Goal: Task Accomplishment & Management: Manage account settings

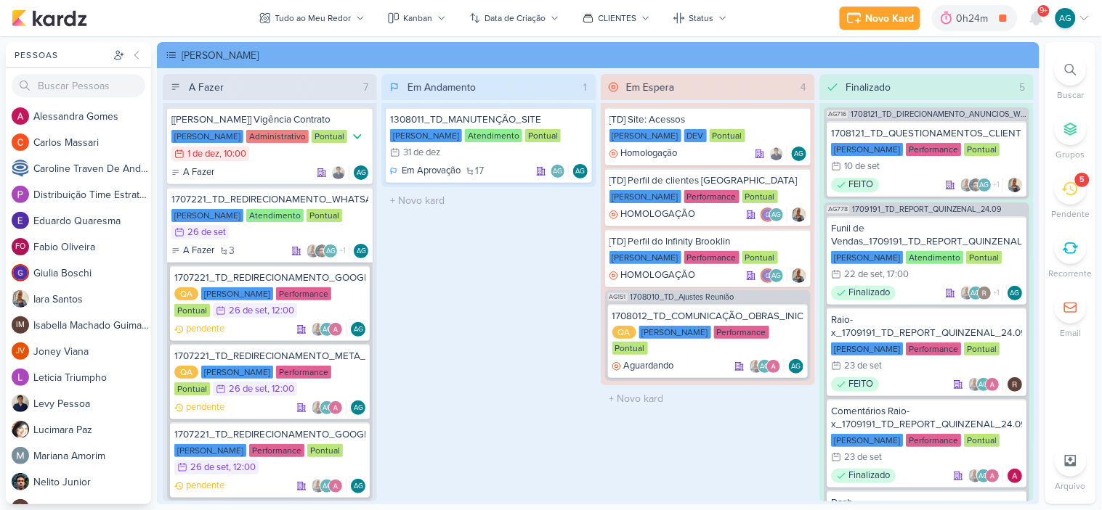
click at [1093, 189] on li "5 [GEOGRAPHIC_DATA]" at bounding box center [1070, 197] width 51 height 48
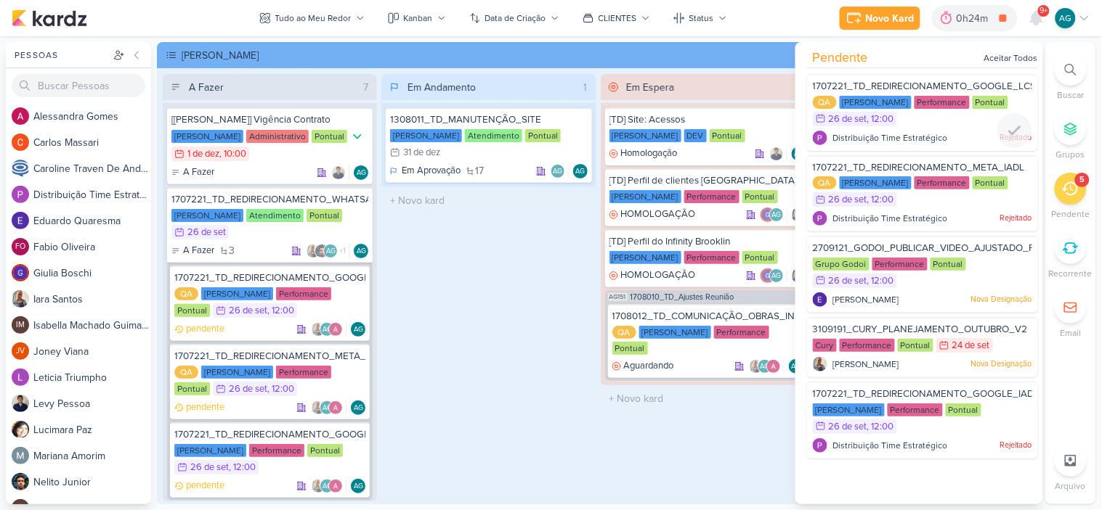
click at [948, 80] on div "1707221_TD_REDIRECIONAMENTO_GOOGLE_LCSA" at bounding box center [922, 88] width 219 height 16
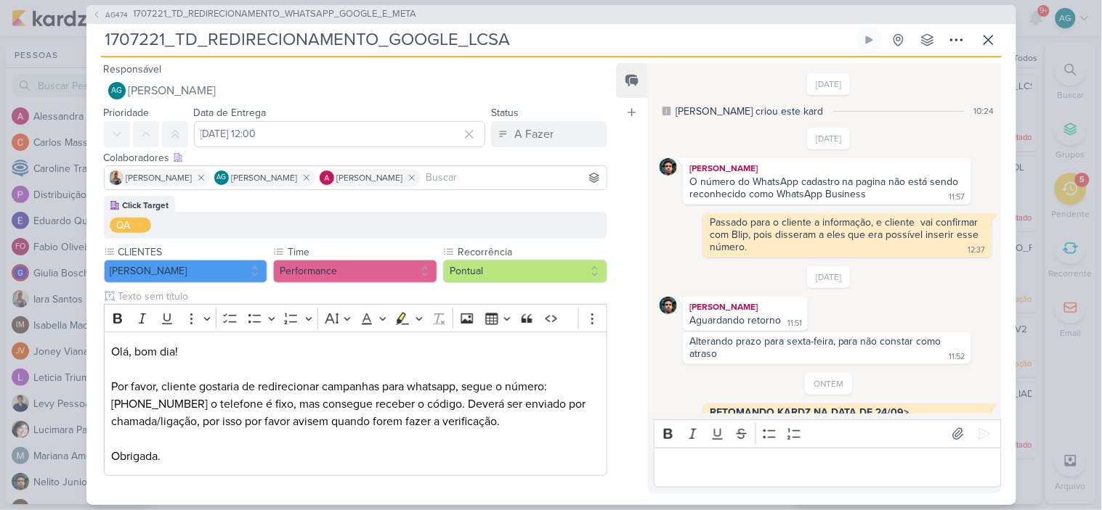
scroll to position [257, 0]
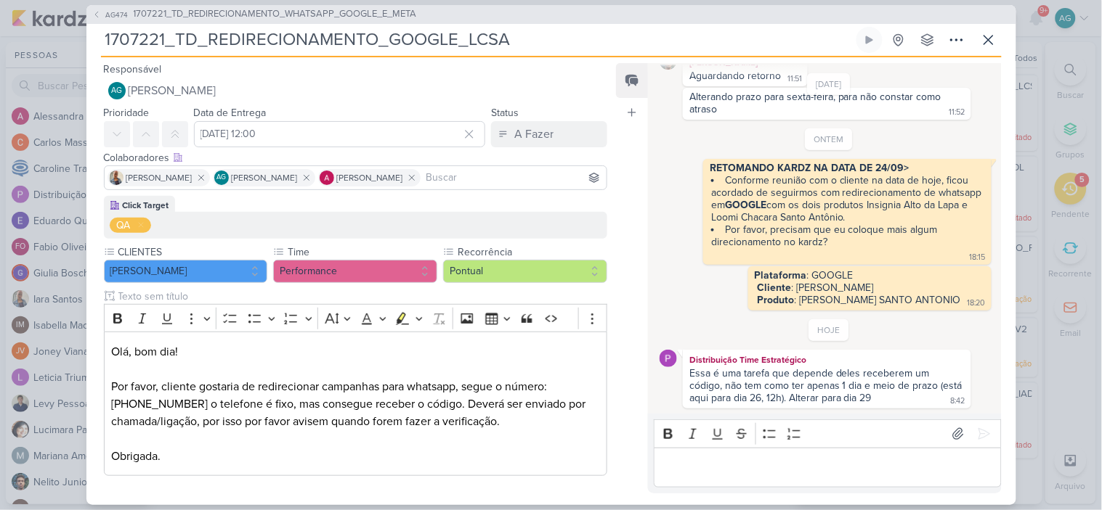
click at [1014, 504] on div "Responsável AG [PERSON_NAME] Nenhum contato encontrado create new contact Novo …" at bounding box center [551, 281] width 930 height 448
click at [404, 132] on input "[DATE] 12:00" at bounding box center [340, 134] width 292 height 26
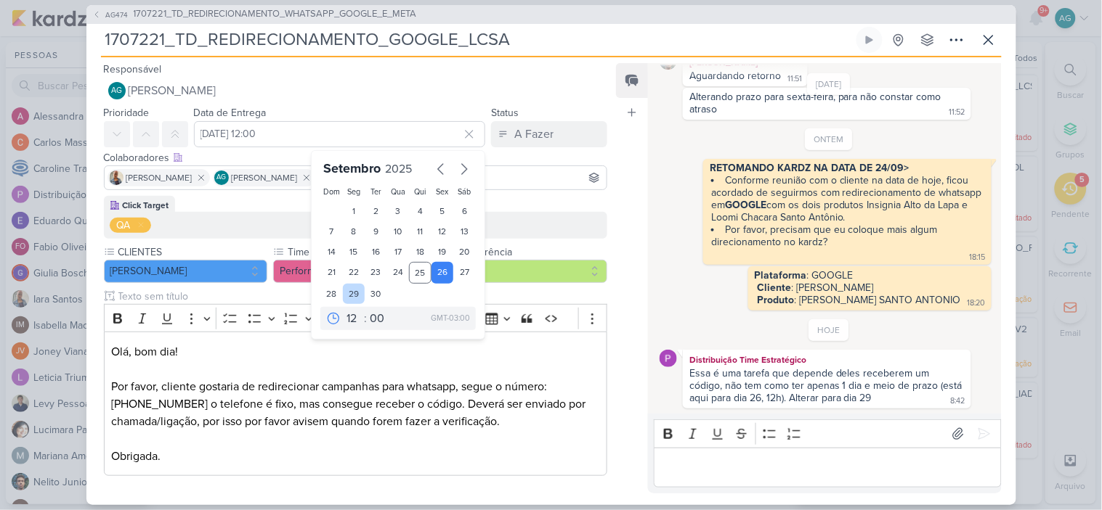
click at [345, 290] on div "29" at bounding box center [354, 294] width 23 height 20
type input "[DATE] 12:00"
click at [535, 427] on p "Olá, bom dia! Por favor, cliente gostaria de redirecionar campanhas para whatsa…" at bounding box center [355, 404] width 488 height 122
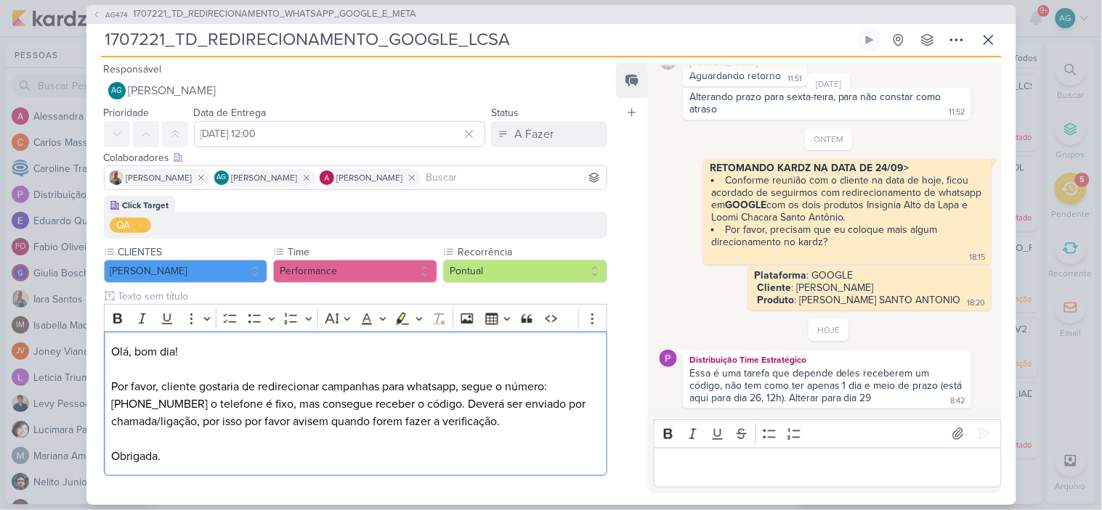
click at [779, 482] on div "Editor editing area: main" at bounding box center [827, 468] width 347 height 40
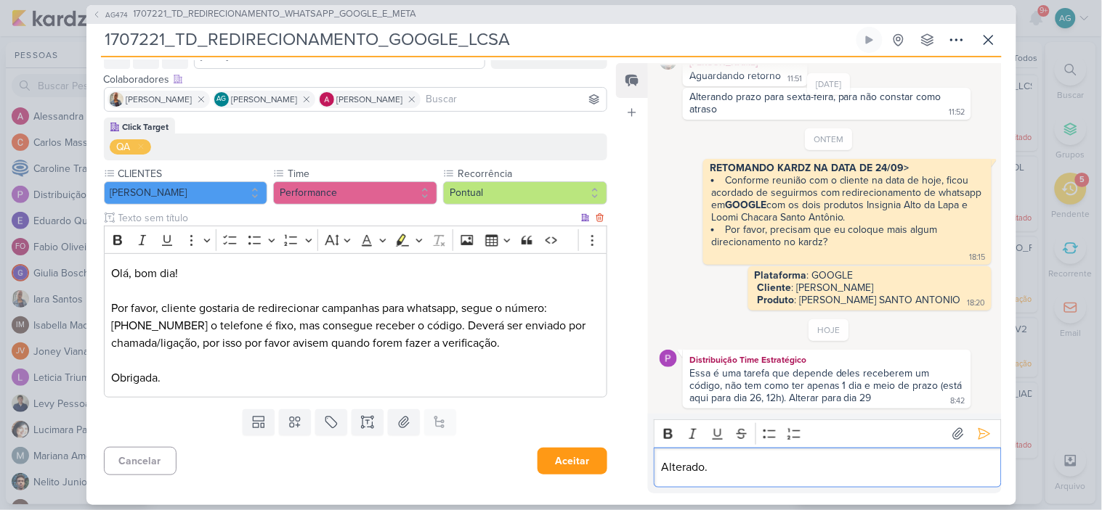
scroll to position [80, 0]
click at [581, 467] on button "Aceitar" at bounding box center [572, 460] width 70 height 27
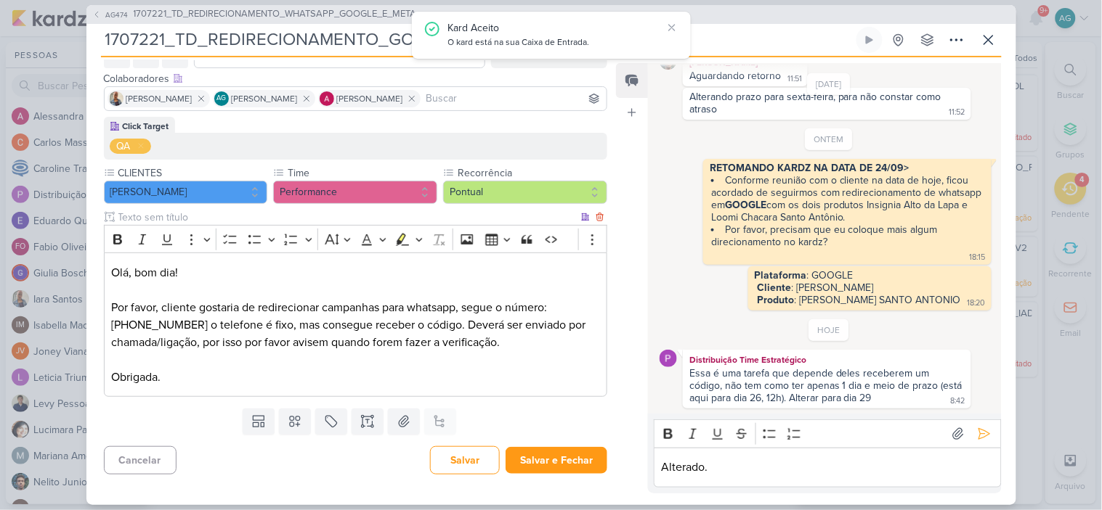
scroll to position [0, 0]
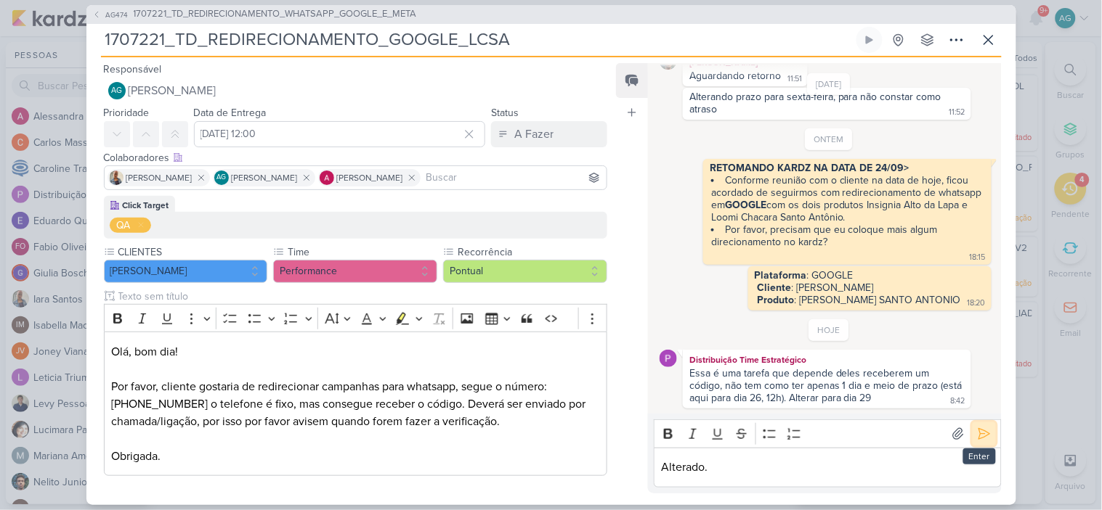
click at [985, 436] on button at bounding box center [983, 434] width 23 height 23
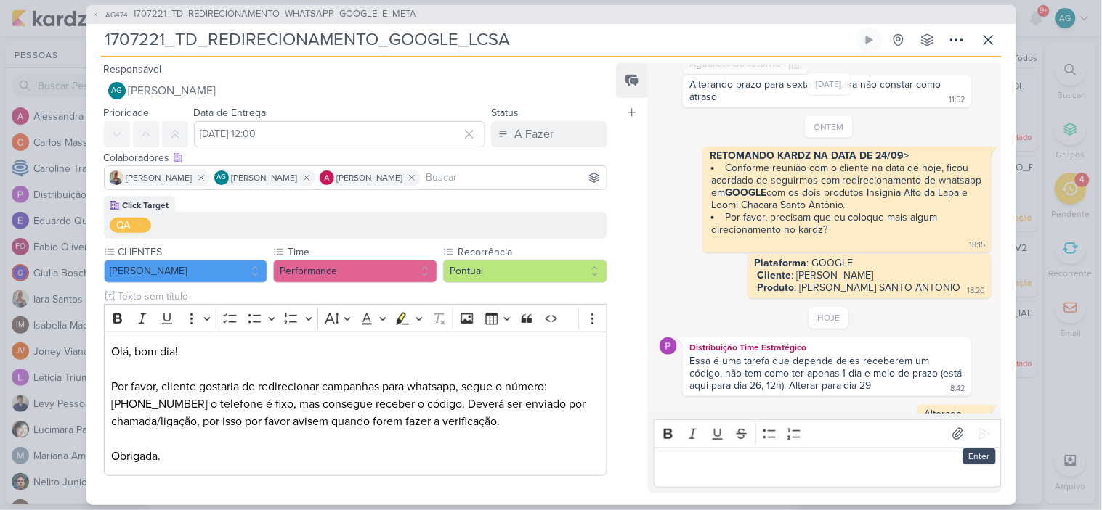
scroll to position [286, 0]
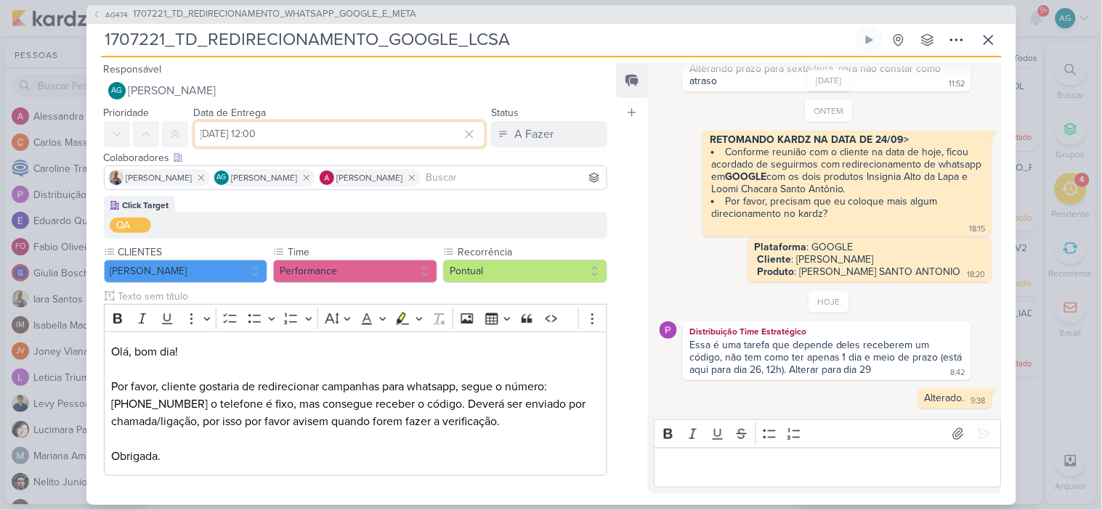
click at [393, 138] on input "[DATE] 12:00" at bounding box center [340, 134] width 292 height 26
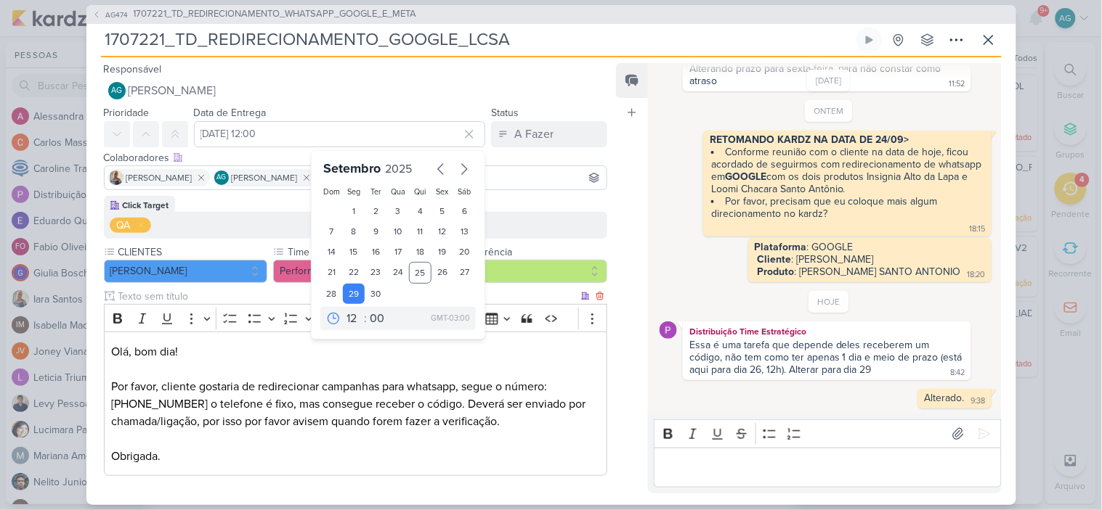
click at [532, 434] on p "Olá, bom dia! Por favor, cliente gostaria de redirecionar campanhas para whatsa…" at bounding box center [355, 404] width 488 height 122
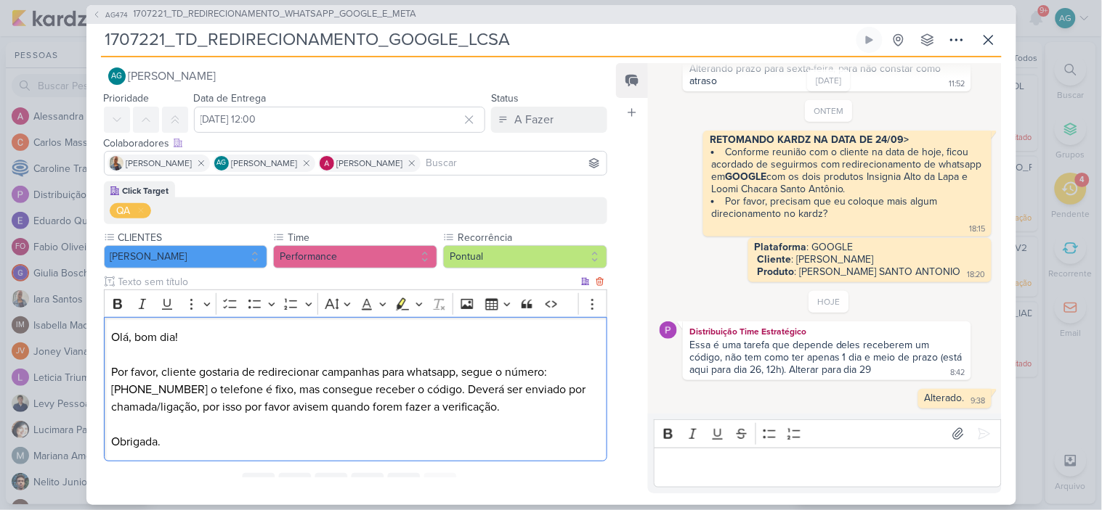
scroll to position [0, 0]
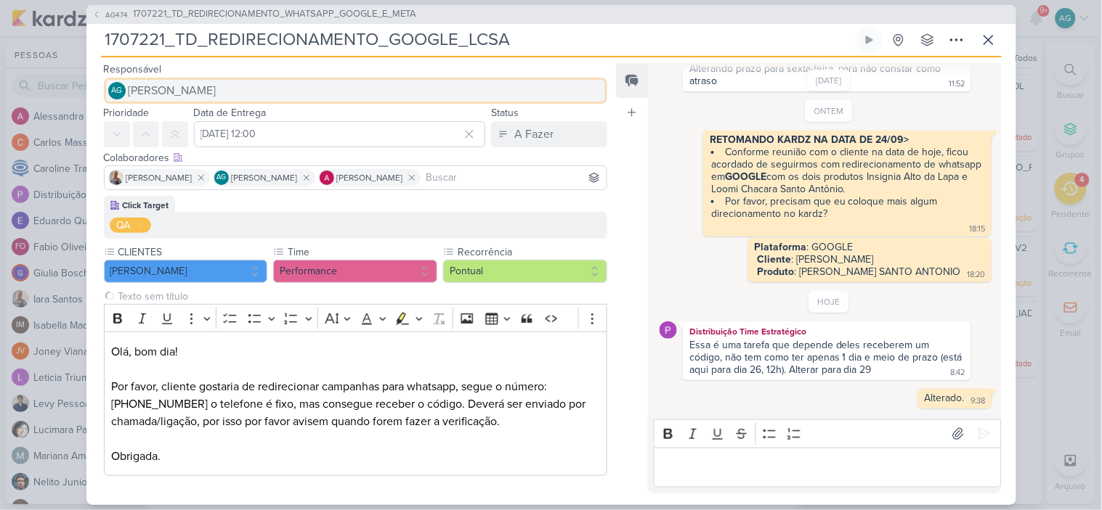
click at [346, 91] on button "AG [PERSON_NAME]" at bounding box center [356, 91] width 504 height 26
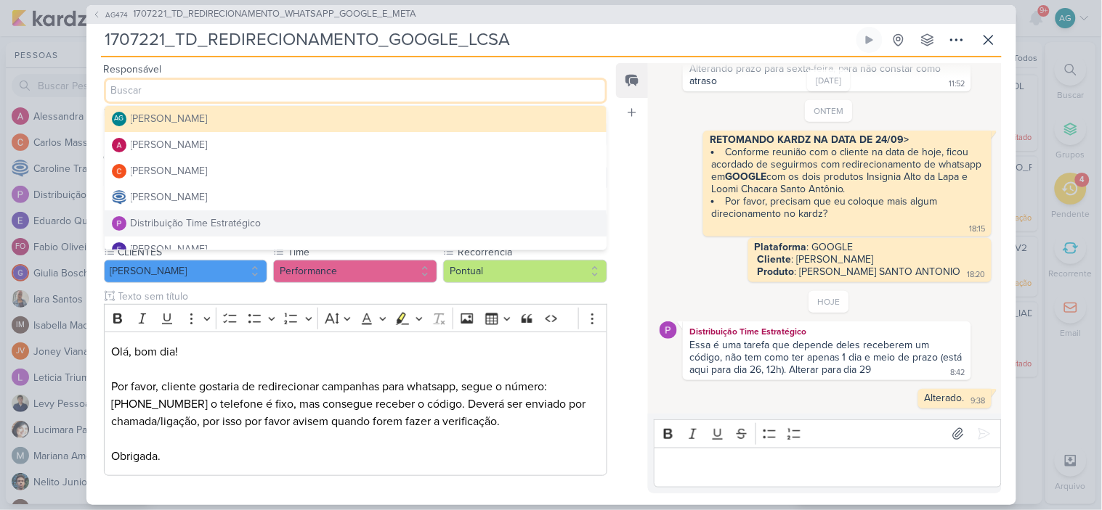
click at [240, 216] on button "Distribuição Time Estratégico" at bounding box center [356, 224] width 503 height 26
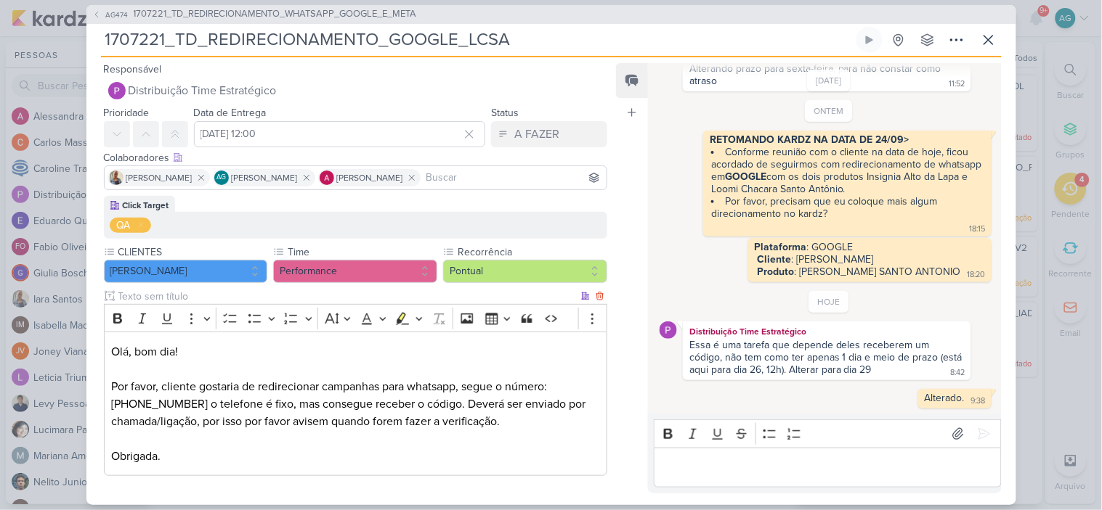
scroll to position [80, 0]
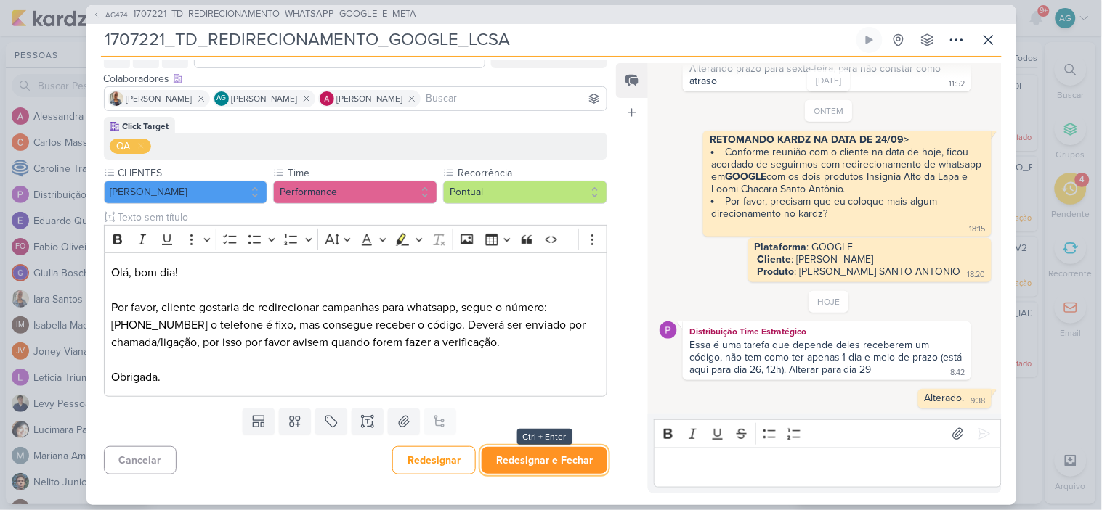
click at [555, 469] on button "Redesignar e Fechar" at bounding box center [544, 460] width 126 height 27
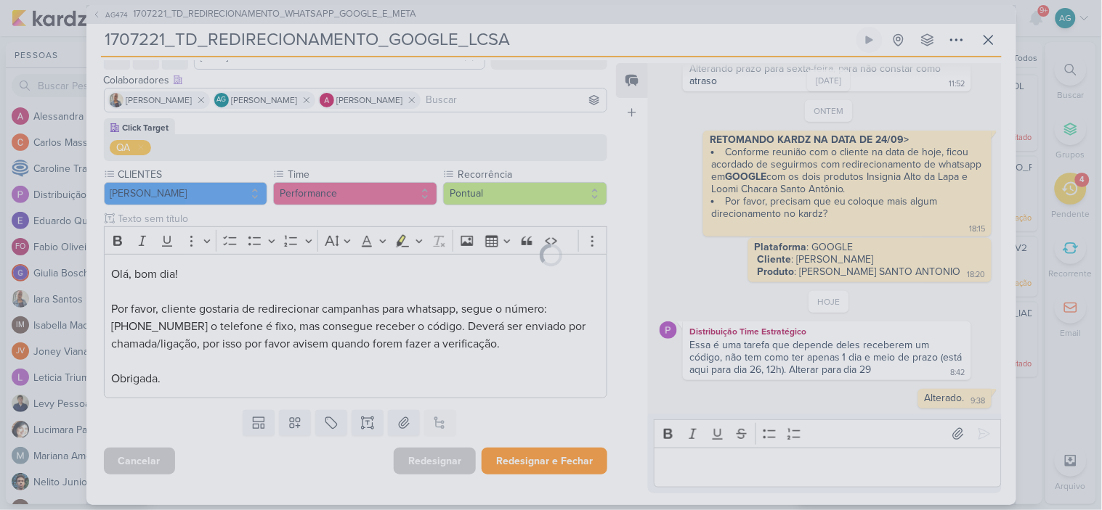
scroll to position [78, 0]
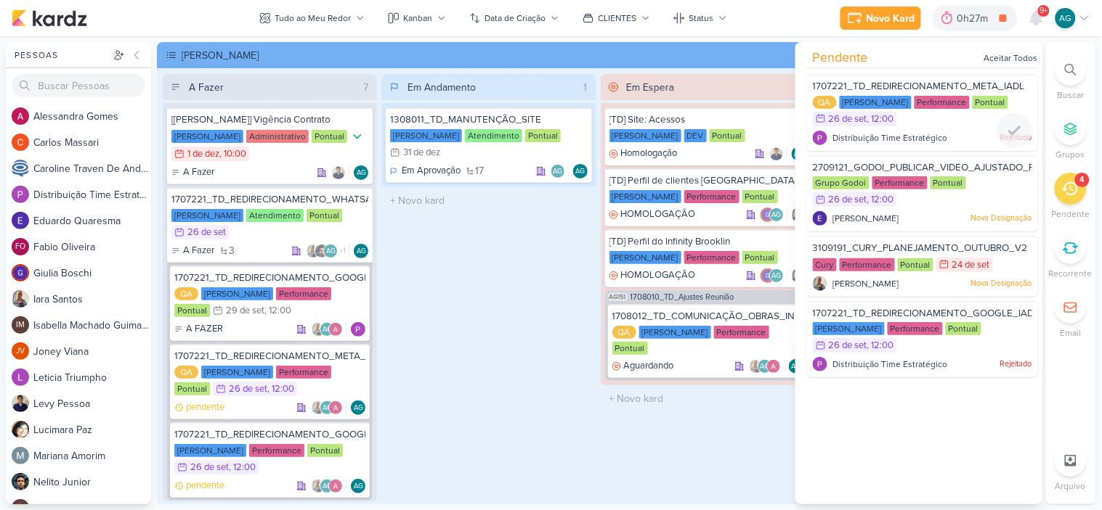
click at [945, 85] on span "1707221_TD_REDIRECIONAMENTO_META_IADL" at bounding box center [919, 87] width 212 height 12
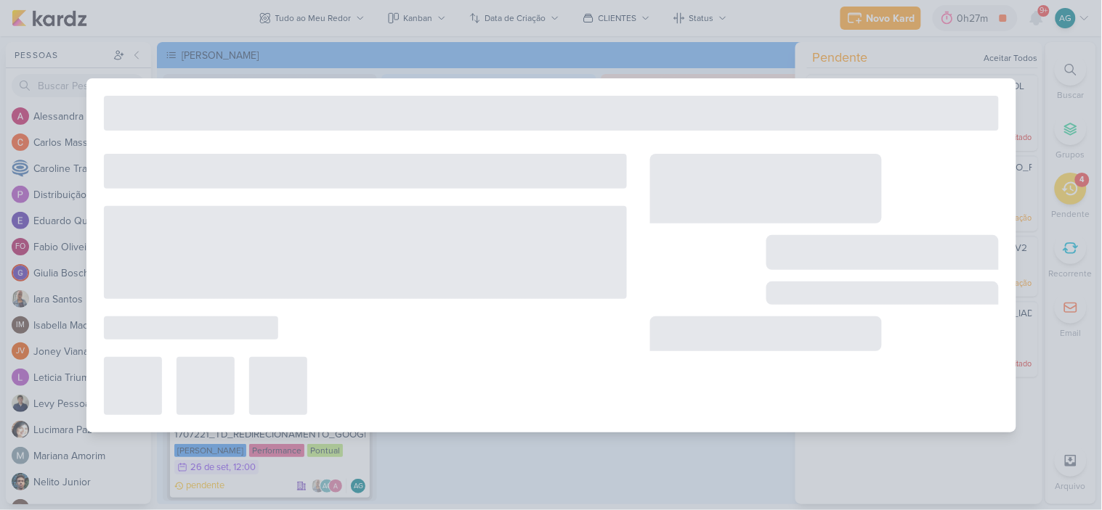
type input "1707221_TD_REDIRECIONAMENTO_META_IADL"
type input "[DATE] 12:00"
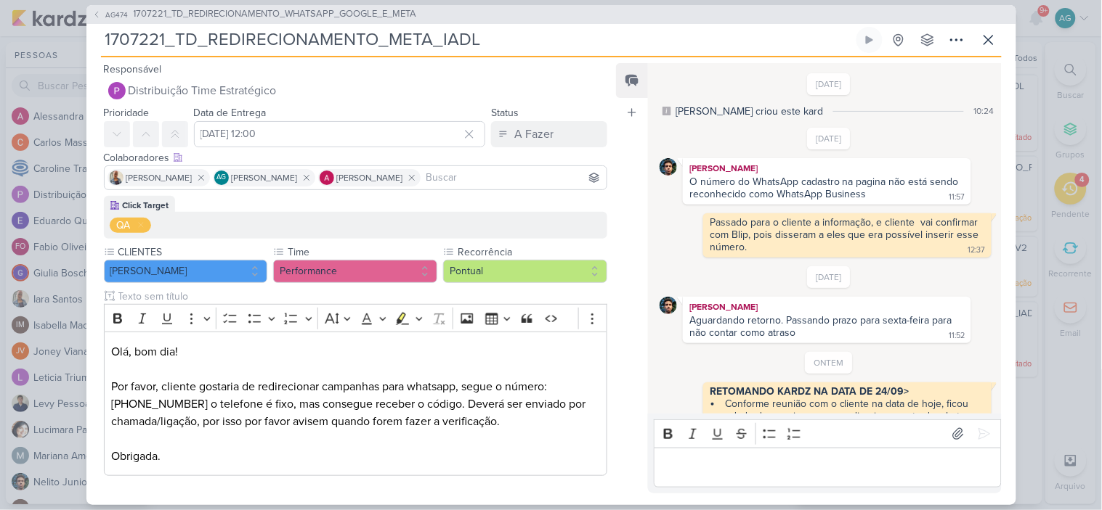
scroll to position [235, 0]
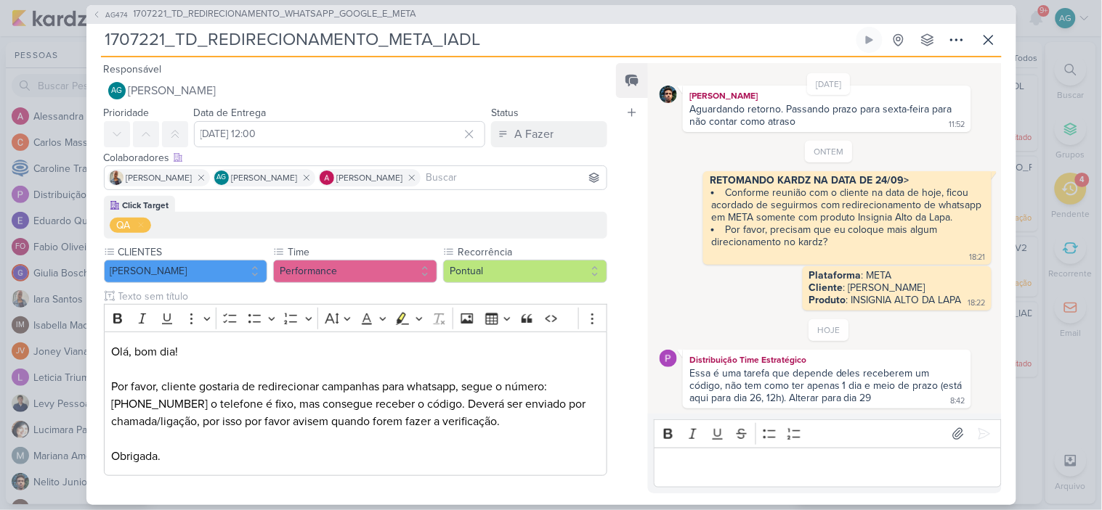
drag, startPoint x: 851, startPoint y: 470, endPoint x: 851, endPoint y: 461, distance: 8.7
click at [851, 463] on p "Editor editing area: main" at bounding box center [828, 467] width 332 height 17
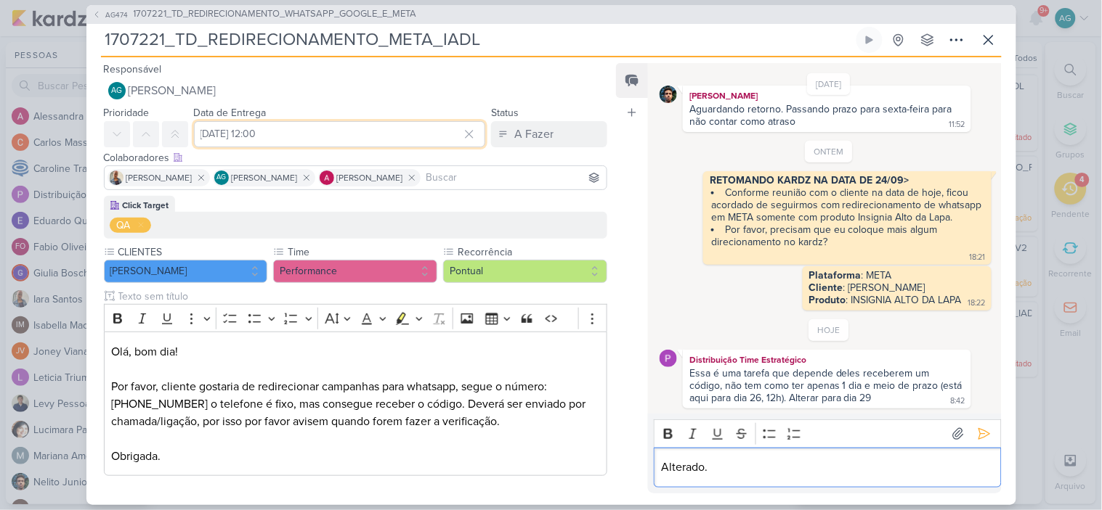
click at [359, 137] on input "[DATE] 12:00" at bounding box center [340, 134] width 292 height 26
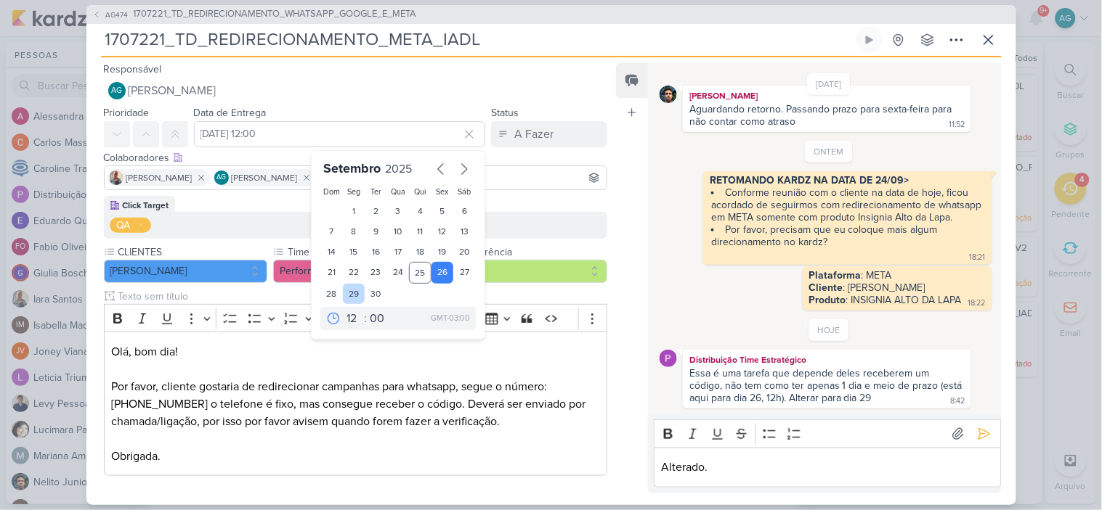
click at [344, 288] on div "29" at bounding box center [354, 294] width 23 height 20
type input "[DATE] 12:00"
click at [541, 426] on p "Olá, bom dia! Por favor, cliente gostaria de redirecionar campanhas para whatsa…" at bounding box center [355, 404] width 488 height 122
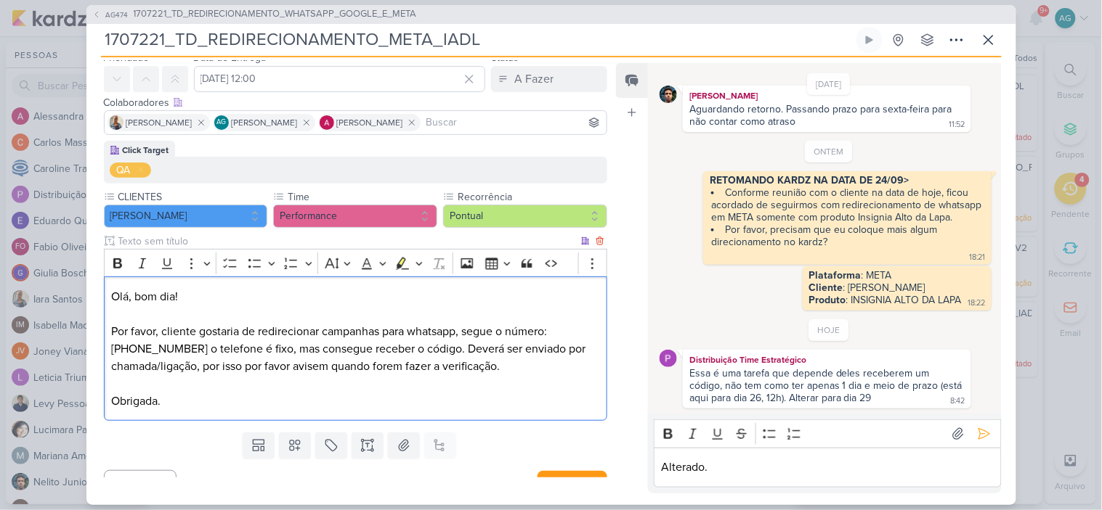
scroll to position [80, 0]
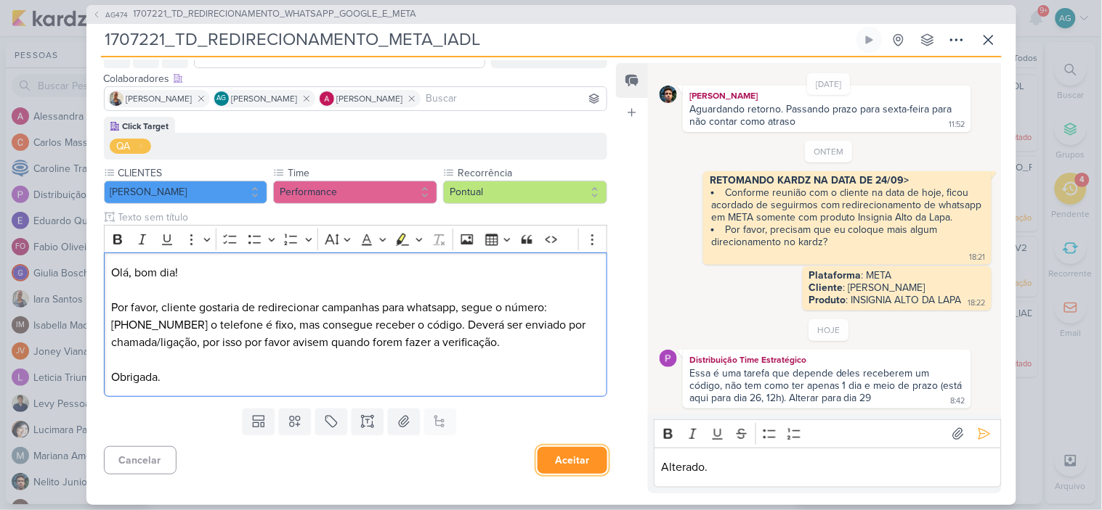
click at [579, 465] on button "Aceitar" at bounding box center [572, 460] width 70 height 27
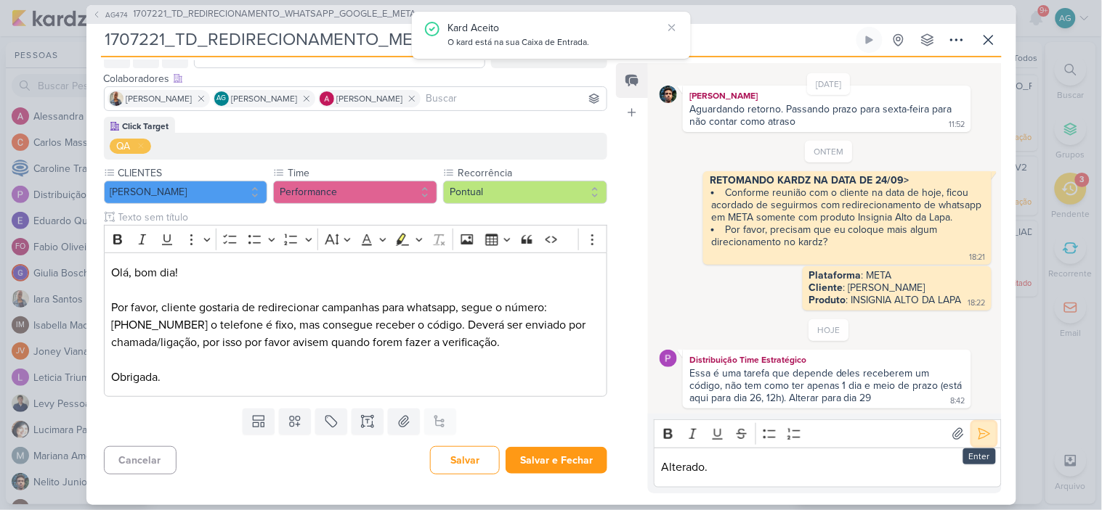
click at [983, 436] on icon at bounding box center [984, 434] width 15 height 15
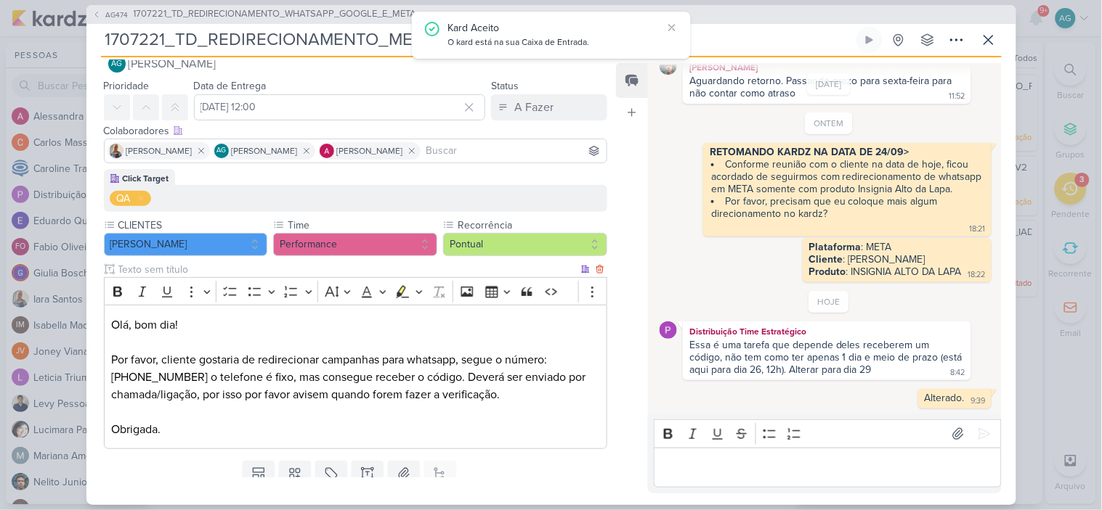
scroll to position [0, 0]
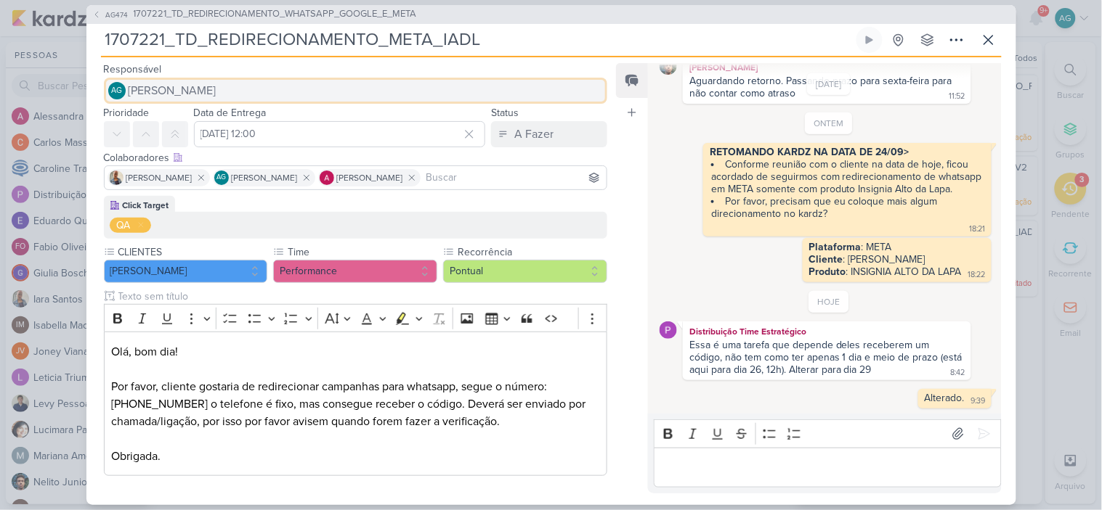
click at [245, 78] on button "AG [PERSON_NAME]" at bounding box center [356, 91] width 504 height 26
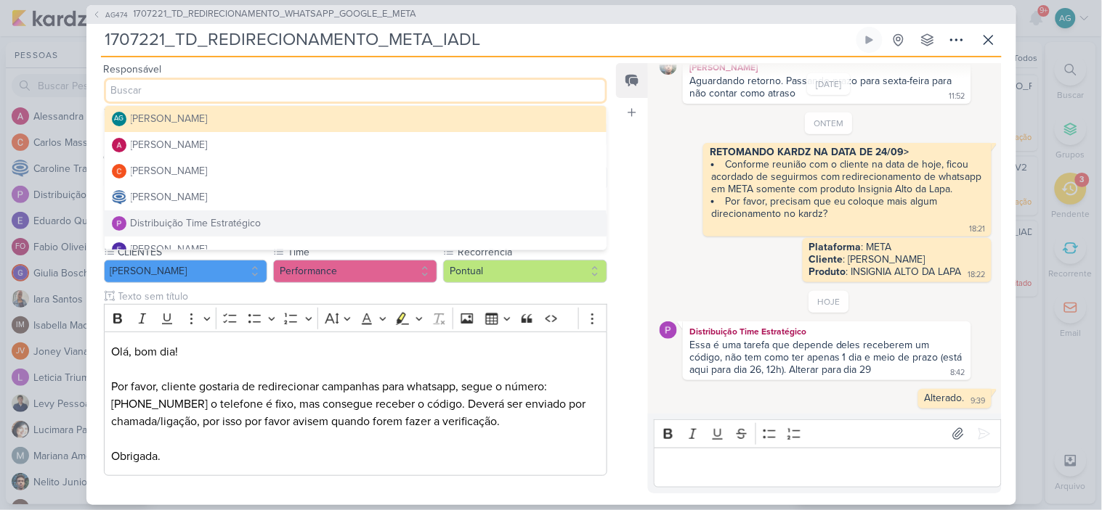
click at [229, 219] on div "Distribuição Time Estratégico" at bounding box center [196, 223] width 131 height 15
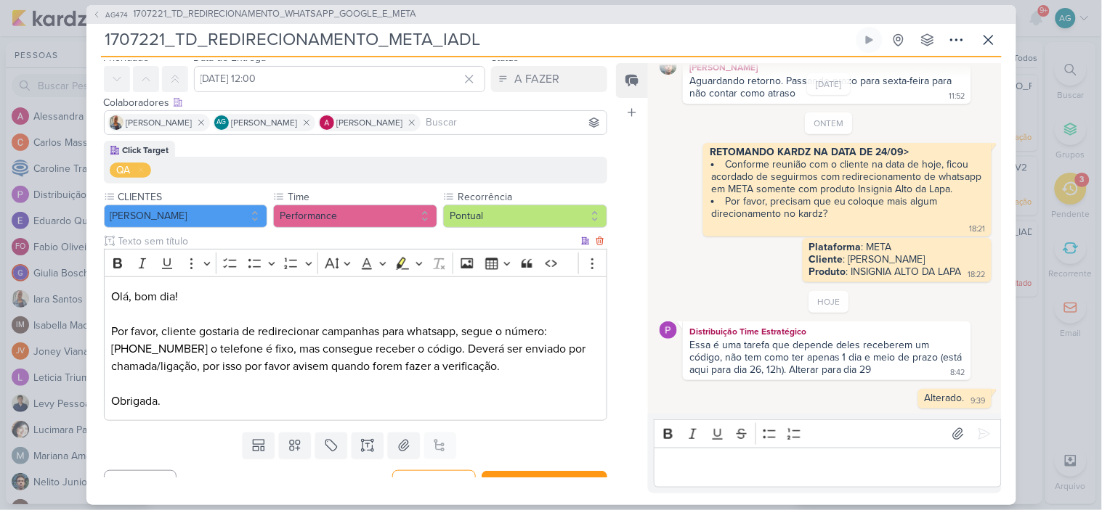
scroll to position [80, 0]
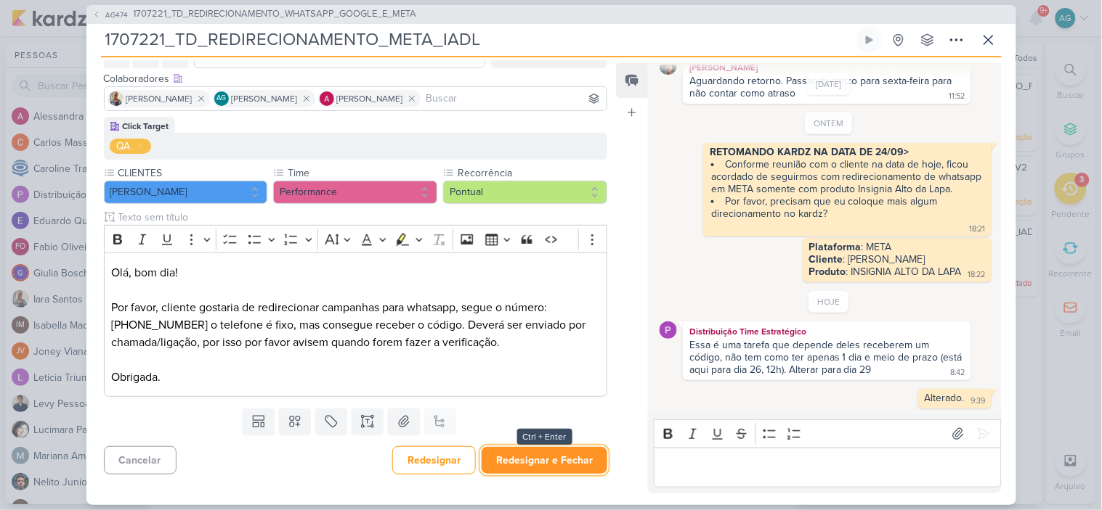
click at [540, 468] on button "Redesignar e Fechar" at bounding box center [544, 460] width 126 height 27
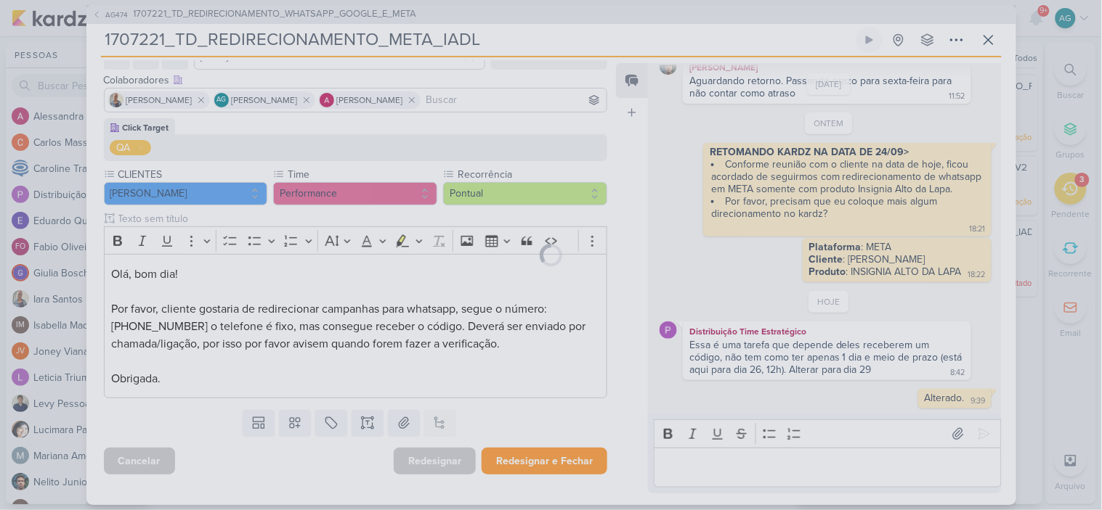
scroll to position [78, 0]
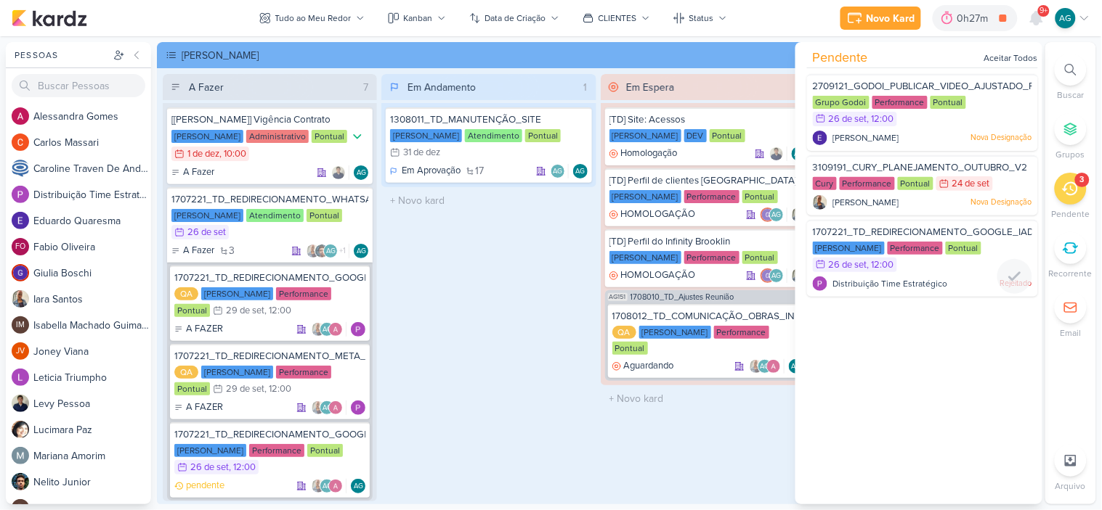
click at [906, 273] on div "1707221_TD_REDIRECIONAMENTO_GOOGLE_IADL [PERSON_NAME] Performance Pontual 26/9 …" at bounding box center [922, 258] width 231 height 77
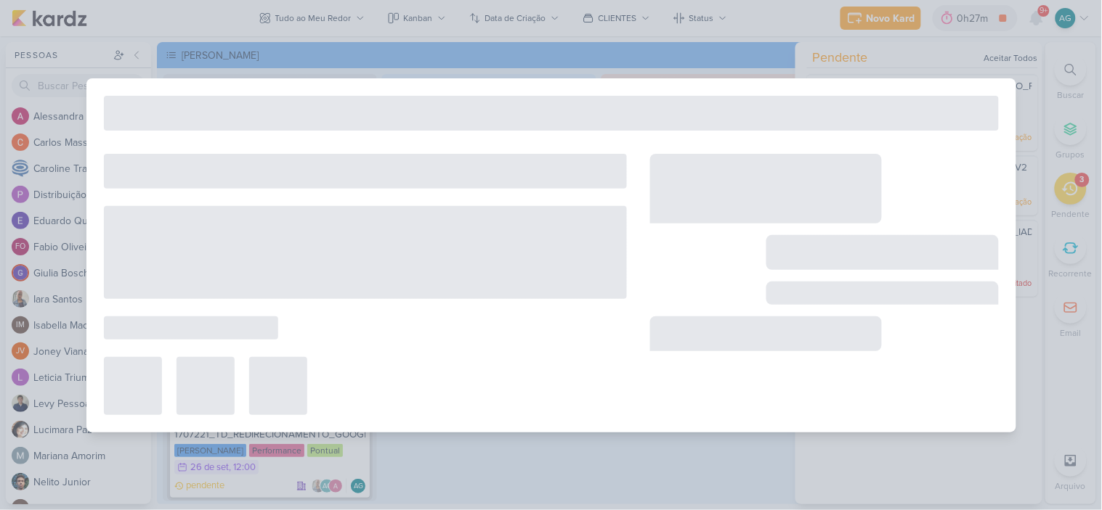
type input "1707221_TD_REDIRECIONAMENTO_GOOGLE_IADL"
type input "[DATE] 12:00"
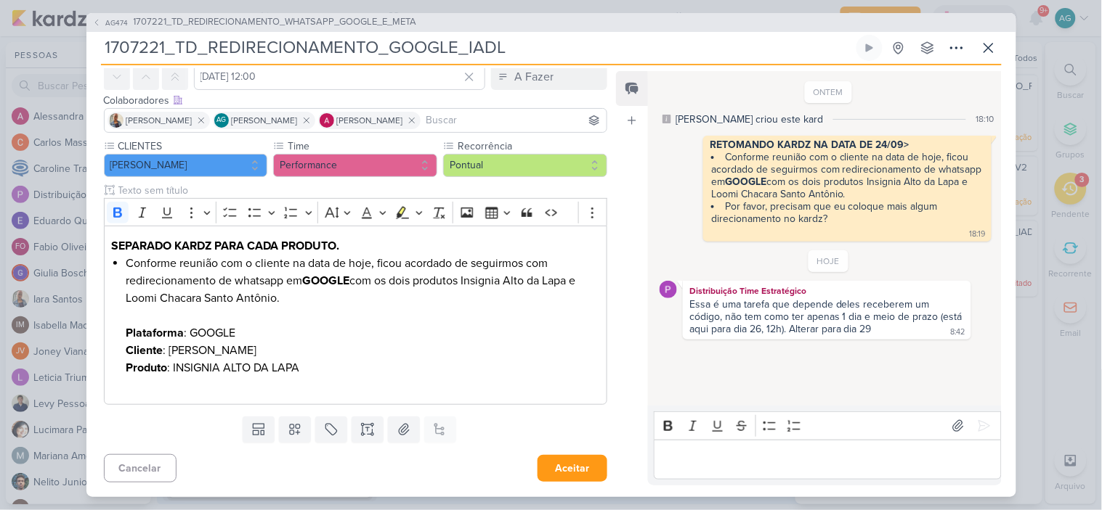
scroll to position [0, 0]
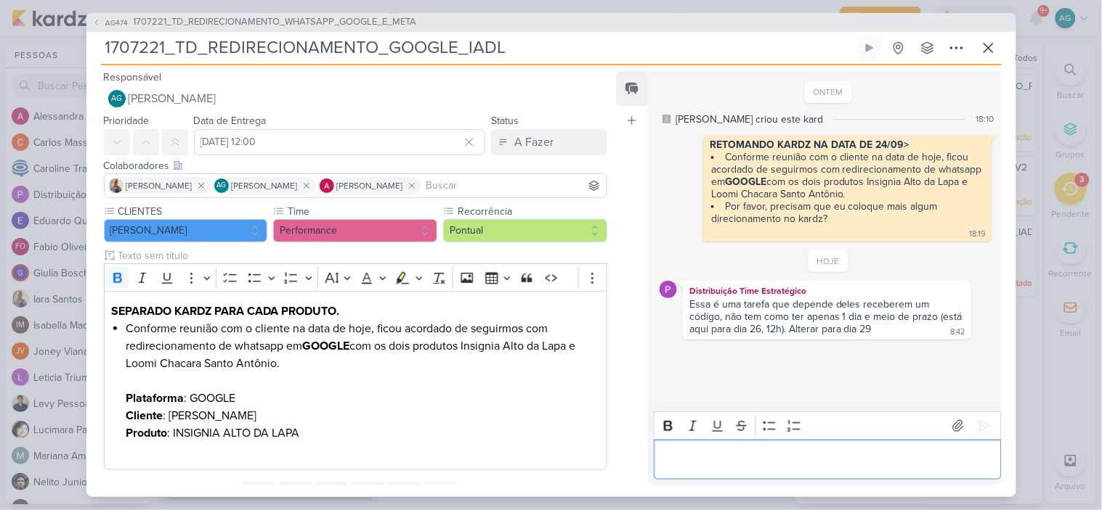
click at [739, 460] on p "Editor editing area: main" at bounding box center [828, 459] width 332 height 17
click at [371, 141] on input "[DATE] 12:00" at bounding box center [340, 142] width 292 height 26
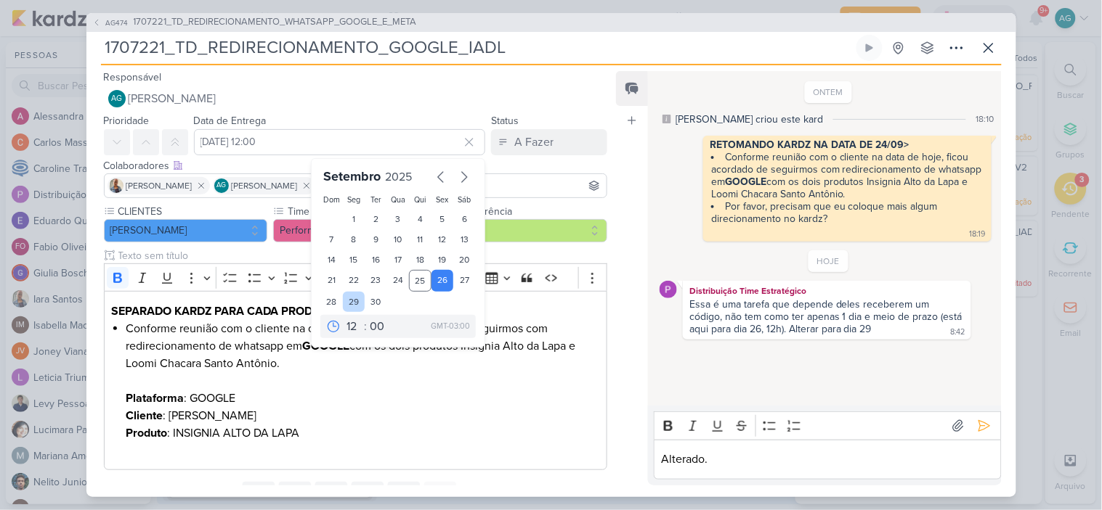
click at [354, 304] on div "29" at bounding box center [354, 302] width 23 height 20
type input "[DATE] 12:00"
click at [474, 396] on li "Conforme reunião com o cliente na data de hoje, ficou acordado de seguirmos com…" at bounding box center [362, 363] width 473 height 87
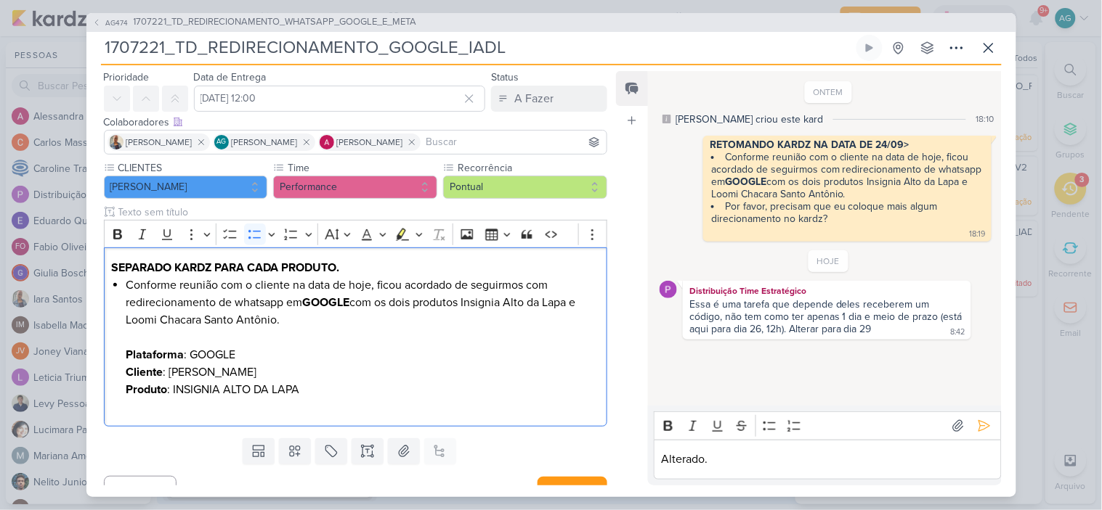
scroll to position [65, 0]
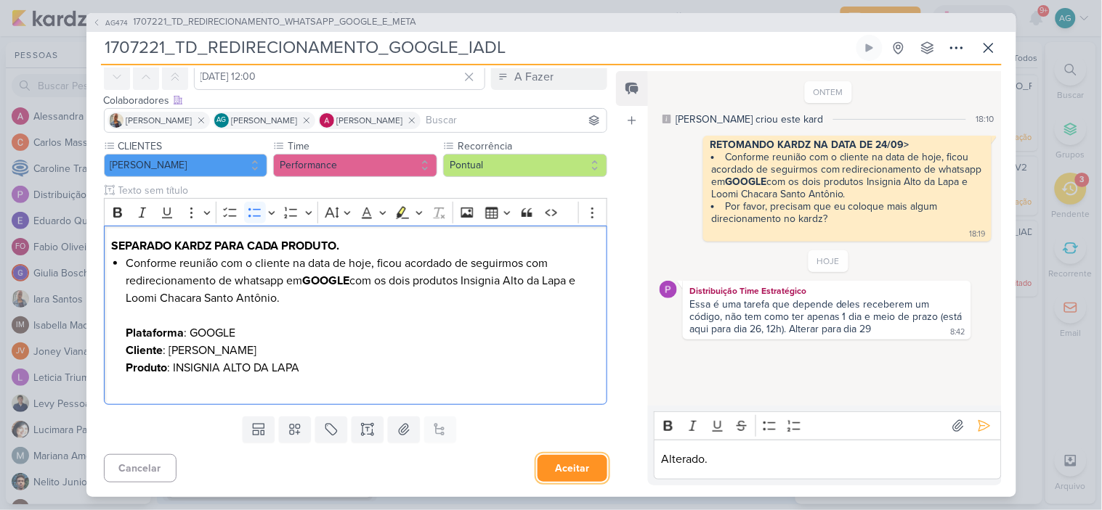
click at [567, 469] on button "Aceitar" at bounding box center [572, 468] width 70 height 27
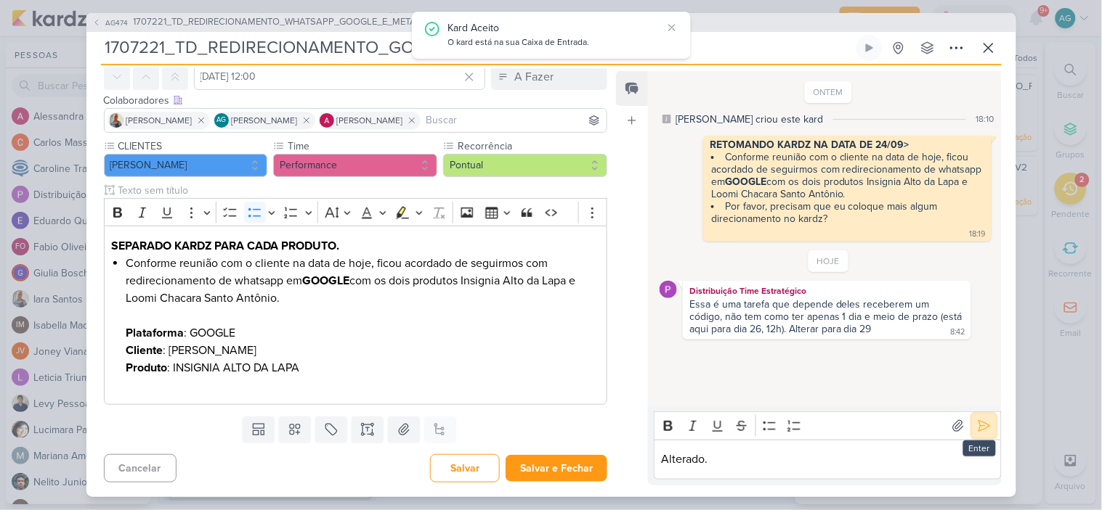
click at [978, 428] on icon at bounding box center [984, 426] width 15 height 15
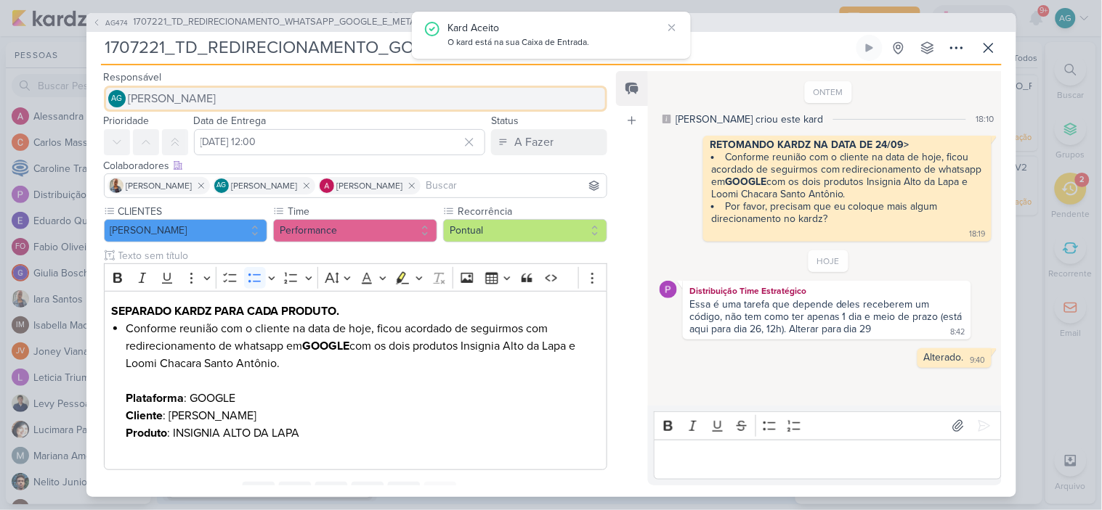
click at [286, 97] on button "AG [PERSON_NAME]" at bounding box center [356, 99] width 504 height 26
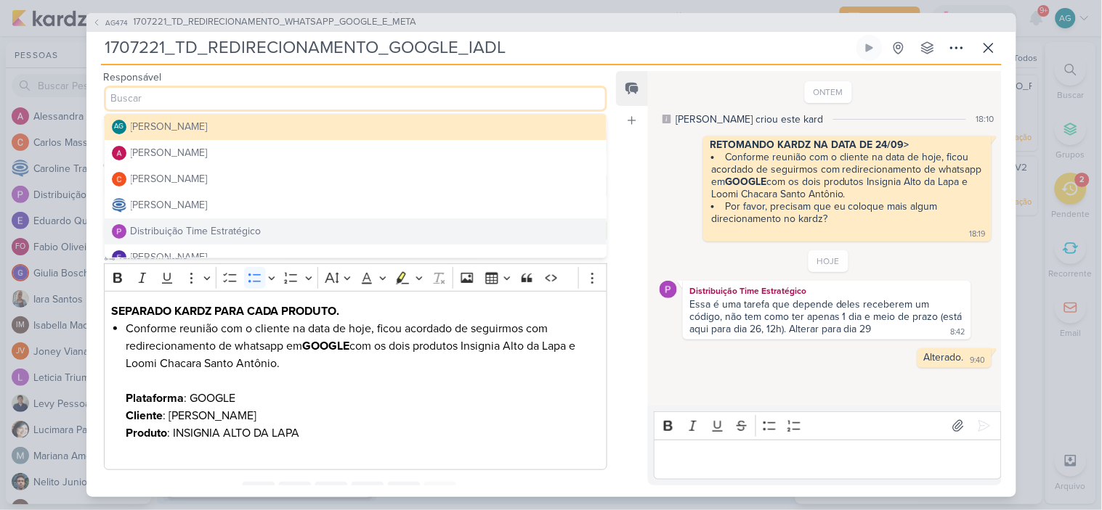
click at [265, 229] on button "Distribuição Time Estratégico" at bounding box center [356, 232] width 503 height 26
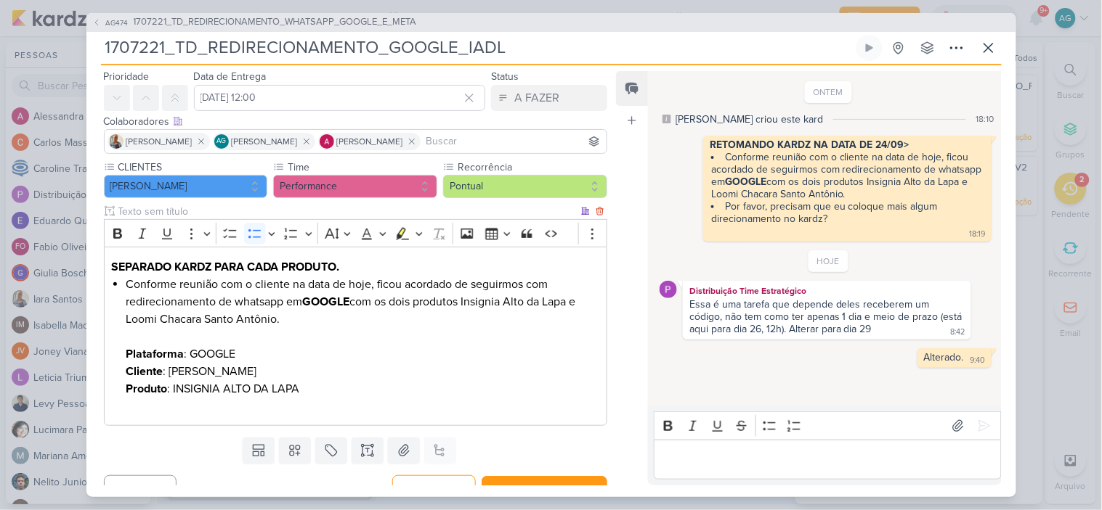
scroll to position [65, 0]
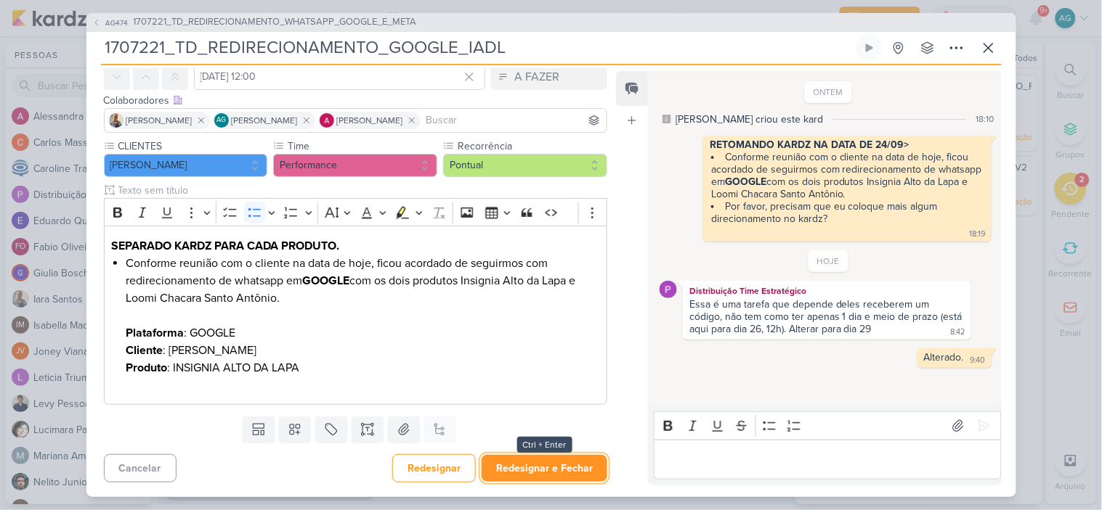
click at [579, 475] on button "Redesignar e Fechar" at bounding box center [544, 468] width 126 height 27
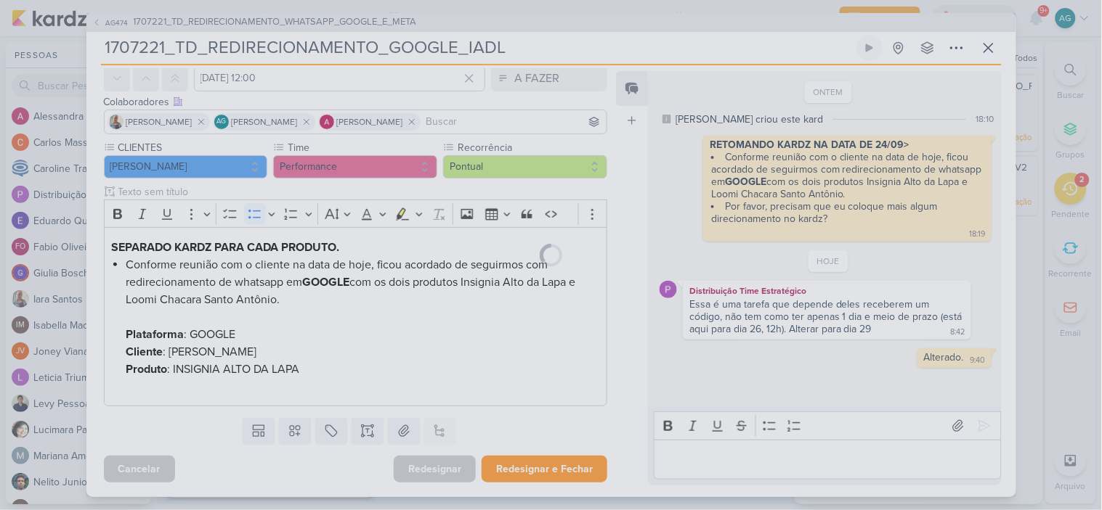
scroll to position [64, 0]
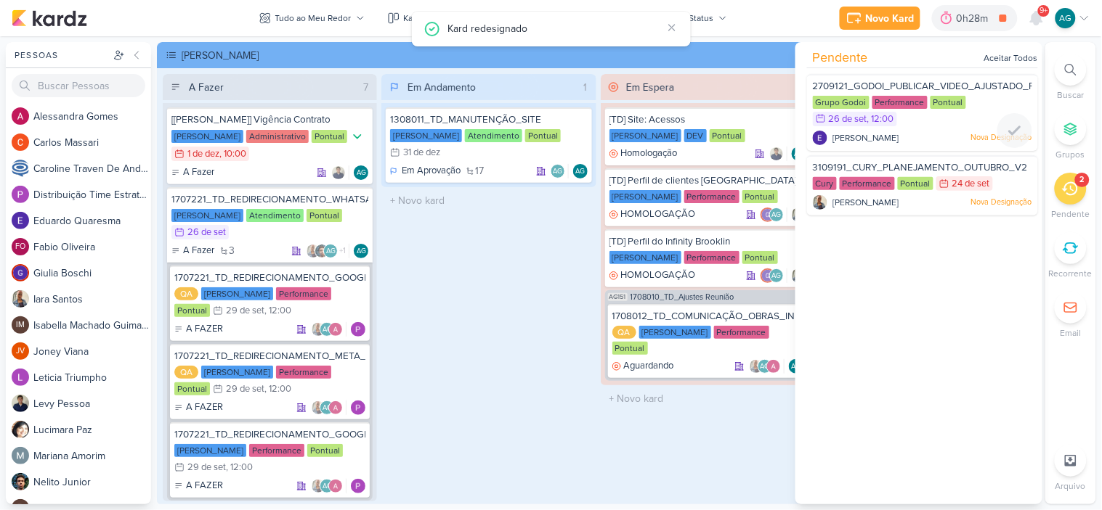
click at [889, 78] on div "2709121_GODOI_PUBLICAR_VIDEO_AJUSTADO_PERFORMANCE_AB Grupo Godoi Performance Po…" at bounding box center [922, 112] width 231 height 77
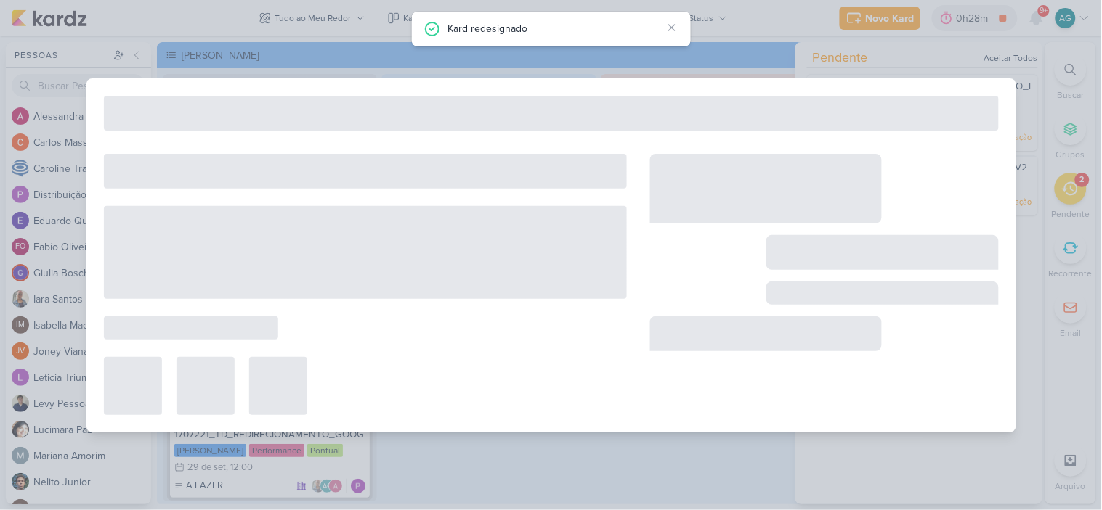
type input "2709121_GODOI_PUBLICAR_VIDEO_AJUSTADO_PERFORMANCE_AB"
type input "[DATE] 12:00"
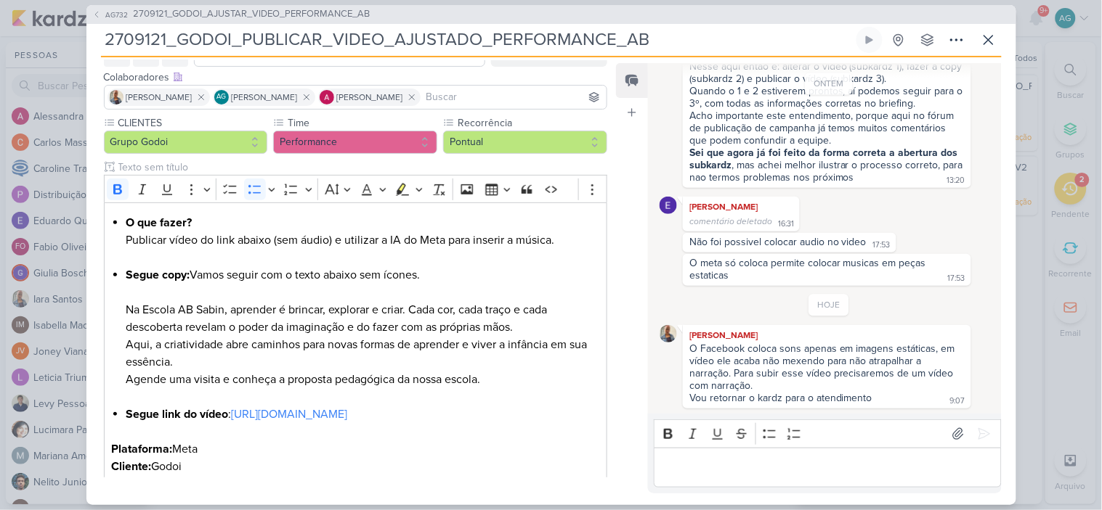
scroll to position [736, 0]
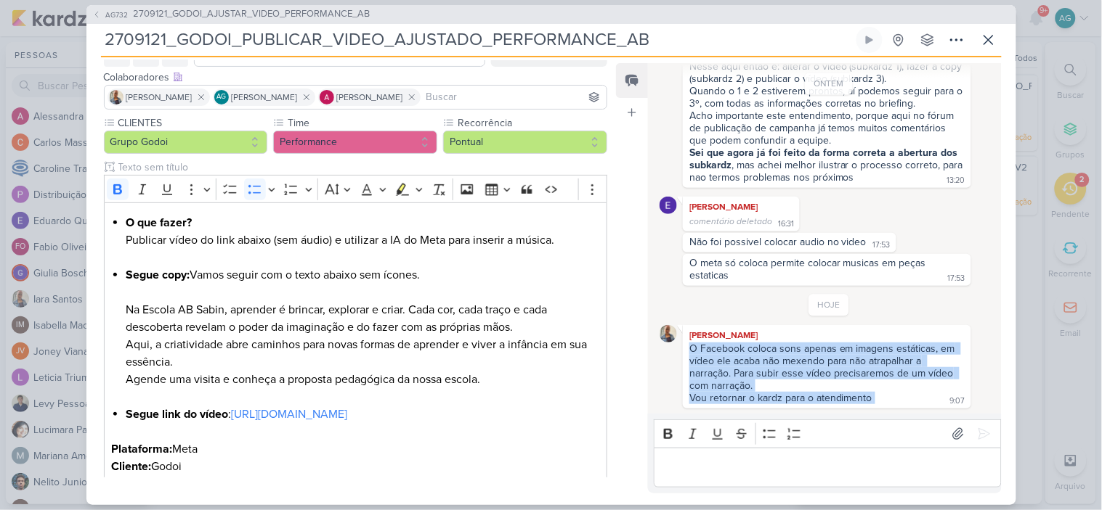
drag, startPoint x: 879, startPoint y: 399, endPoint x: 684, endPoint y: 350, distance: 201.5
click at [684, 350] on div "[PERSON_NAME] O Facebook coloca sons apenas em imagens estáticas, em vídeo ele …" at bounding box center [827, 367] width 288 height 84
copy div "O Facebook coloca sons apenas em imagens estáticas, em vídeo ele acaba não mexe…"
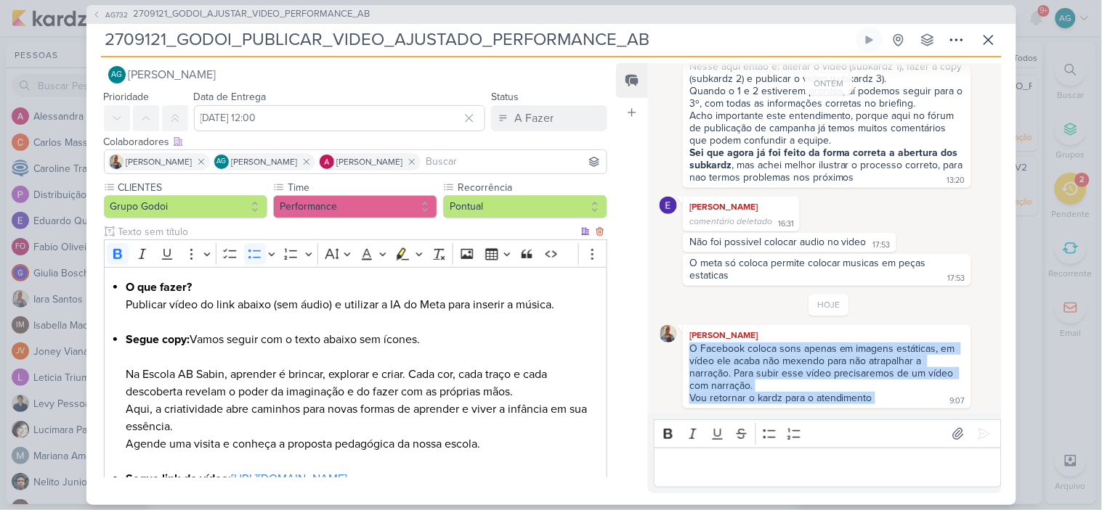
scroll to position [0, 0]
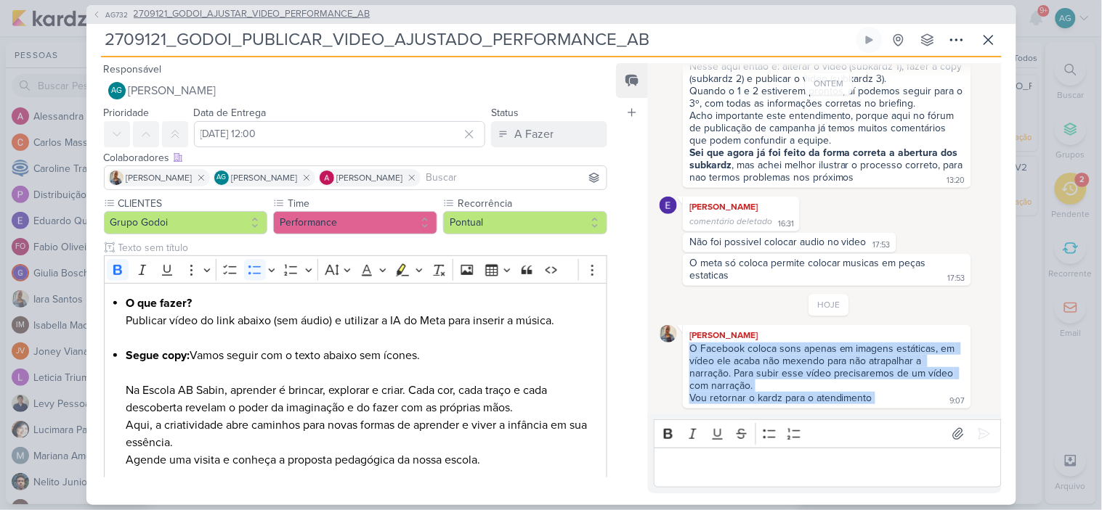
click at [313, 18] on span "2709121_GODOI_AJUSTAR_VIDEO_PERFORMANCE_AB" at bounding box center [252, 14] width 237 height 15
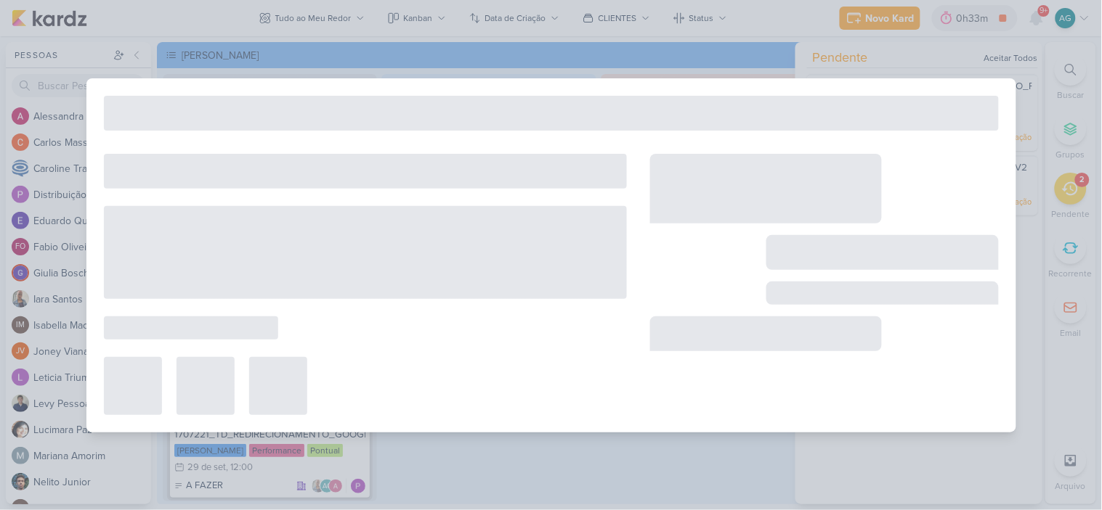
type input "2709121_GODOI_AJUSTAR_VIDEO_PERFORMANCE_AB"
type input "[DATE] 23:59"
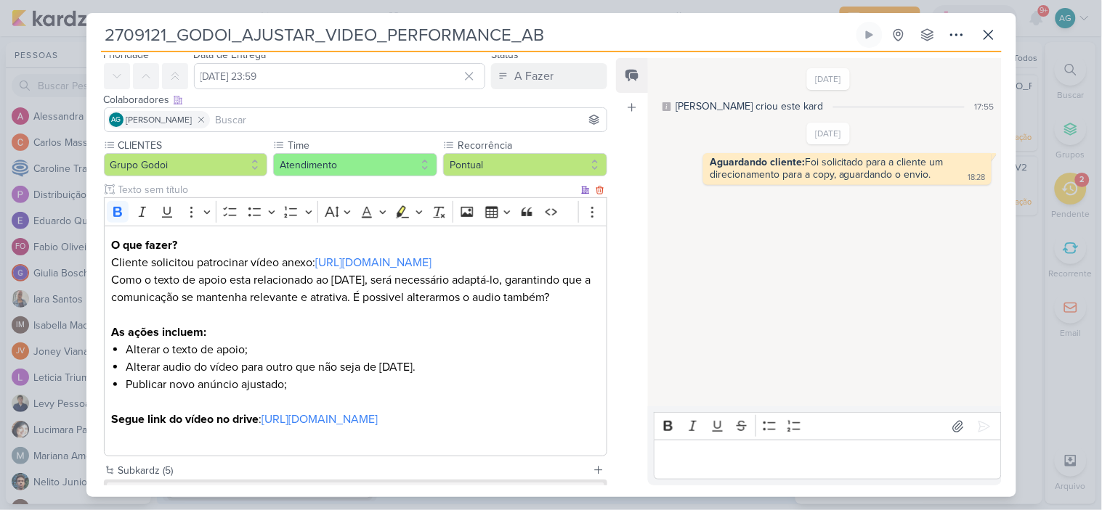
scroll to position [81, 0]
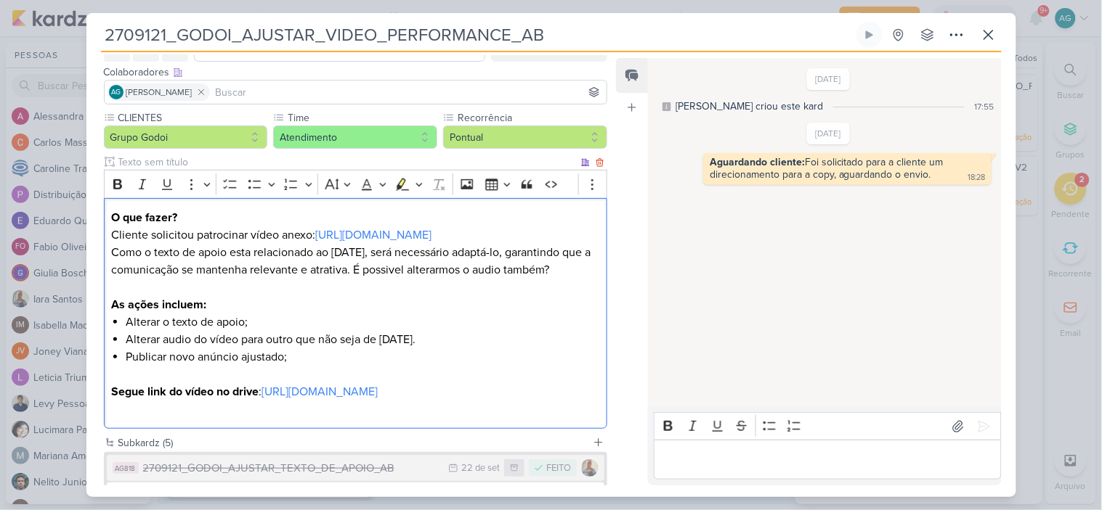
drag, startPoint x: 451, startPoint y: 271, endPoint x: 587, endPoint y: 269, distance: 135.8
click at [587, 269] on p "Como o texto de apoio esta relacionado ao [DATE], será necessário adaptá-lo, ga…" at bounding box center [355, 270] width 488 height 52
copy p "É possivel alterarmos o audio também?"
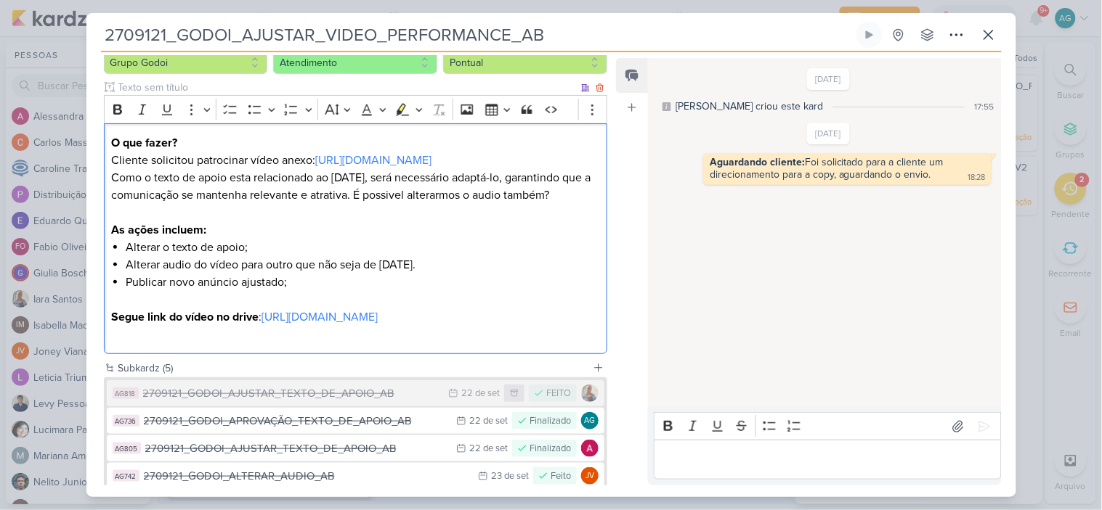
scroll to position [242, 0]
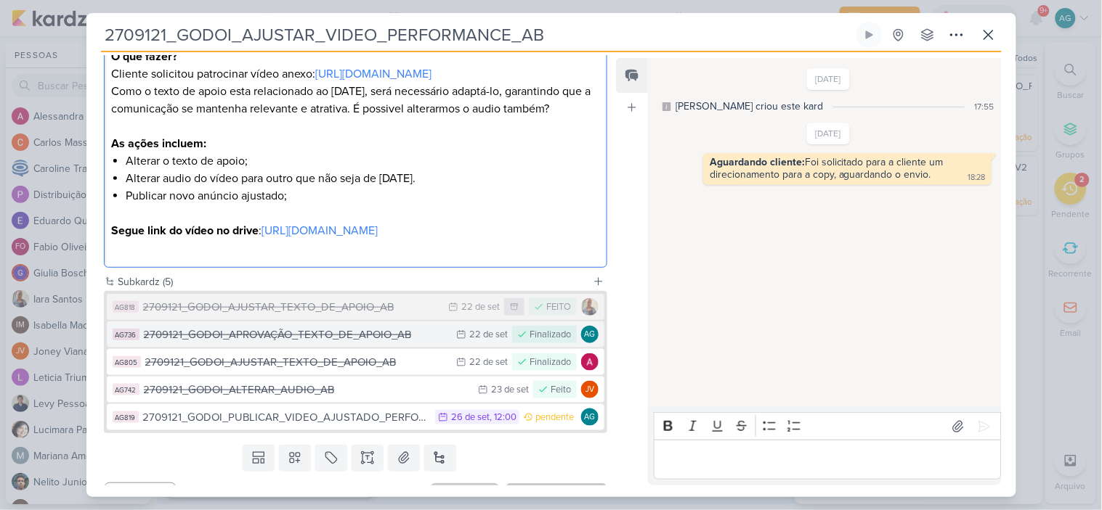
click at [339, 343] on div "2709121_GODOI_APROVAÇÃO_TEXTO_DE_APOIO_AB" at bounding box center [297, 335] width 306 height 17
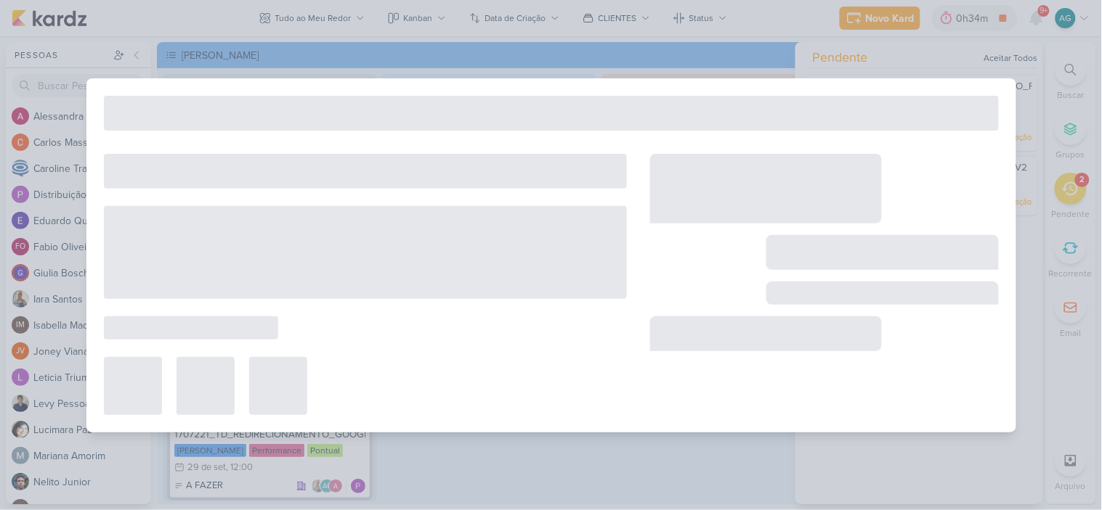
type input "2709121_GODOI_APROVAÇÃO_TEXTO_DE_APOIO_AB"
type input "22 de setembro de 2025 às 23:59"
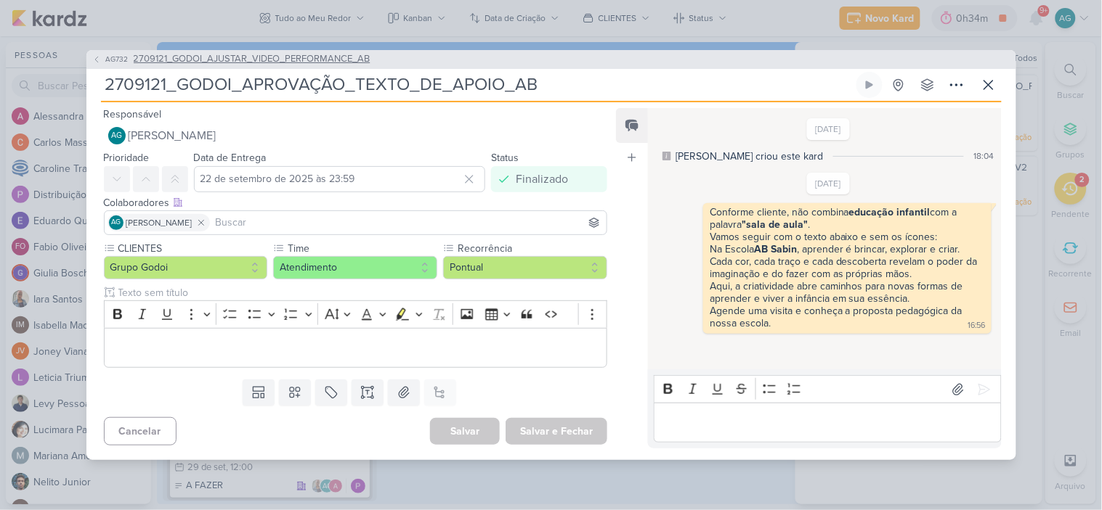
click at [298, 56] on span "2709121_GODOI_AJUSTAR_VIDEO_PERFORMANCE_AB" at bounding box center [252, 59] width 237 height 15
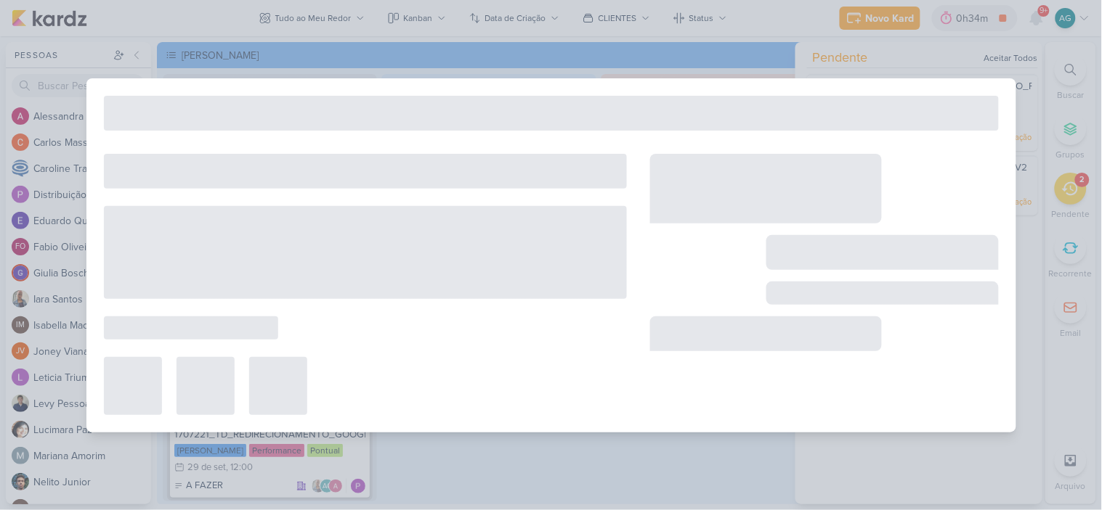
type input "2709121_GODOI_AJUSTAR_VIDEO_PERFORMANCE_AB"
type input "[DATE] 23:59"
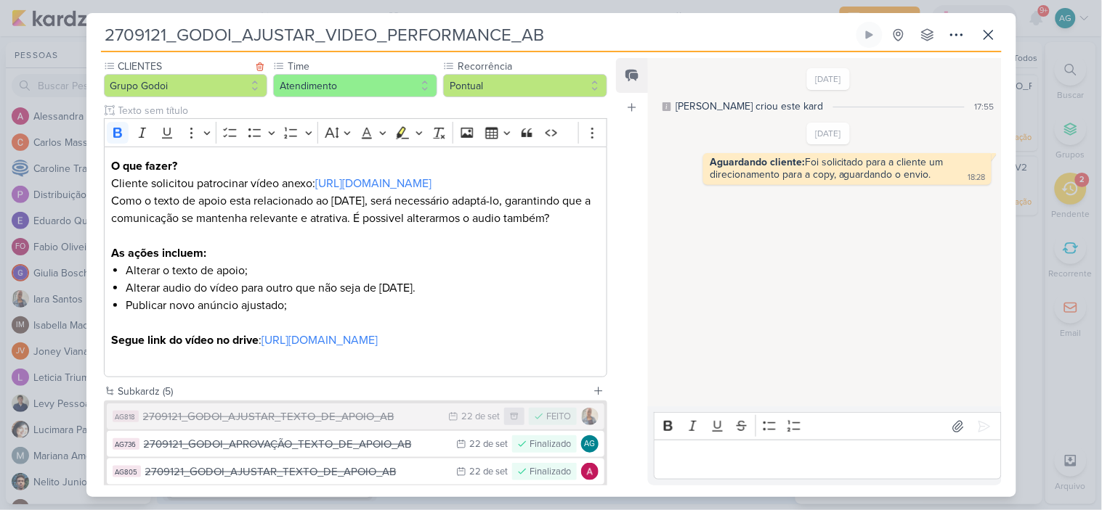
scroll to position [288, 0]
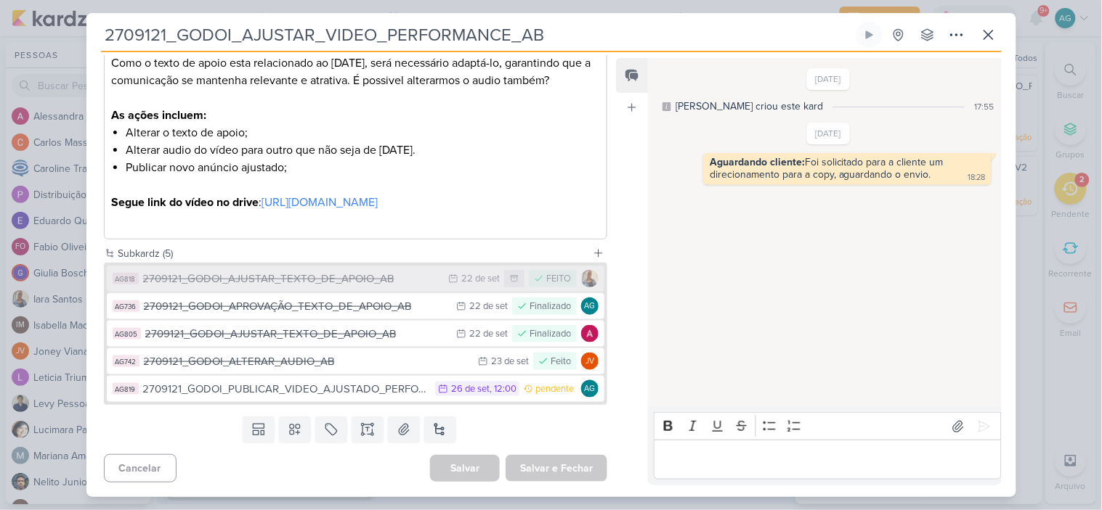
click at [271, 280] on div "2709121_GODOI_AJUSTAR_TEXTO_DE_APOIO_AB" at bounding box center [292, 279] width 298 height 17
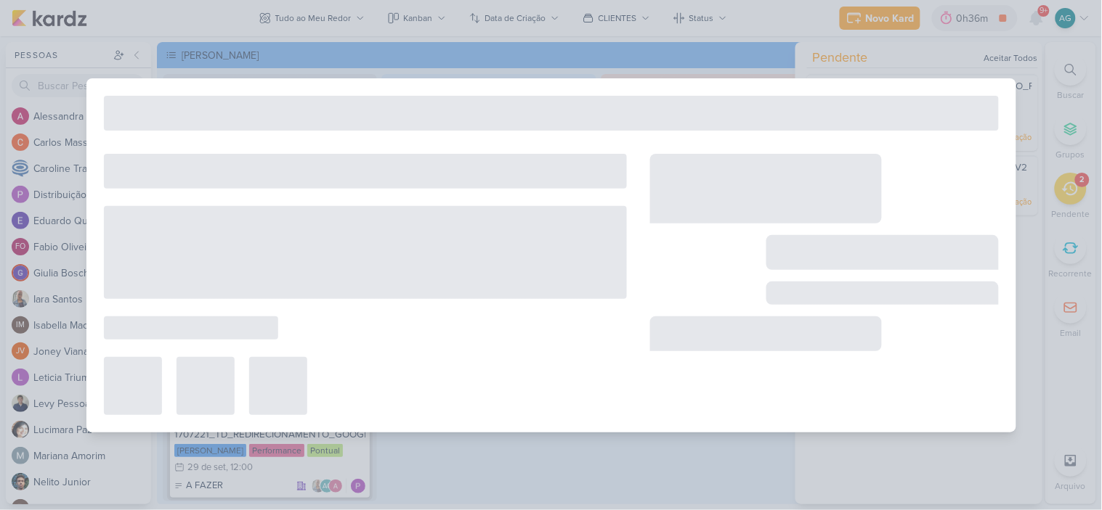
type input "2709121_GODOI_AJUSTAR_TEXTO_DE_APOIO_AB"
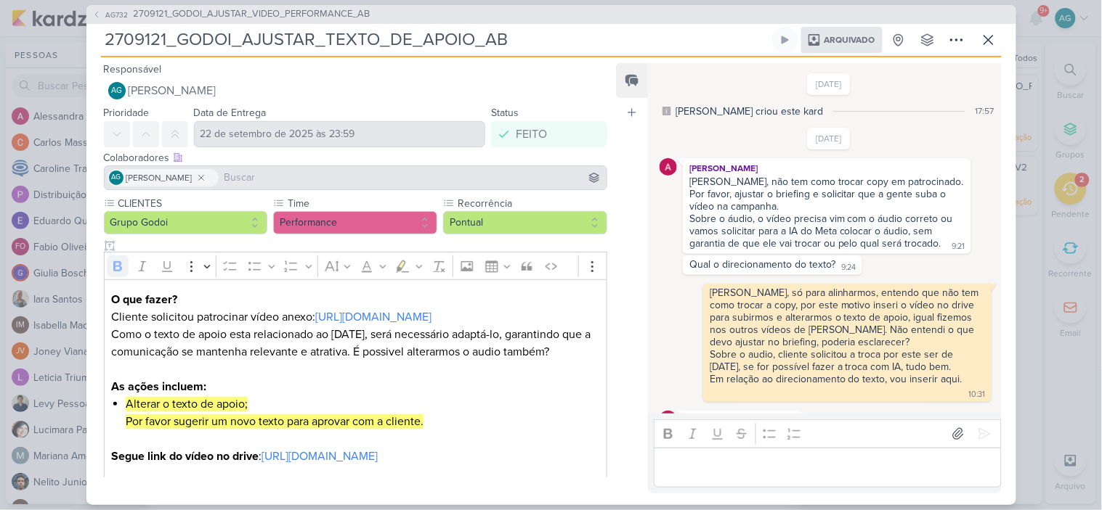
scroll to position [410, 0]
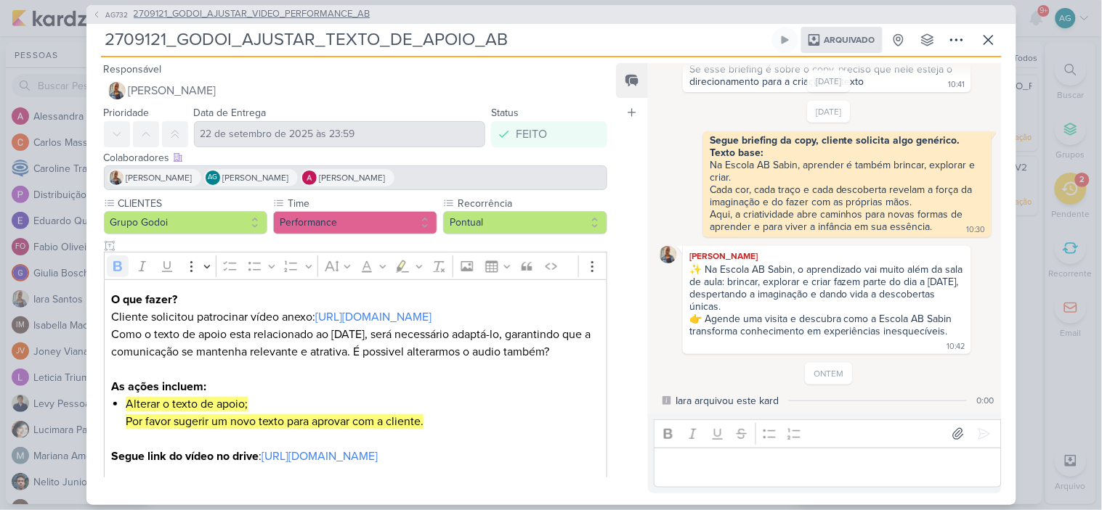
click at [298, 12] on span "2709121_GODOI_AJUSTAR_VIDEO_PERFORMANCE_AB" at bounding box center [252, 14] width 237 height 15
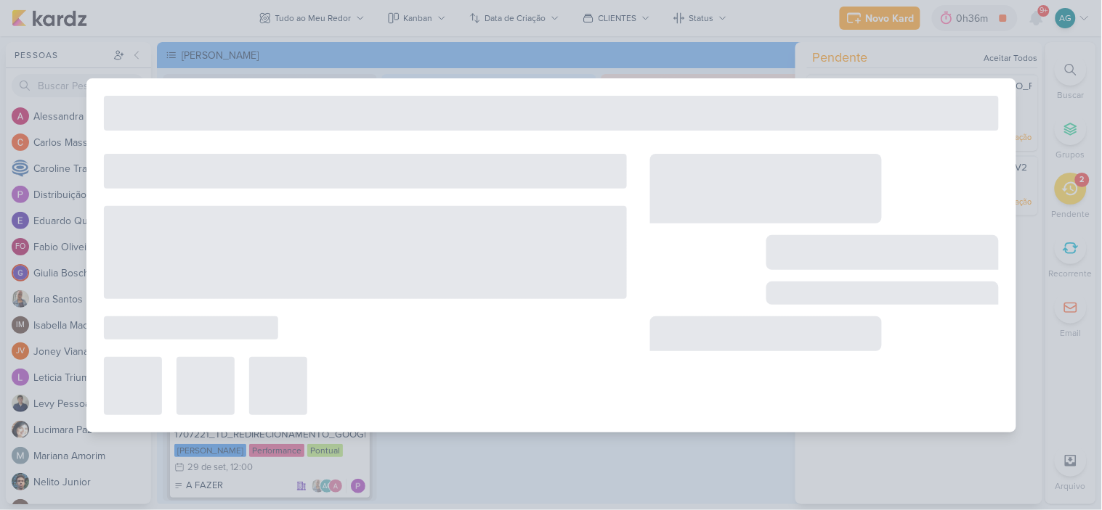
type input "2709121_GODOI_AJUSTAR_VIDEO_PERFORMANCE_AB"
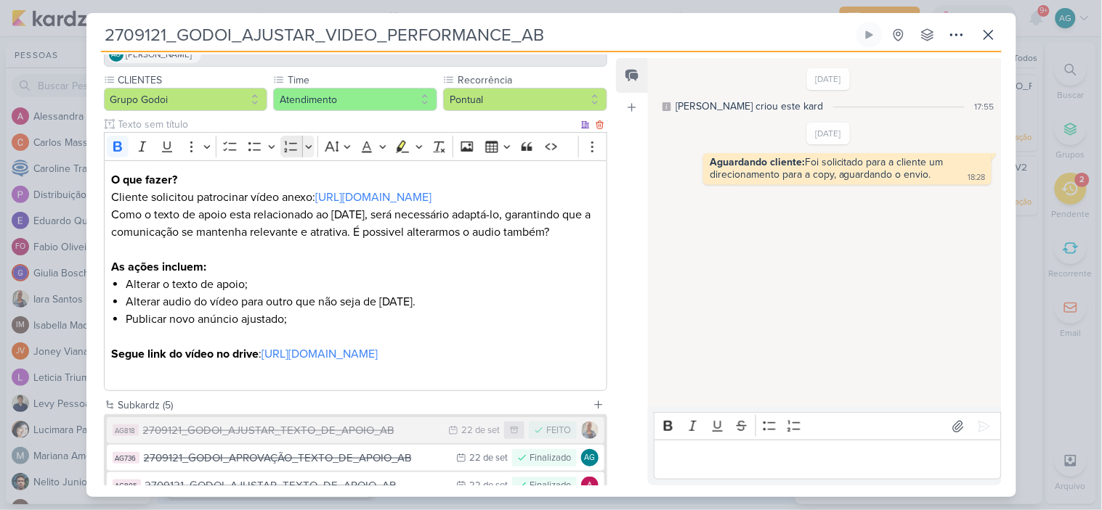
scroll to position [242, 0]
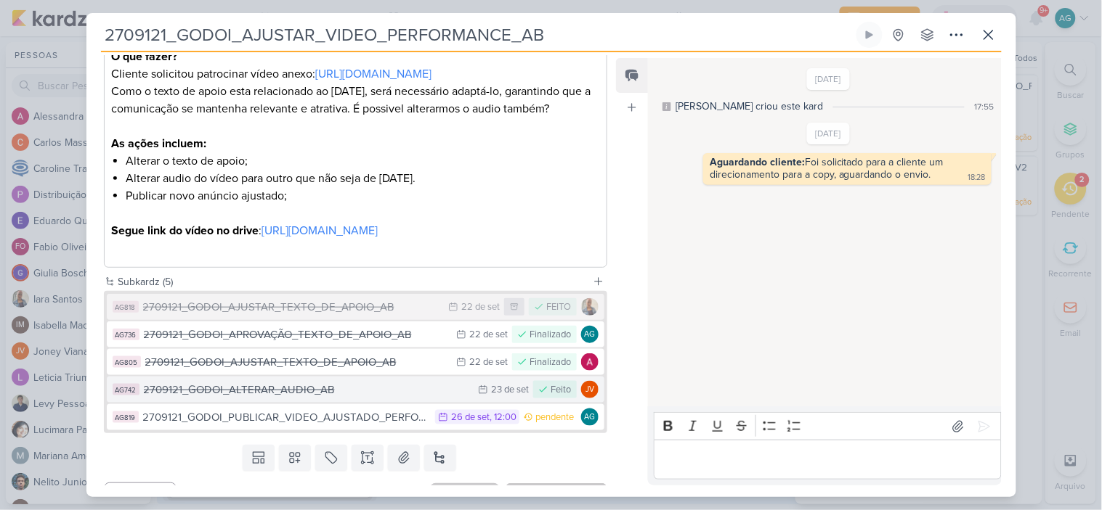
click at [301, 399] on div "2709121_GODOI_ALTERAR_AUDIO_AB" at bounding box center [308, 390] width 328 height 17
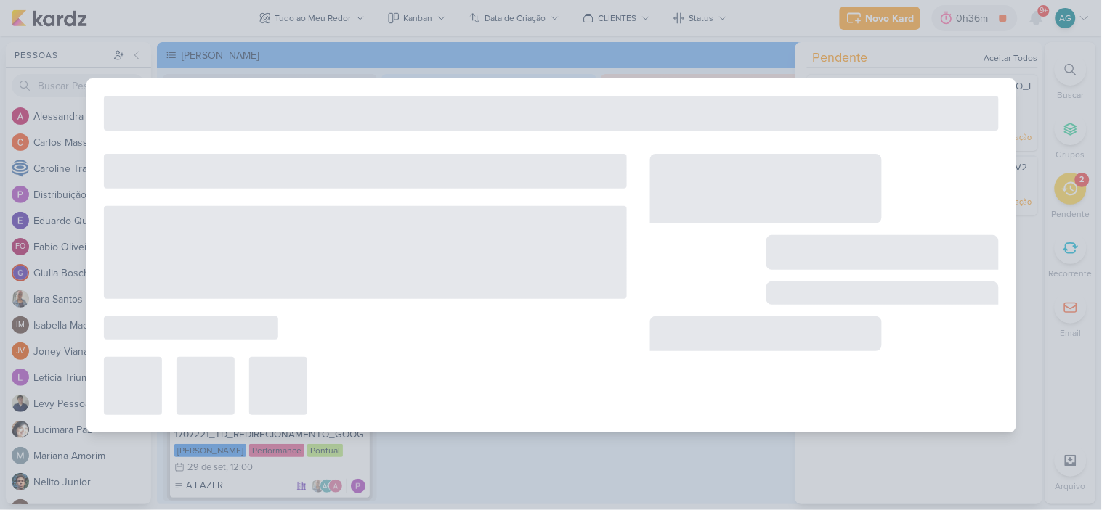
type input "2709121_GODOI_ALTERAR_AUDIO_AB"
type input "23 de setembro de 2025 às 23:59"
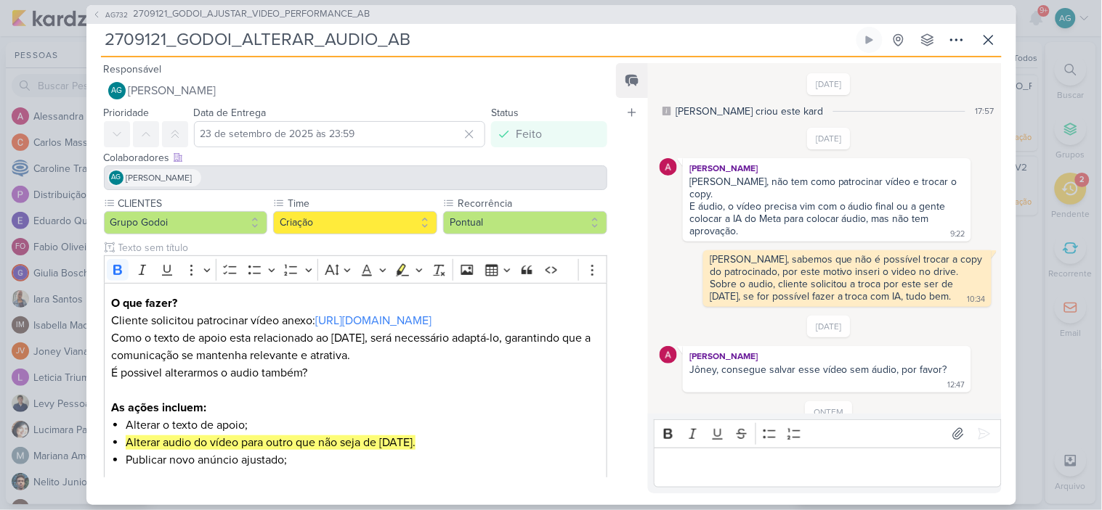
scroll to position [155, 0]
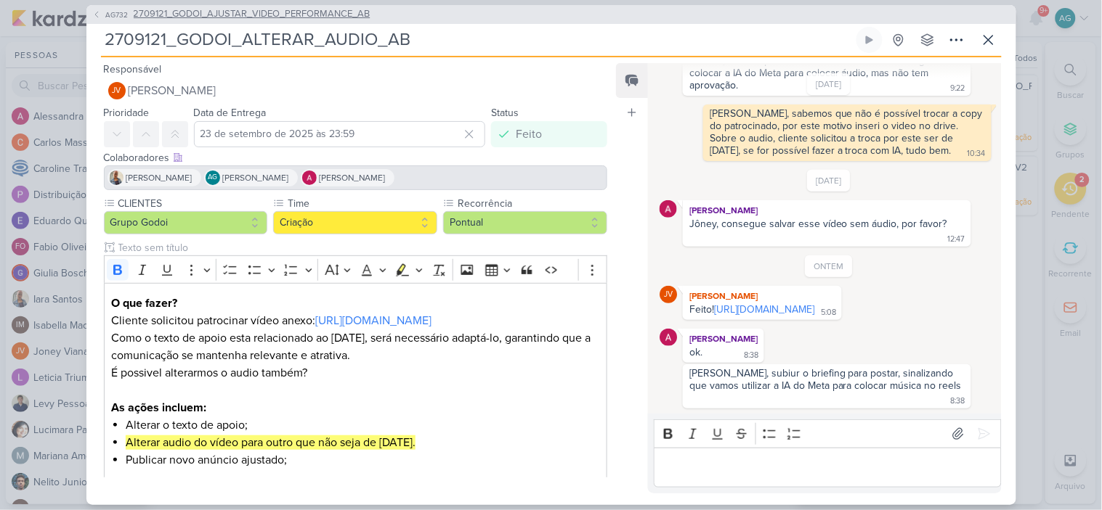
click at [300, 17] on span "2709121_GODOI_AJUSTAR_VIDEO_PERFORMANCE_AB" at bounding box center [252, 14] width 237 height 15
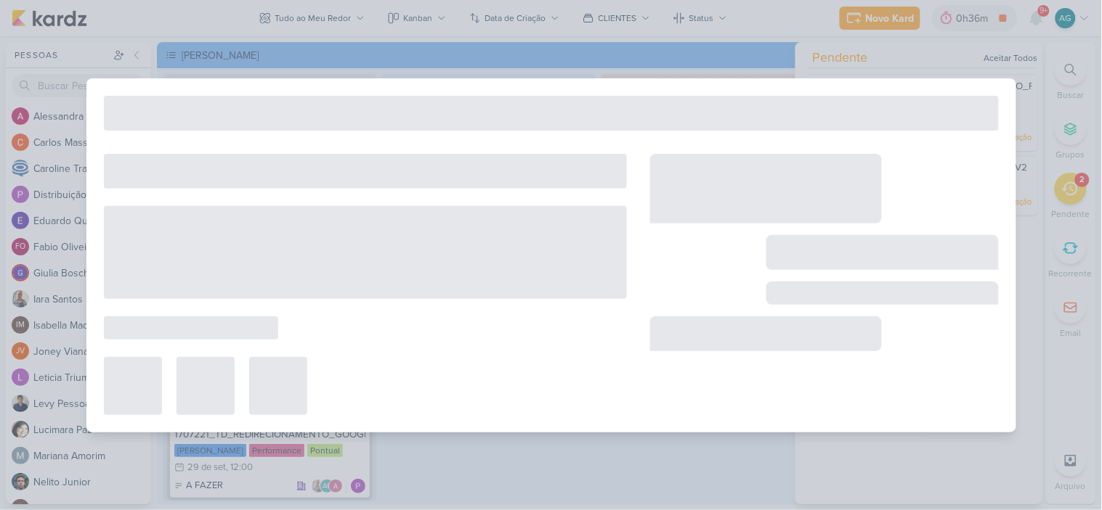
type input "2709121_GODOI_AJUSTAR_VIDEO_PERFORMANCE_AB"
type input "[DATE] 23:59"
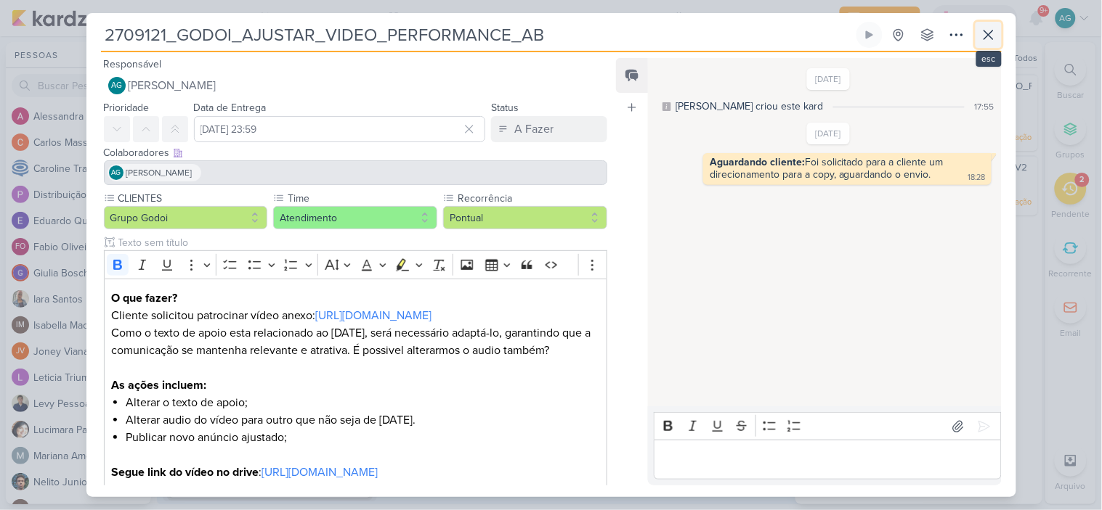
click at [984, 39] on icon at bounding box center [988, 34] width 9 height 9
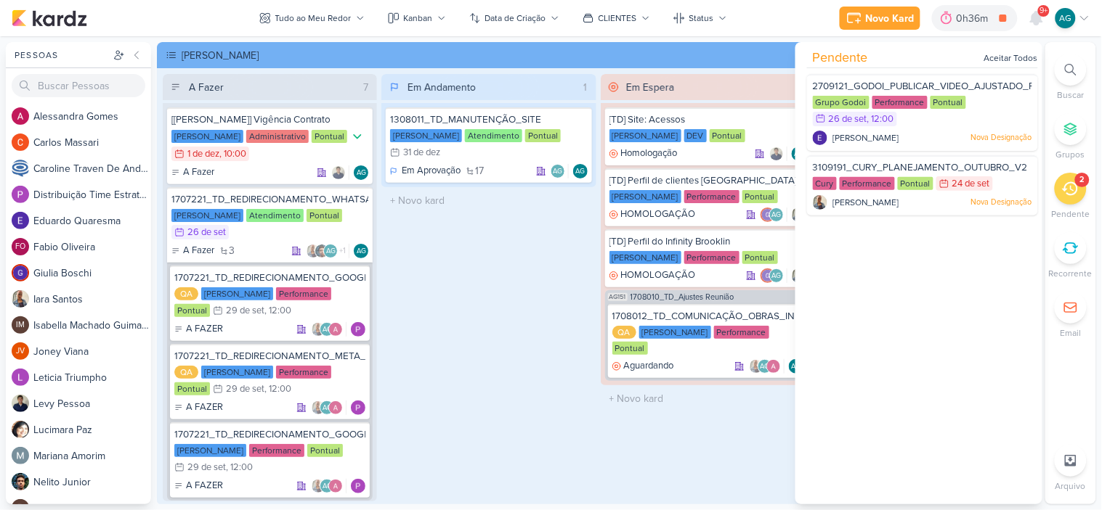
click at [1070, 67] on icon at bounding box center [1071, 70] width 12 height 12
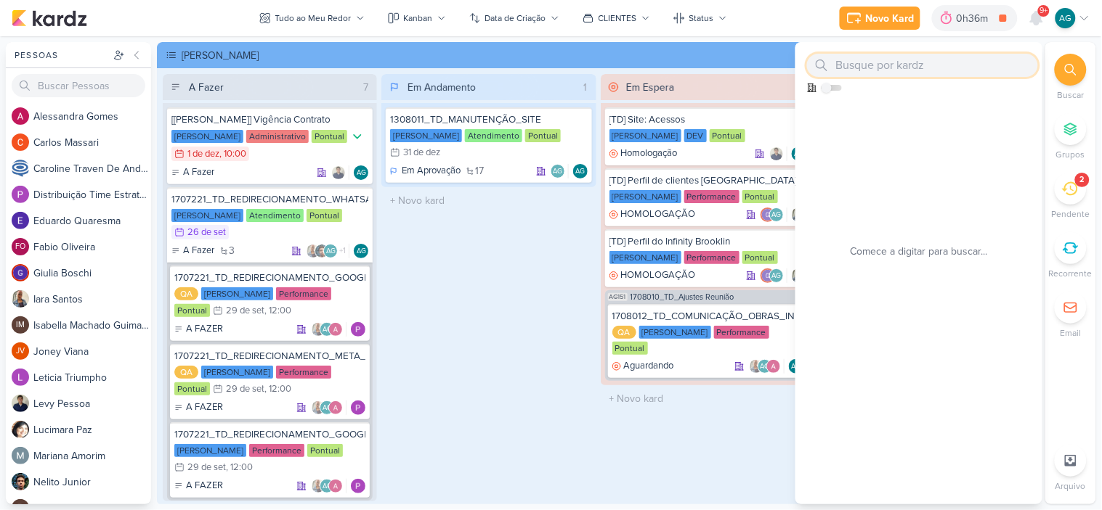
paste input "3709221"
type input "3709221"
click at [1071, 184] on icon at bounding box center [1070, 189] width 16 height 16
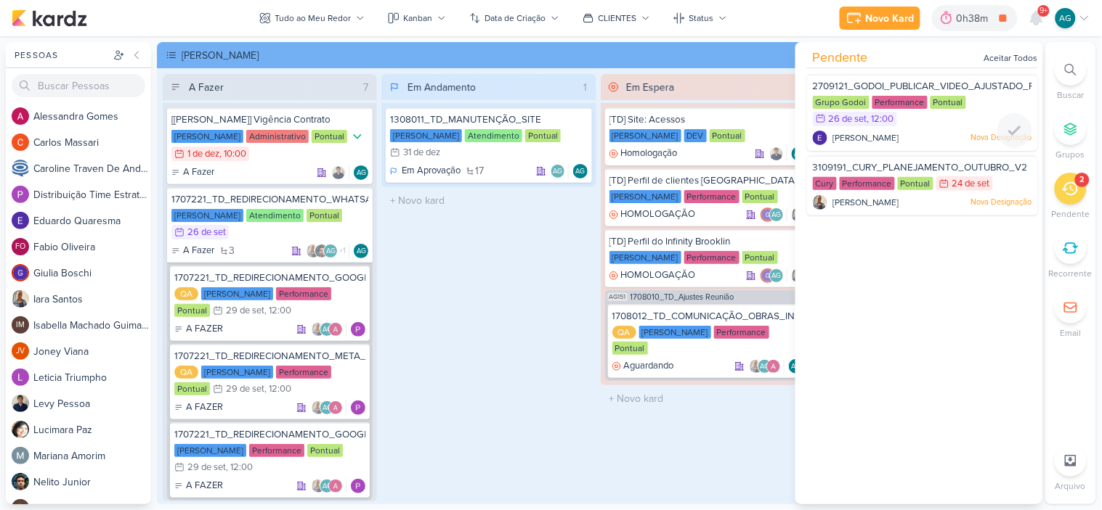
click at [941, 84] on span "2709121_GODOI_PUBLICAR_VIDEO_AJUSTADO_PERFORMANCE_AB" at bounding box center [965, 87] width 304 height 12
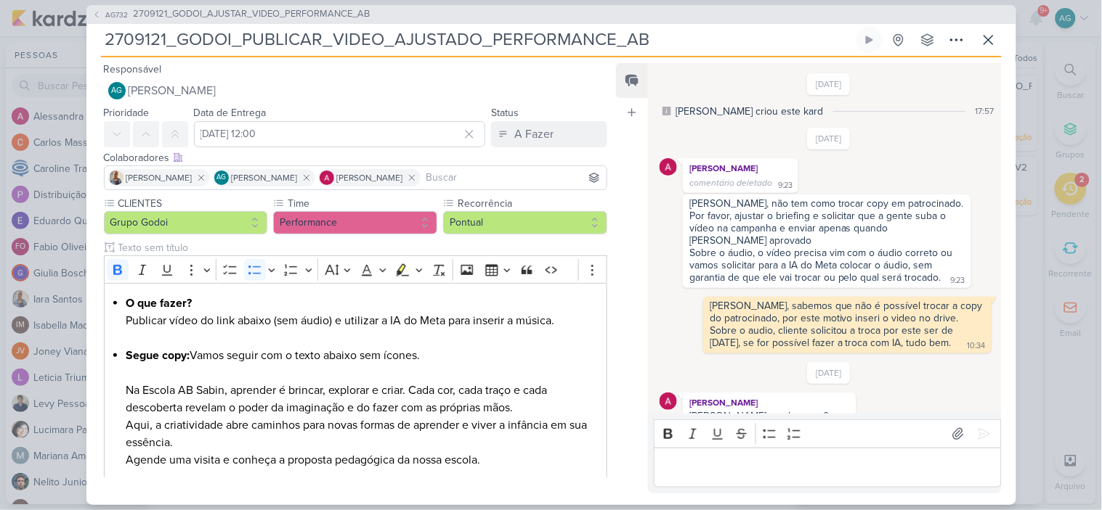
scroll to position [925, 0]
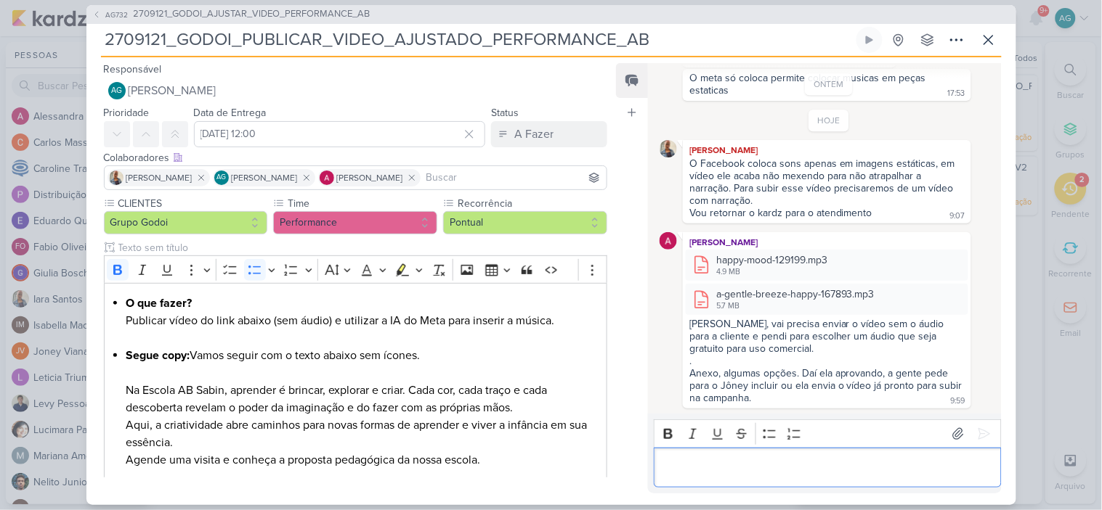
click at [808, 463] on p "Editor editing area: main" at bounding box center [828, 467] width 332 height 17
drag, startPoint x: 746, startPoint y: 467, endPoint x: 716, endPoint y: 468, distance: 29.8
click at [716, 468] on p "Perfeito." at bounding box center [828, 467] width 332 height 17
drag, startPoint x: 685, startPoint y: 468, endPoint x: 649, endPoint y: 470, distance: 35.6
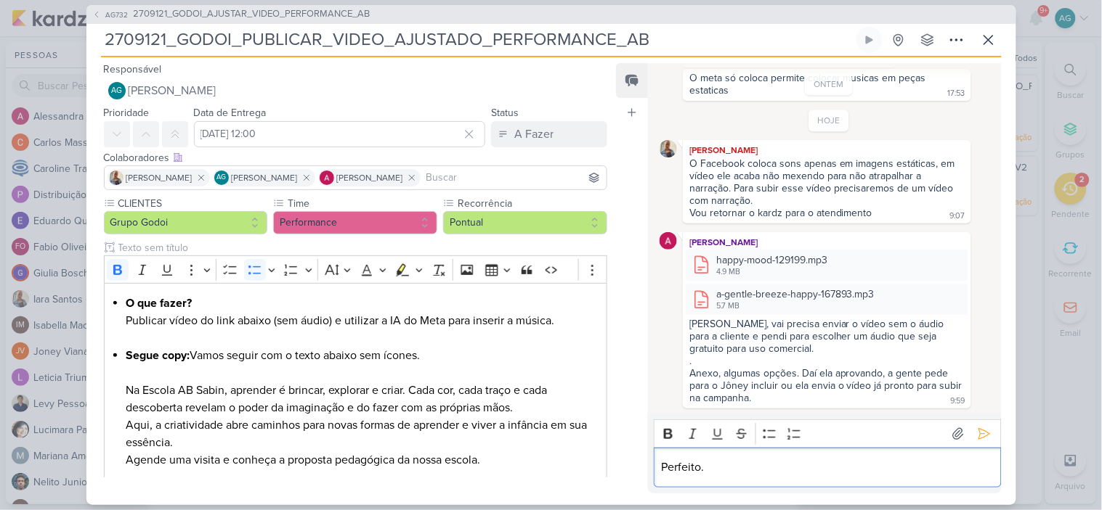
click at [649, 470] on div "Rich Text Editor Bold Italic Underline Strikethrough Bulleted List Numbered Lis…" at bounding box center [824, 453] width 353 height 79
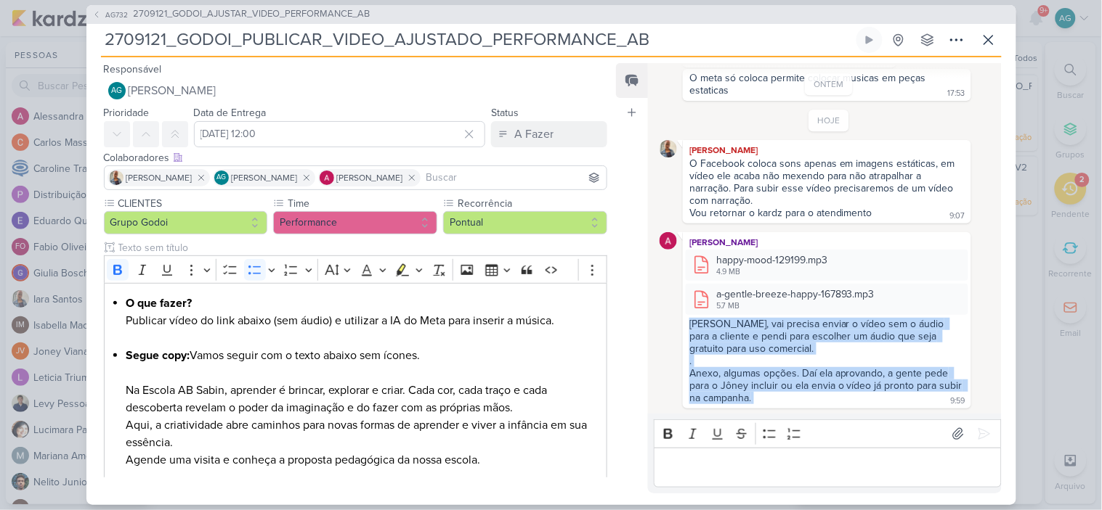
drag, startPoint x: 675, startPoint y: 320, endPoint x: 784, endPoint y: 396, distance: 133.0
click at [784, 396] on div "[PERSON_NAME] happy-mood-129199.mp3 4.9 MB Adicionar ao Kard [GEOGRAPHIC_DATA] …" at bounding box center [827, 320] width 337 height 176
copy div "[PERSON_NAME], vai precisa enviar o vídeo sem o áudio para a cliente e pendi pa…"
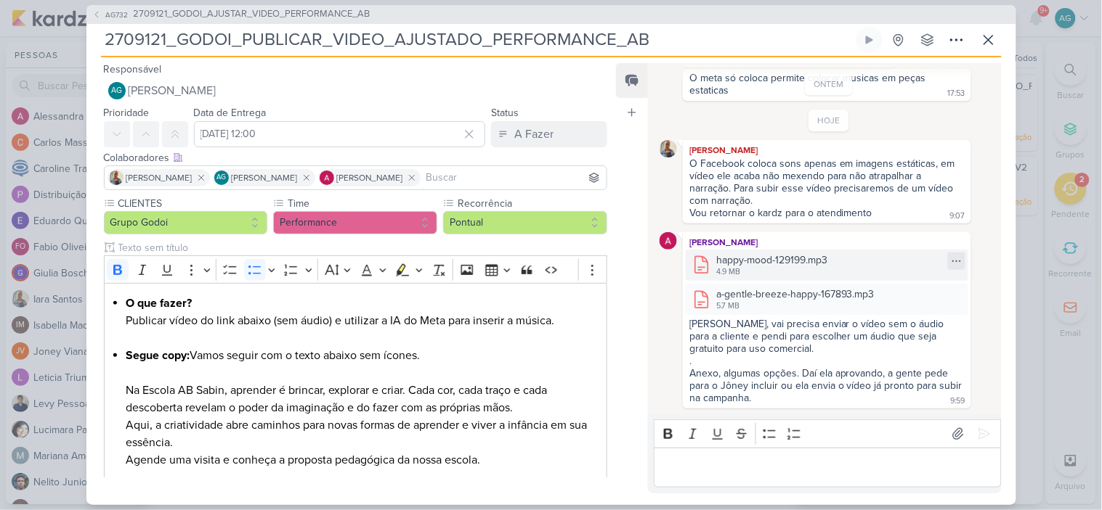
click at [948, 256] on div at bounding box center [956, 261] width 17 height 17
click at [897, 304] on button "Baixar" at bounding box center [900, 304] width 117 height 21
click at [951, 293] on icon at bounding box center [957, 296] width 12 height 12
click at [899, 341] on button "Baixar" at bounding box center [900, 338] width 117 height 21
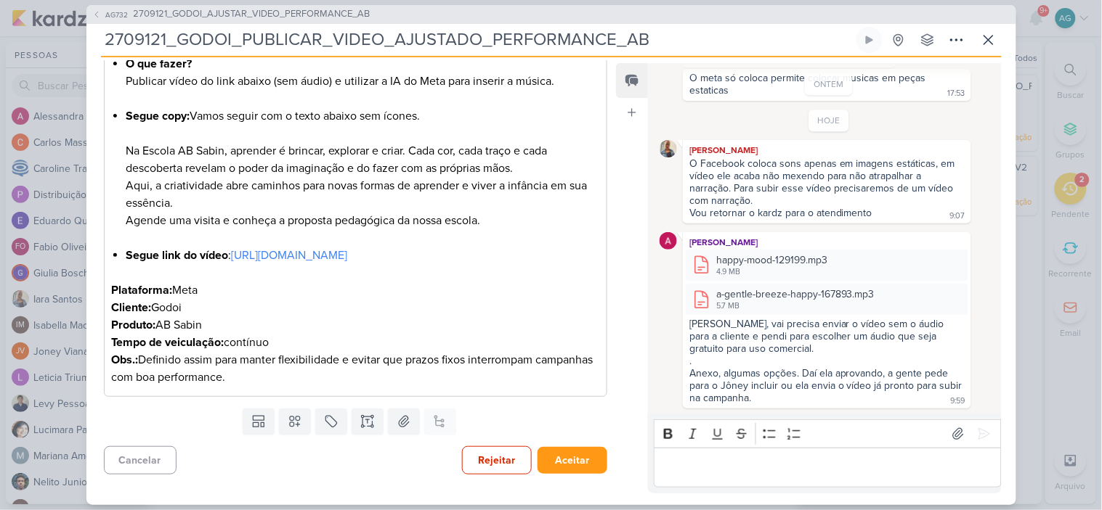
scroll to position [242, 0]
click at [347, 263] on link "[URL][DOMAIN_NAME]" at bounding box center [289, 255] width 116 height 15
click at [550, 441] on div "Templates Campos Personalizados Marcadores Caixa De Texto Anexo Este kard já é …" at bounding box center [349, 422] width 527 height 38
click at [988, 42] on icon at bounding box center [988, 39] width 17 height 17
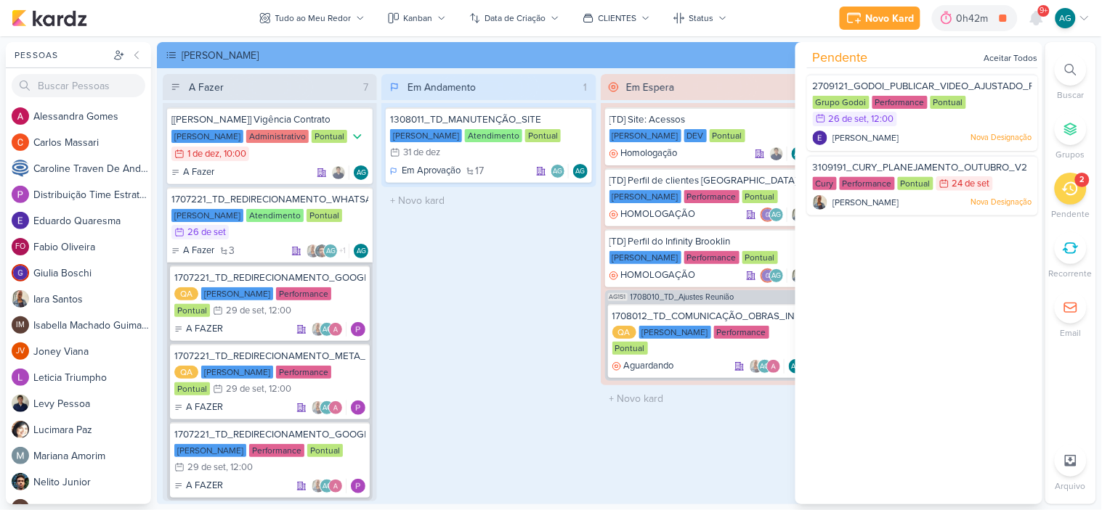
click at [457, 380] on div "Em Andamento 1 1308011_TD_MANUTENÇÃO_SITE [PERSON_NAME] Atendimento Pontual 31/…" at bounding box center [488, 288] width 214 height 428
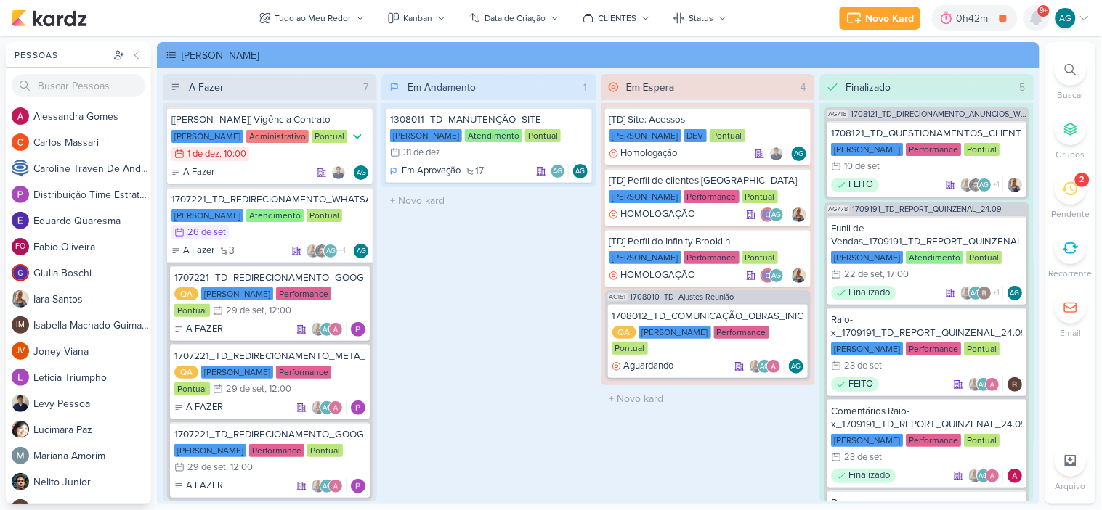
click at [1038, 16] on icon at bounding box center [1036, 18] width 12 height 13
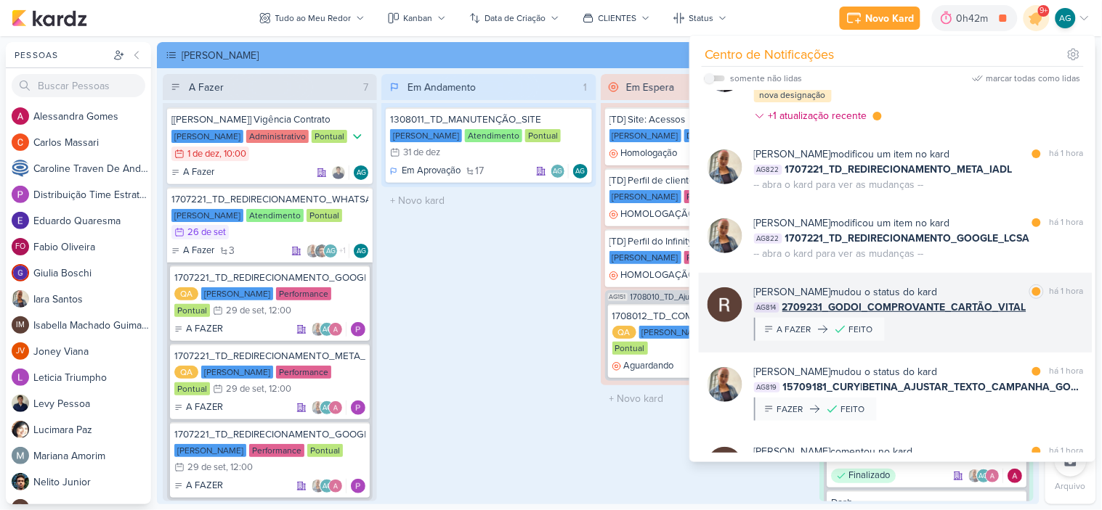
click at [979, 315] on div "[PERSON_NAME] mudou o status do kard marcar como lida há 1 hora AG814 2709231_G…" at bounding box center [919, 313] width 330 height 57
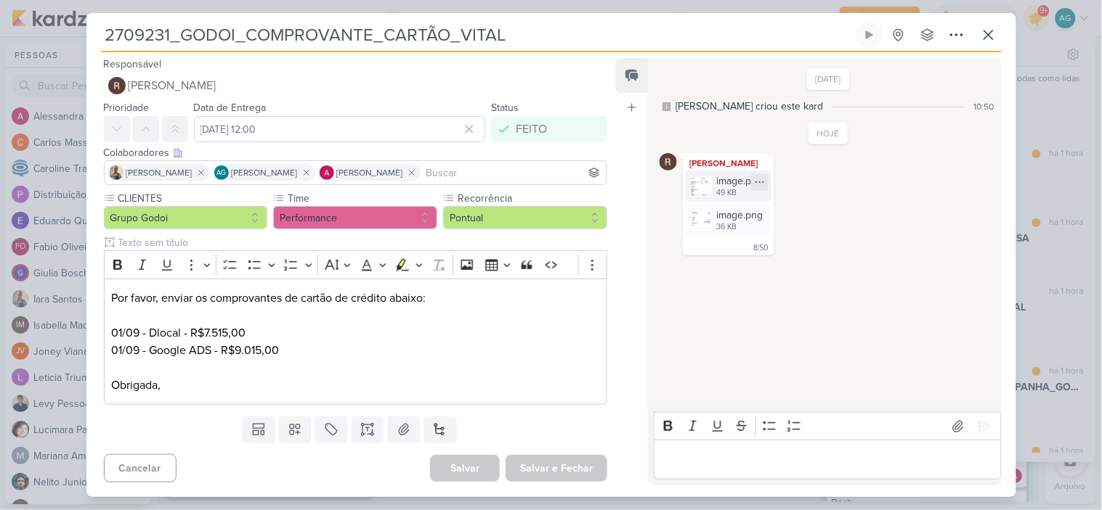
click at [764, 180] on icon at bounding box center [760, 182] width 12 height 12
click at [706, 228] on button "Baixar" at bounding box center [709, 229] width 117 height 21
click at [760, 219] on icon at bounding box center [760, 217] width 12 height 12
click at [723, 264] on button "Baixar" at bounding box center [709, 264] width 117 height 21
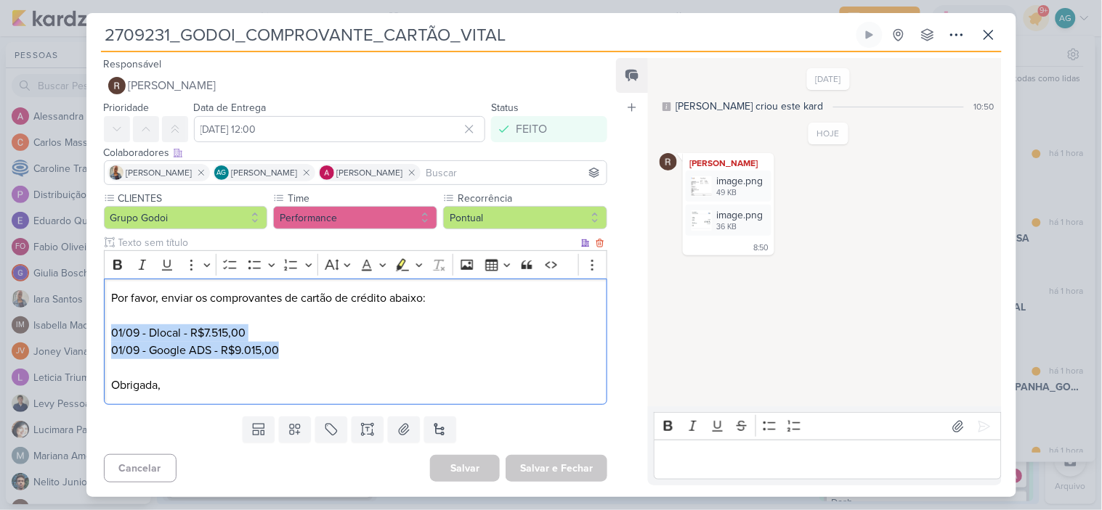
drag, startPoint x: 306, startPoint y: 346, endPoint x: 106, endPoint y: 335, distance: 200.8
click at [106, 335] on div "Por favor, enviar os comprovantes de cartão de crédito abaixo: 01/09 - Dlocal -…" at bounding box center [356, 342] width 504 height 127
copy div "01/09 - Dlocal - R$7.515,00 01/09 - Google ADS - R$9.015,00"
click at [990, 32] on icon at bounding box center [988, 34] width 9 height 9
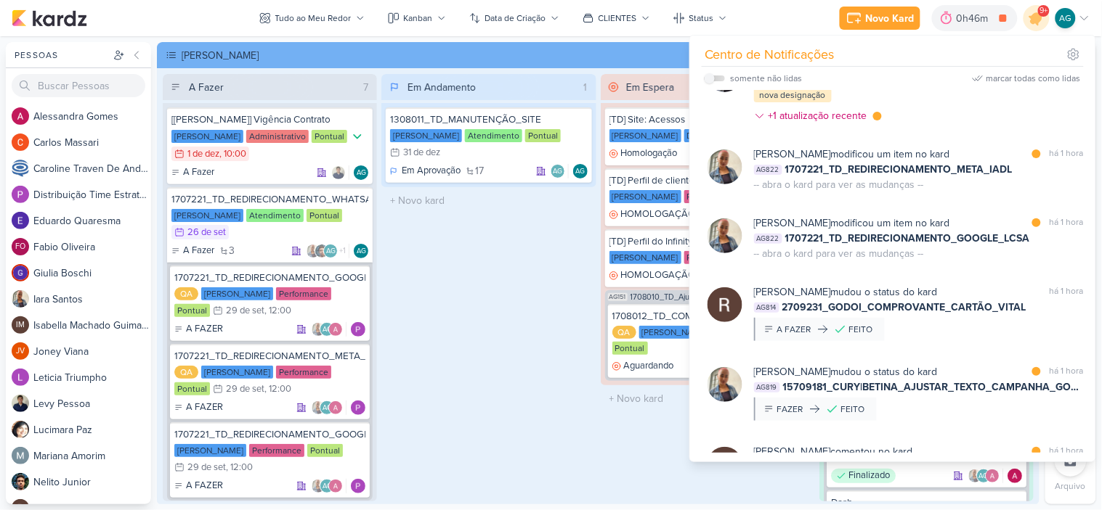
click at [410, 303] on div "Em Andamento 1 1308011_TD_MANUTENÇÃO_SITE [PERSON_NAME] Atendimento Pontual 31/…" at bounding box center [488, 288] width 214 height 428
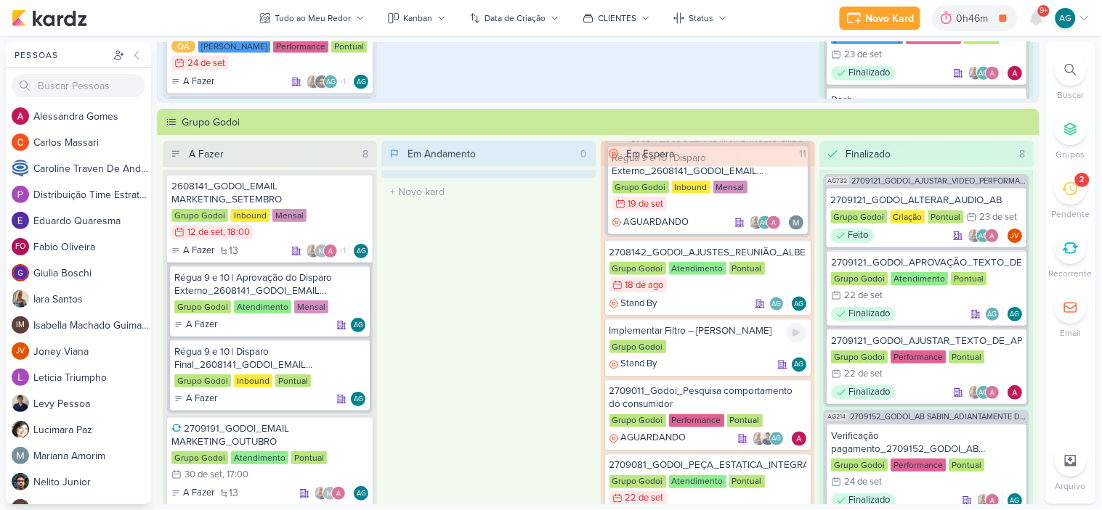
scroll to position [564, 0]
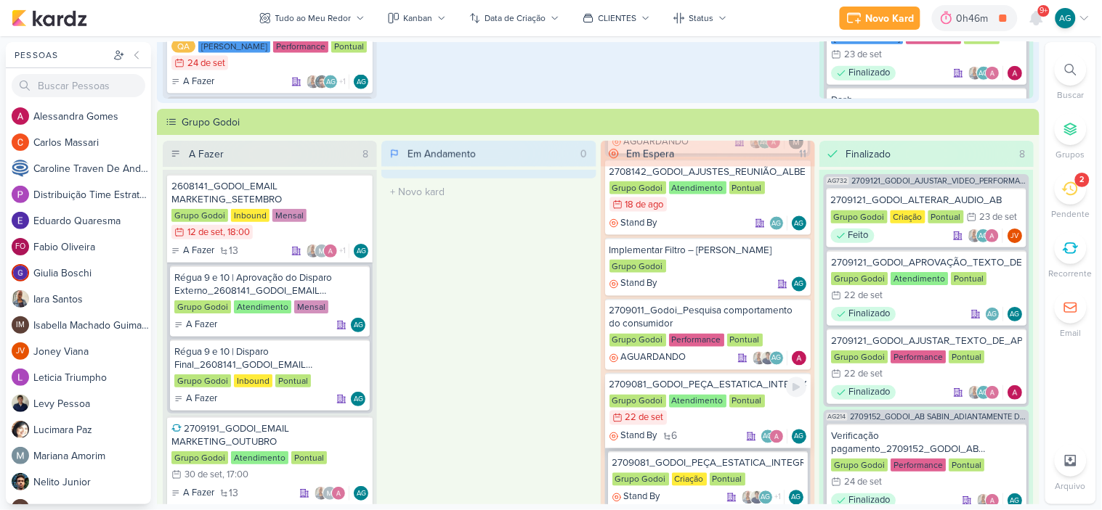
click at [727, 379] on div "2709081_GODOI_PEÇA_ESTATICA_INTEGRAÇÃO" at bounding box center [707, 385] width 197 height 13
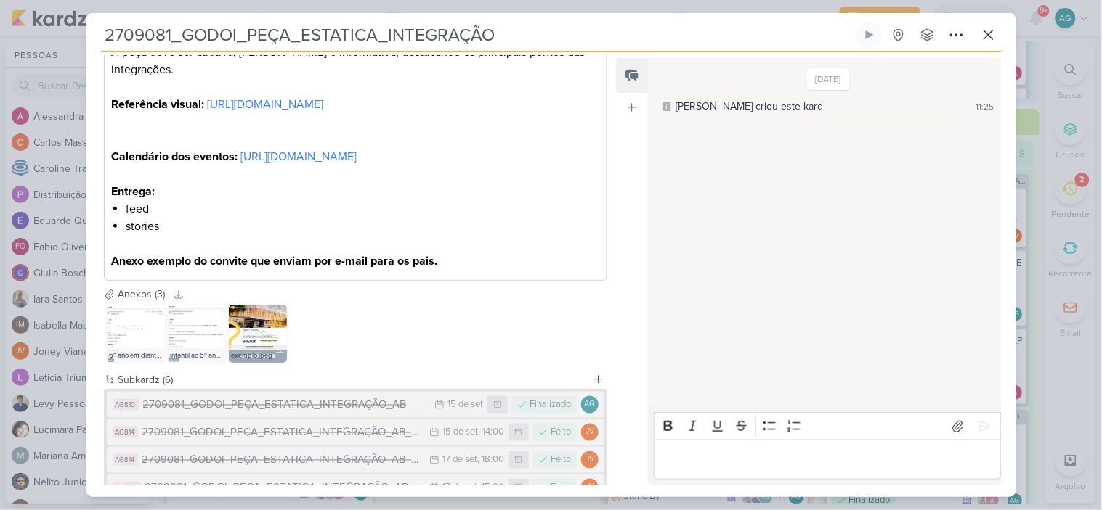
scroll to position [592, 0]
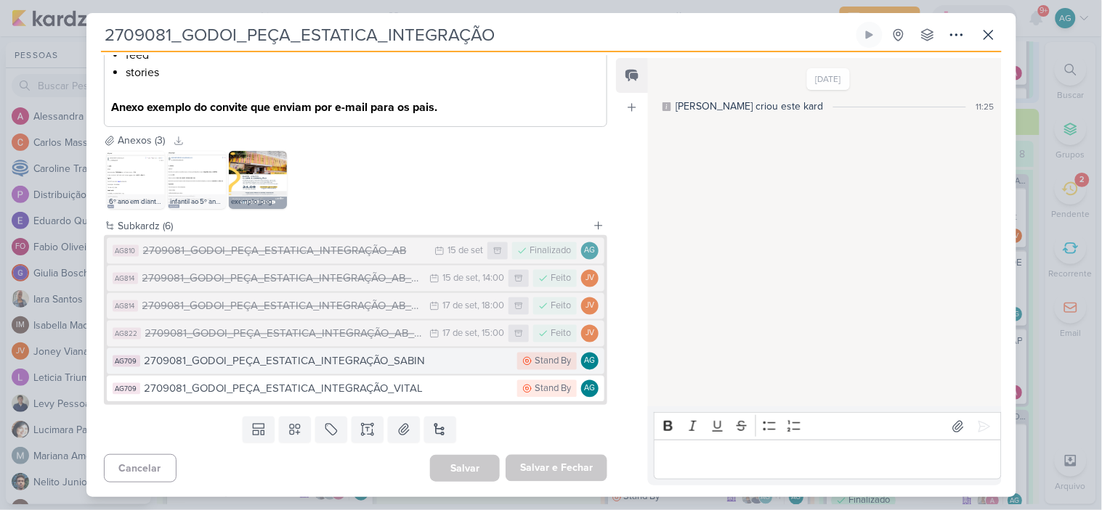
click at [388, 366] on div "2709081_GODOI_PEÇA_ESTATICA_INTEGRAÇÃO_SABIN" at bounding box center [328, 362] width 366 height 17
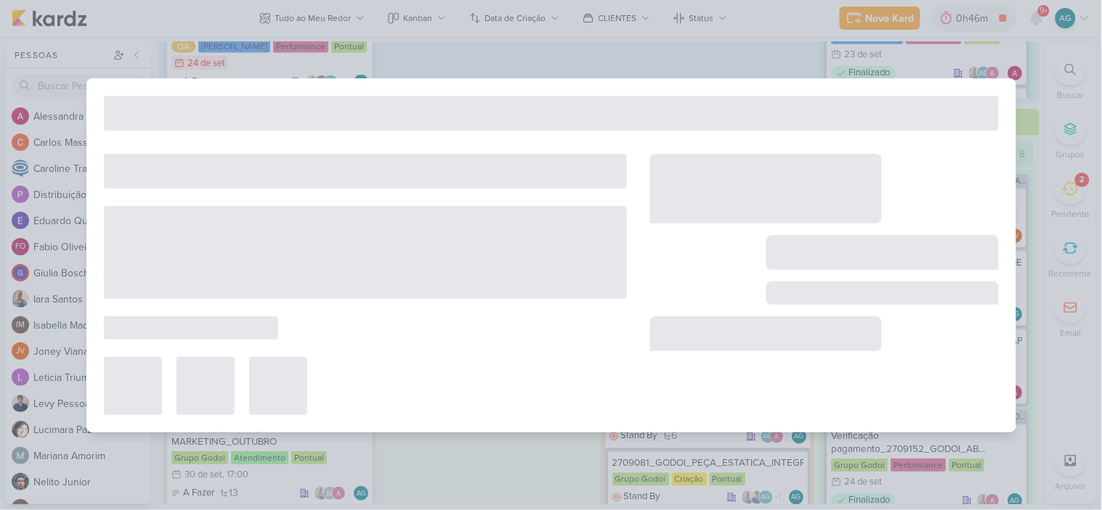
type input "2709081_GODOI_PEÇA_ESTATICA_INTEGRAÇÃO_SABIN"
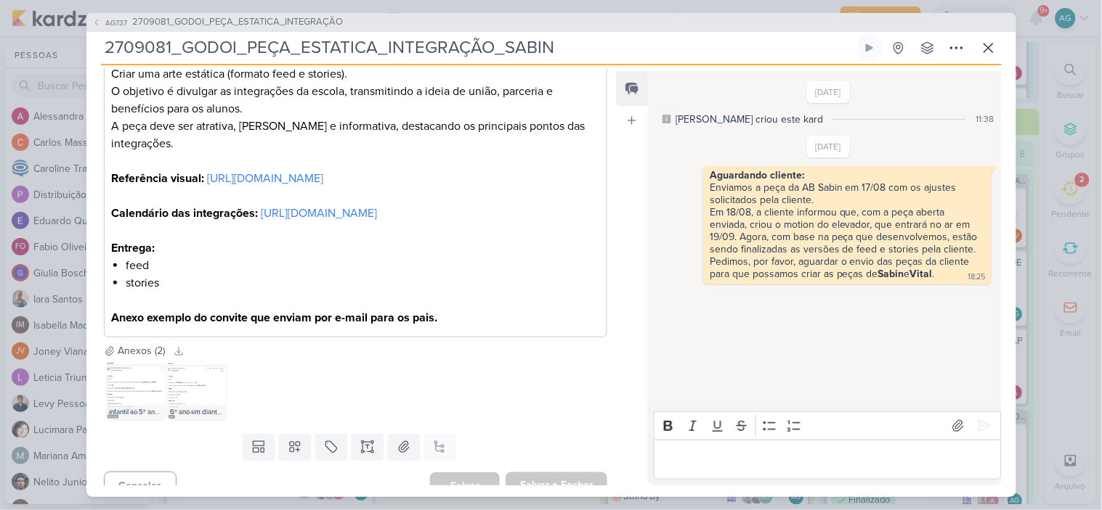
scroll to position [314, 0]
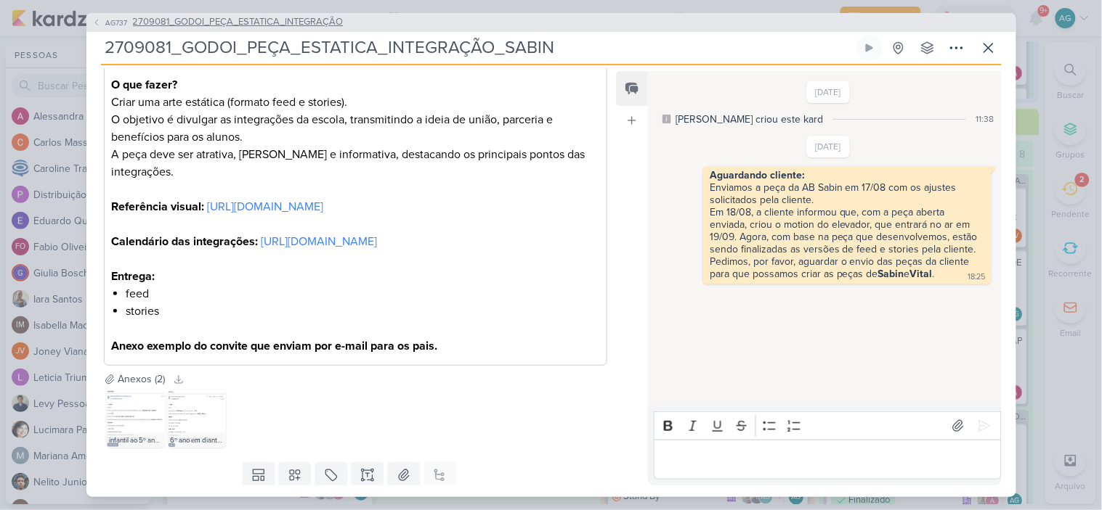
click at [287, 19] on span "2709081_GODOI_PEÇA_ESTATICA_INTEGRAÇÃO" at bounding box center [238, 22] width 211 height 15
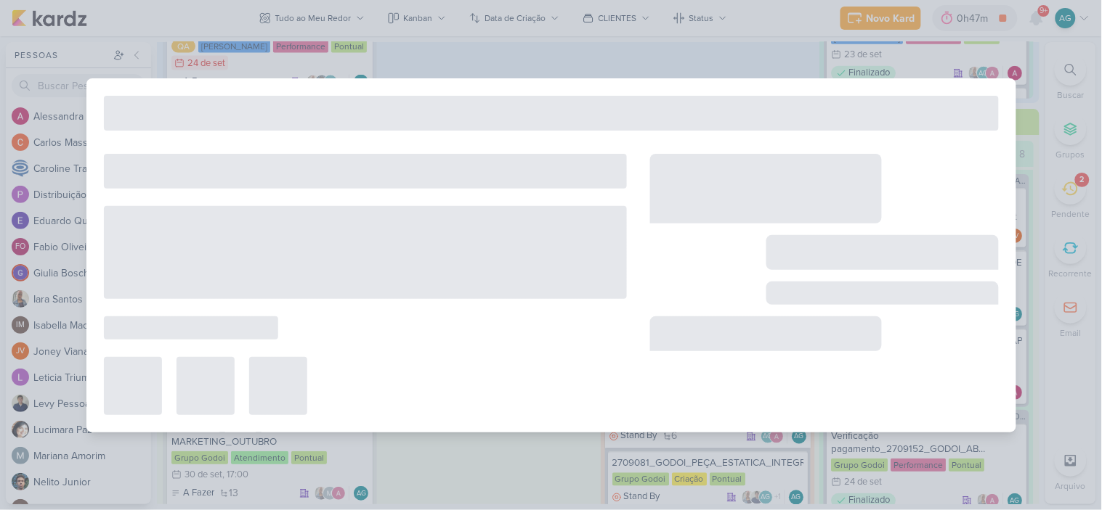
type input "2709081_GODOI_PEÇA_ESTATICA_INTEGRAÇÃO"
type input "22 de setembro de 2025 às 23:59"
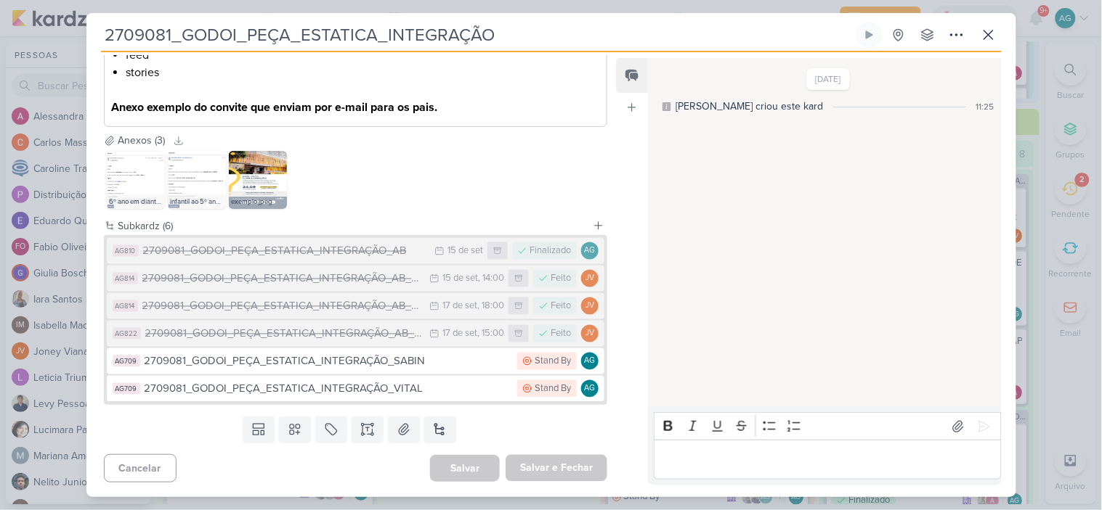
scroll to position [592, 0]
click at [394, 393] on div "2709081_GODOI_PEÇA_ESTATICA_INTEGRAÇÃO_VITAL" at bounding box center [328, 389] width 366 height 17
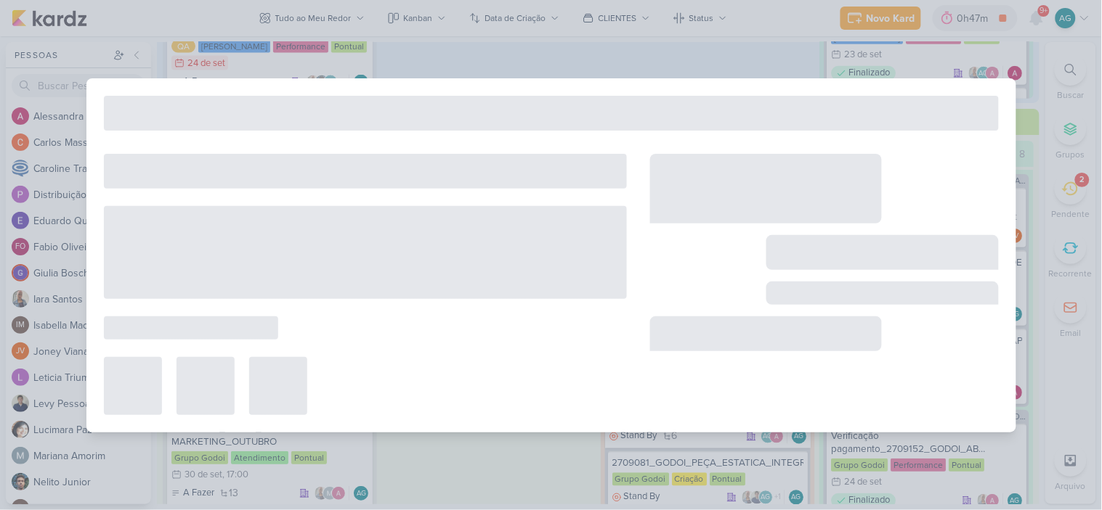
type input "2709081_GODOI_PEÇA_ESTATICA_INTEGRAÇÃO_VITAL"
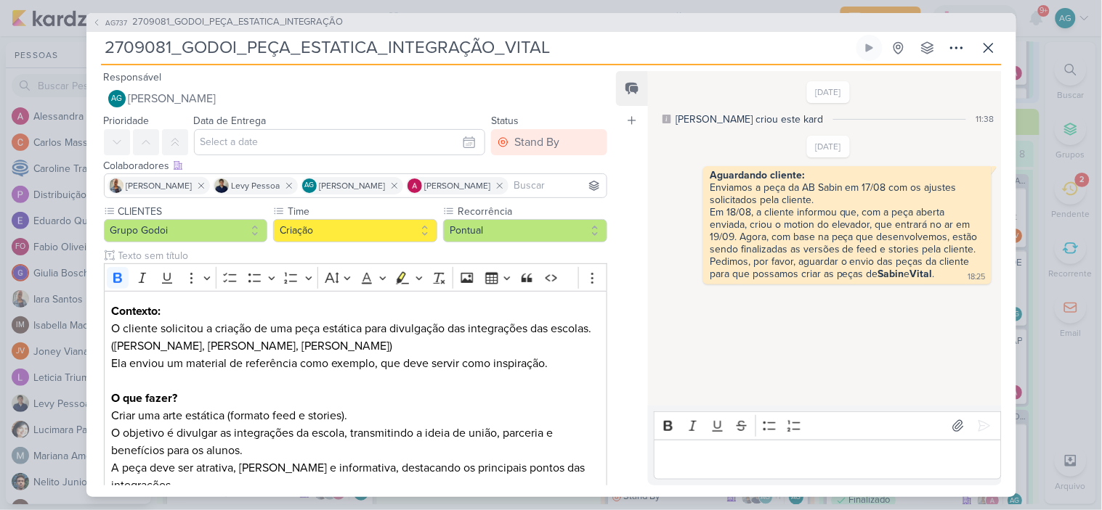
scroll to position [429, 0]
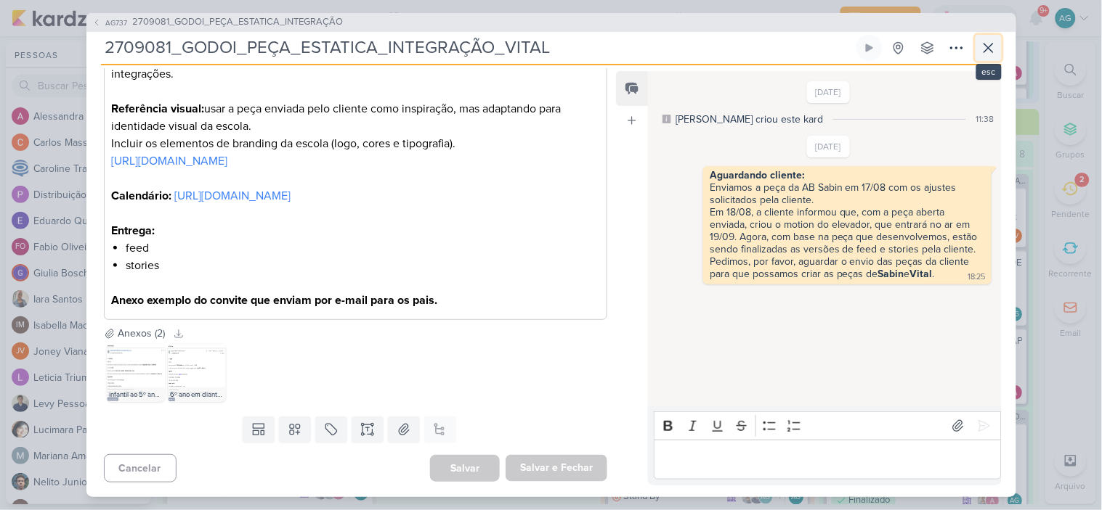
click at [983, 42] on icon at bounding box center [988, 47] width 17 height 17
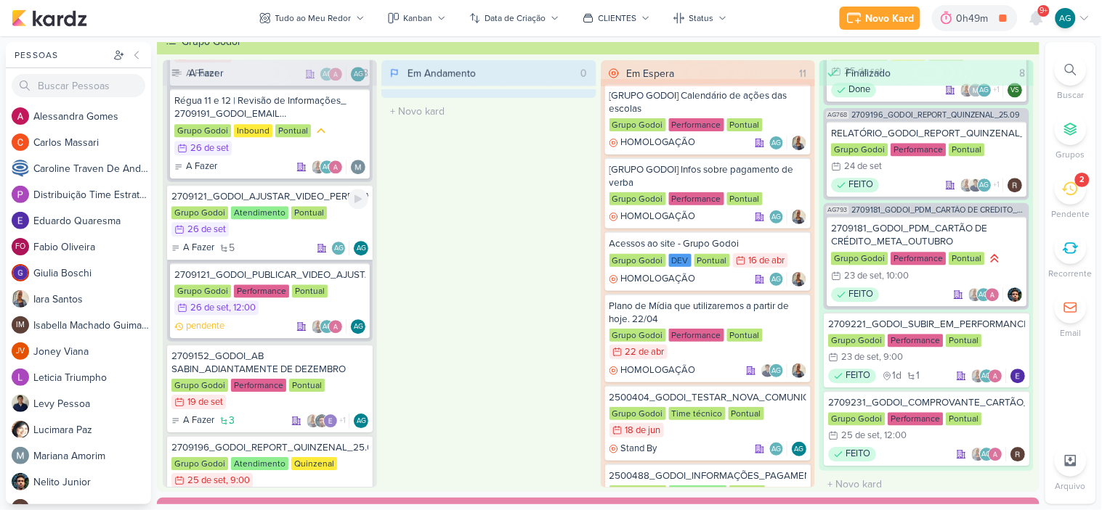
scroll to position [786, 0]
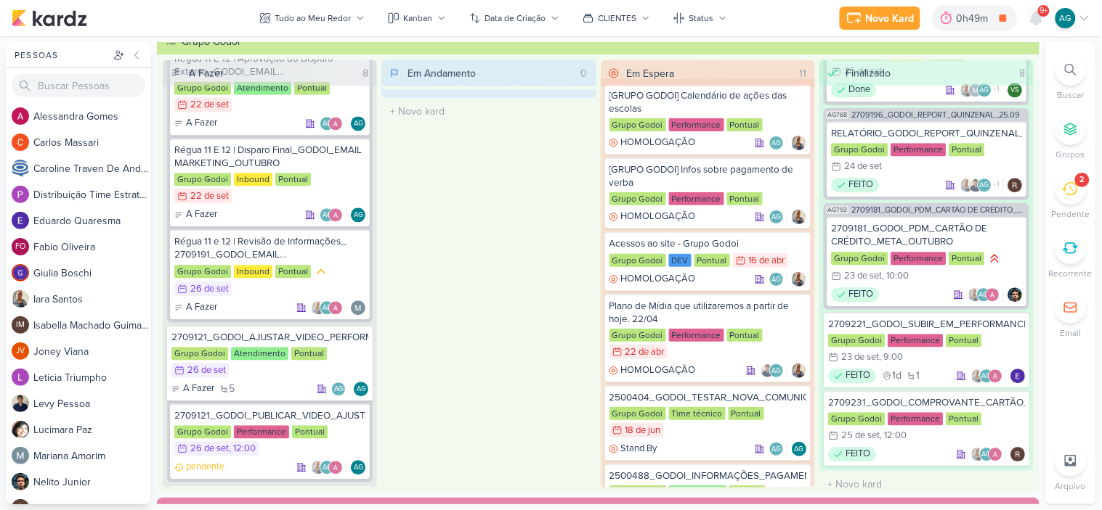
click at [1073, 78] on div at bounding box center [1070, 70] width 32 height 32
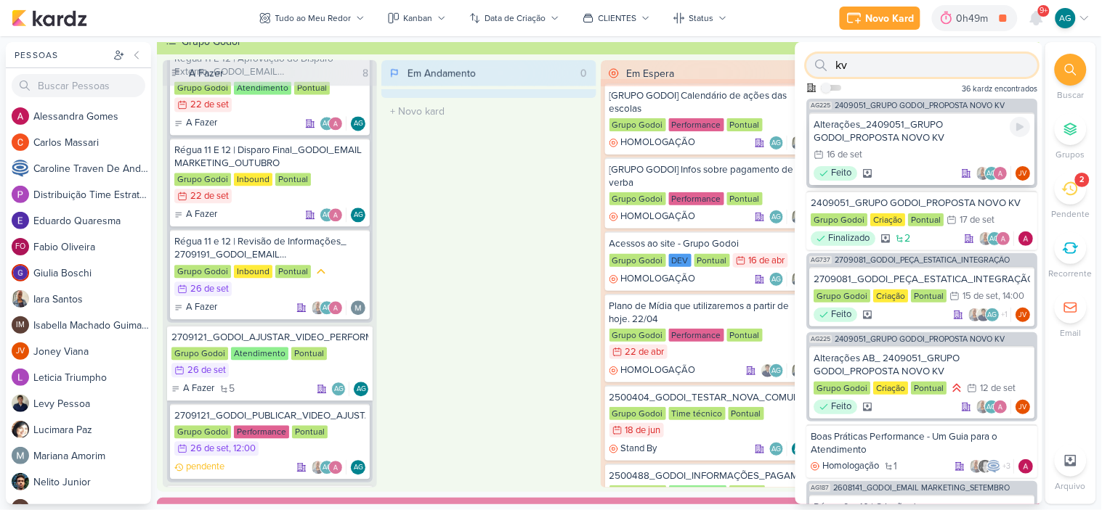
type input "kv"
click at [904, 132] on div "Alterações_2409051_GRUPO GODOI_PROPOSTA NOVO KV" at bounding box center [922, 131] width 216 height 26
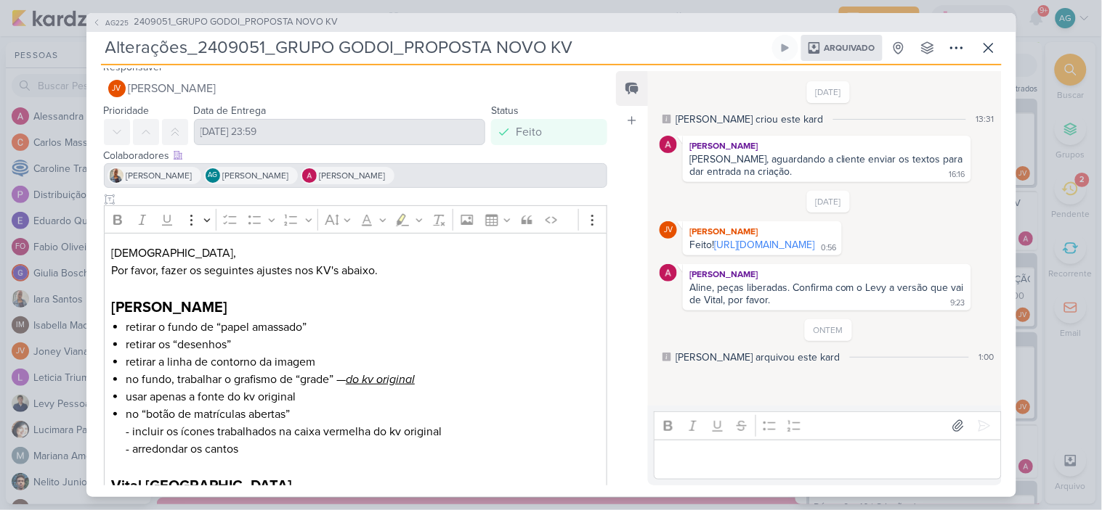
scroll to position [0, 0]
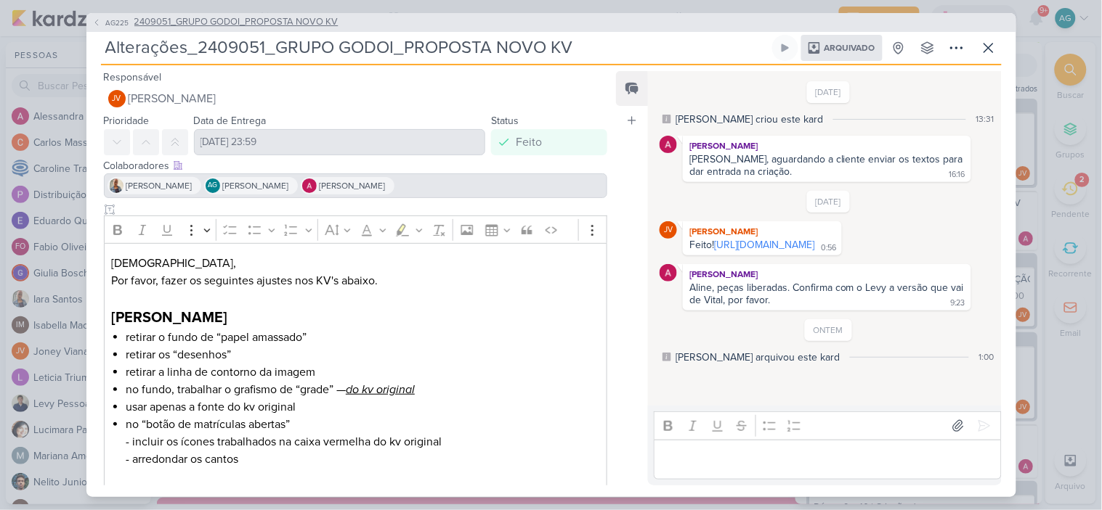
click at [325, 19] on span "2409051_GRUPO GODOI_PROPOSTA NOVO KV" at bounding box center [236, 22] width 204 height 15
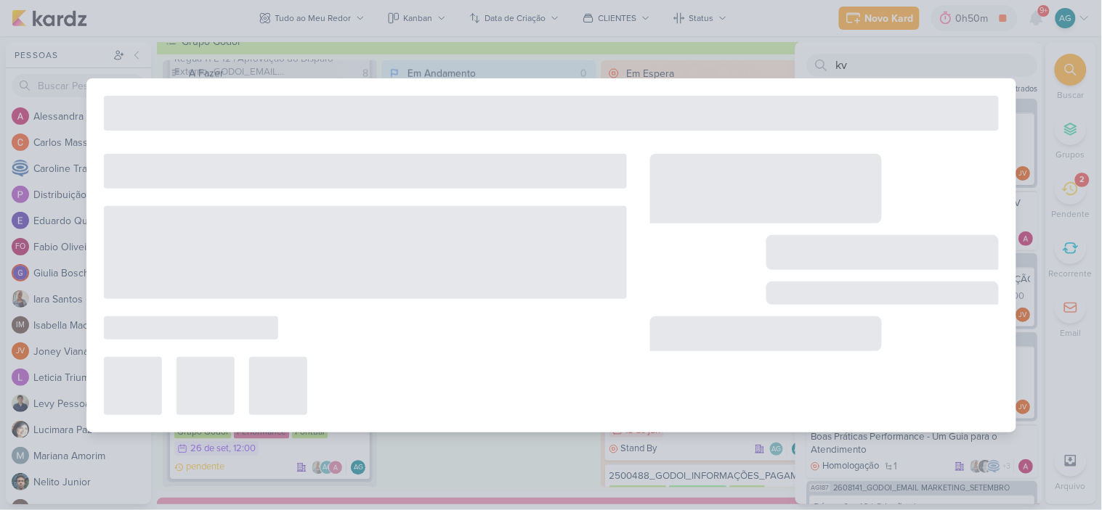
type input "2409051_GRUPO GODOI_PROPOSTA NOVO KV"
type input "17 de setembro de 2025 às 23:59"
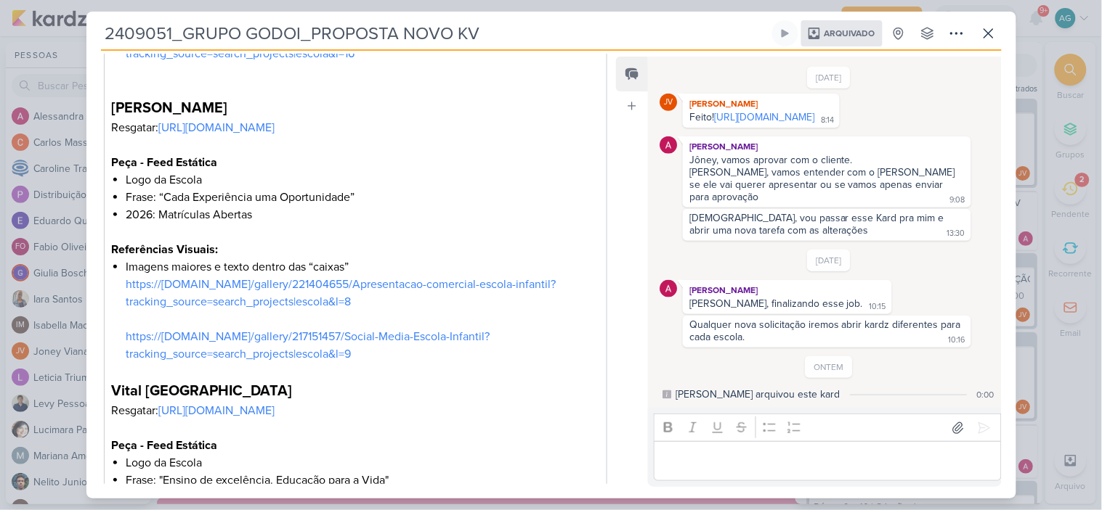
scroll to position [985, 0]
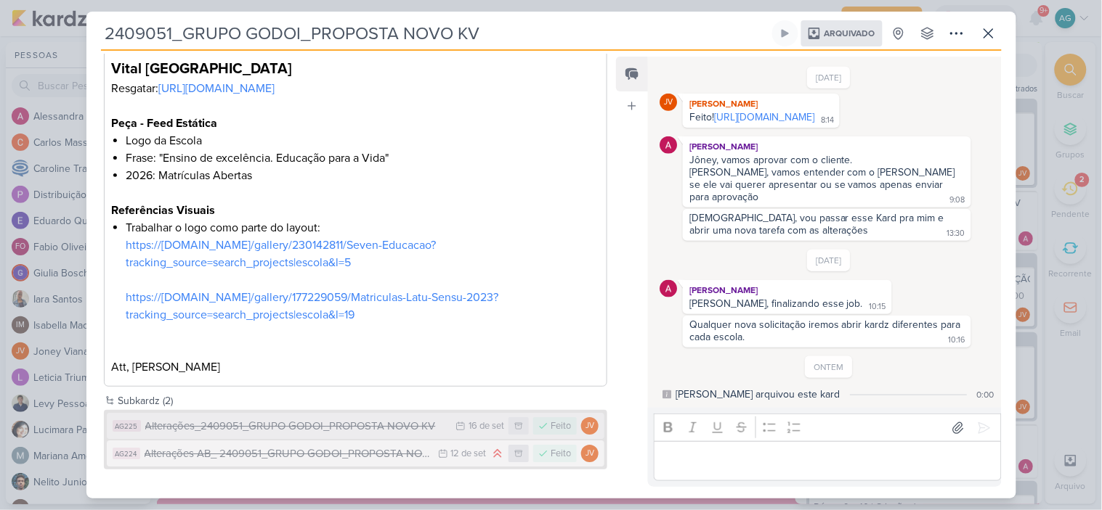
click at [376, 431] on div "Alterações_2409051_GRUPO GODOI_PROPOSTA NOVO KV" at bounding box center [297, 426] width 304 height 17
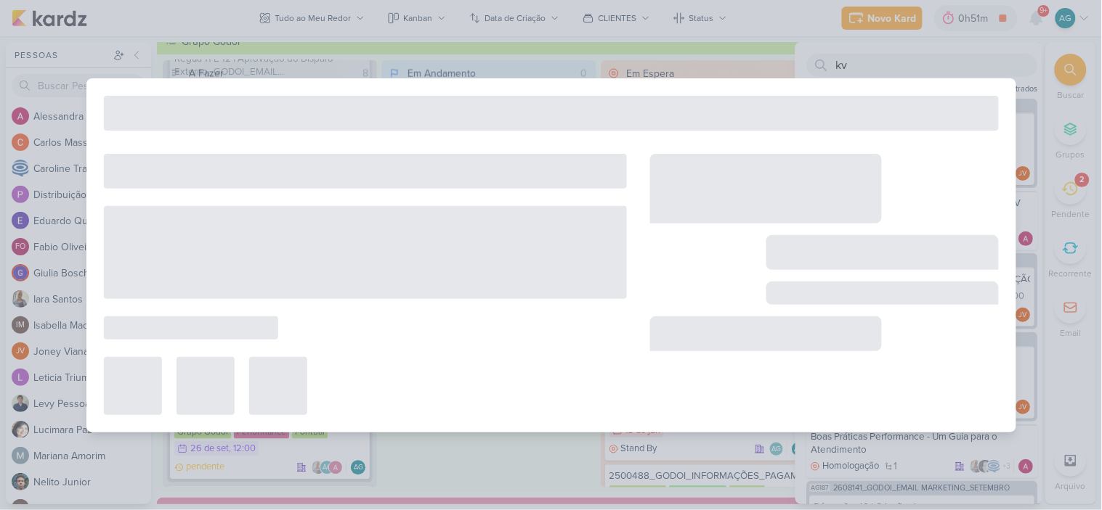
type input "Alterações_2409051_GRUPO GODOI_PROPOSTA NOVO KV"
type input "[DATE] 23:59"
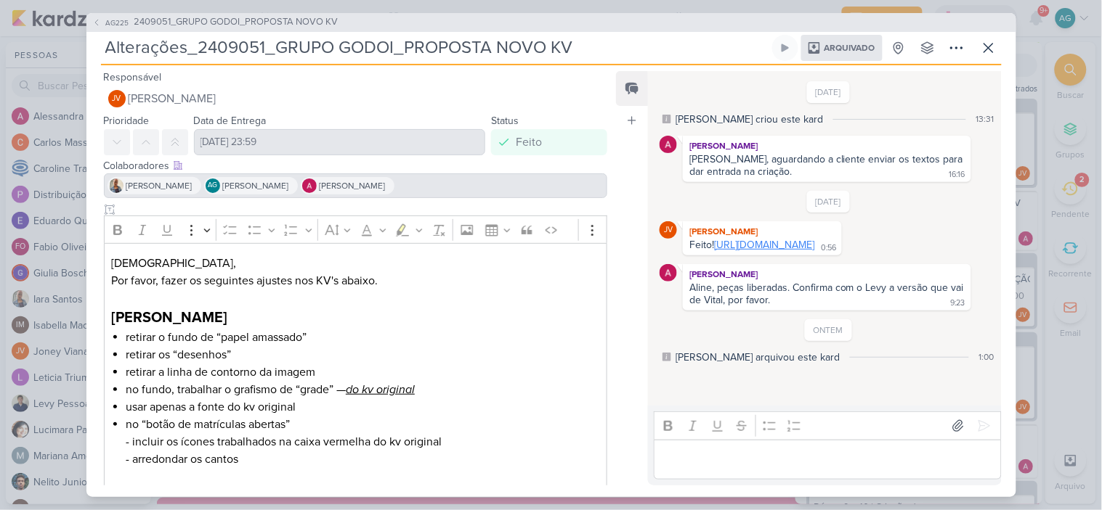
click at [723, 251] on link "[URL][DOMAIN_NAME]" at bounding box center [764, 245] width 100 height 12
click at [307, 19] on span "2409051_GRUPO GODOI_PROPOSTA NOVO KV" at bounding box center [236, 22] width 204 height 15
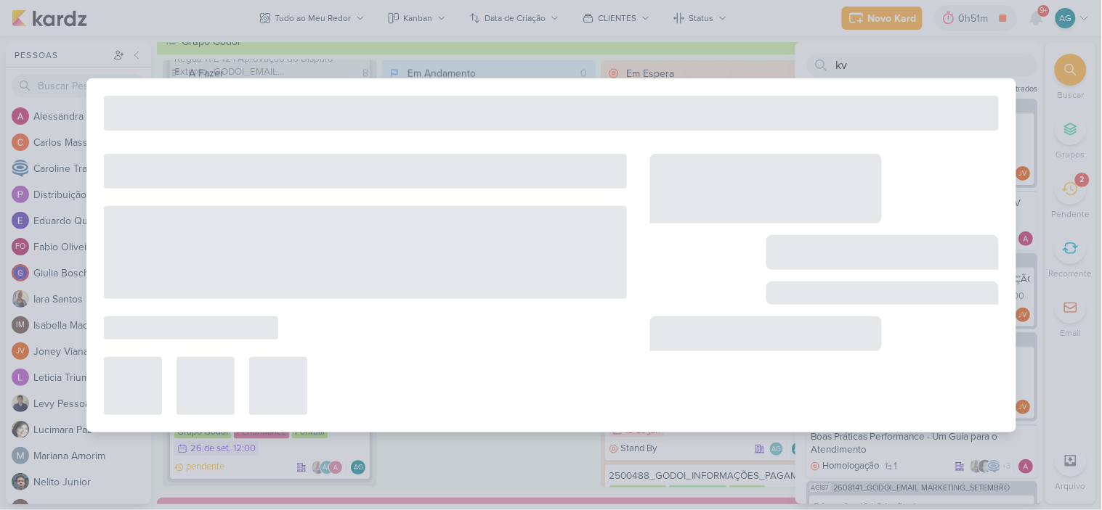
type input "2409051_GRUPO GODOI_PROPOSTA NOVO KV"
type input "17 de setembro de 2025 às 23:59"
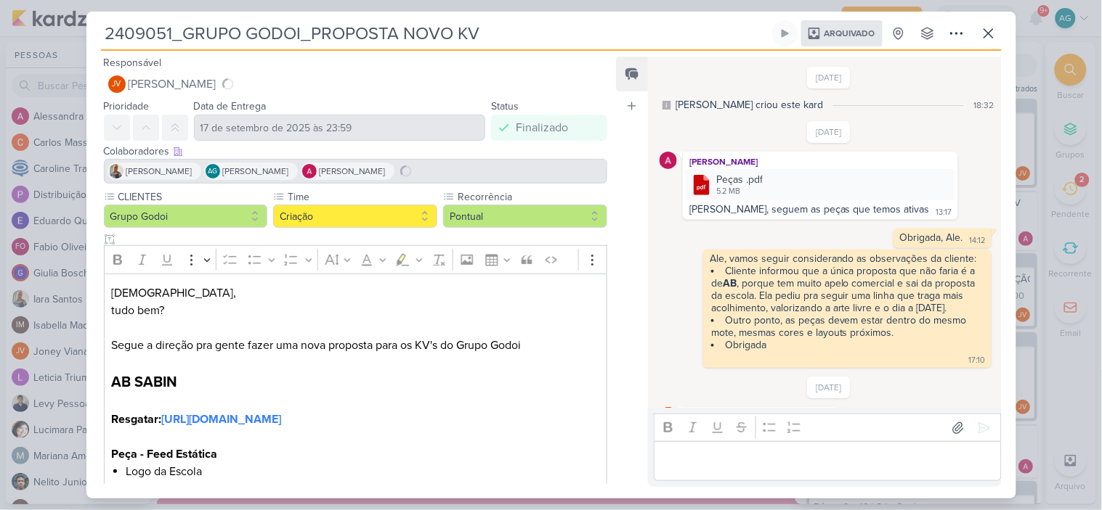
scroll to position [325, 0]
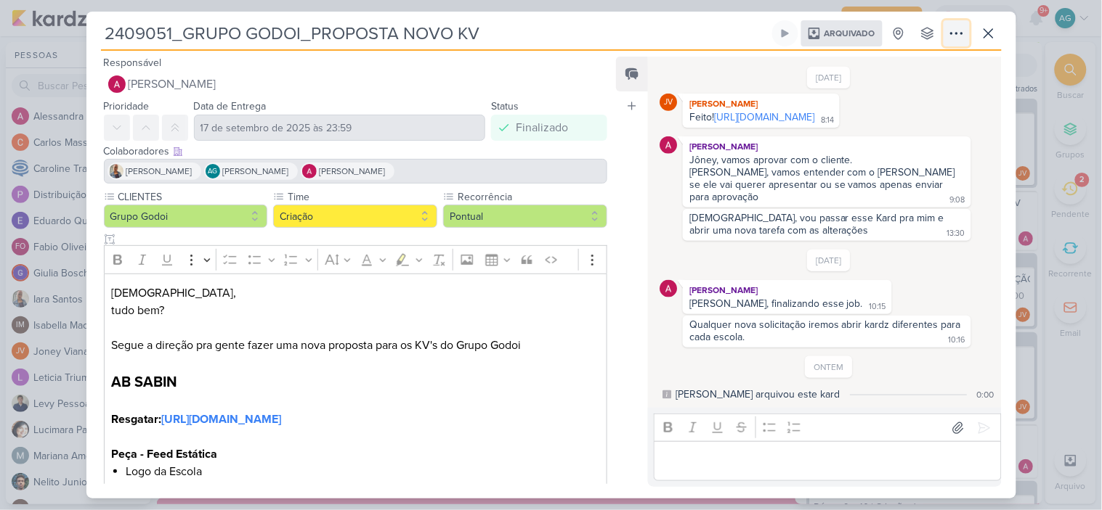
click at [966, 33] on button at bounding box center [956, 33] width 26 height 26
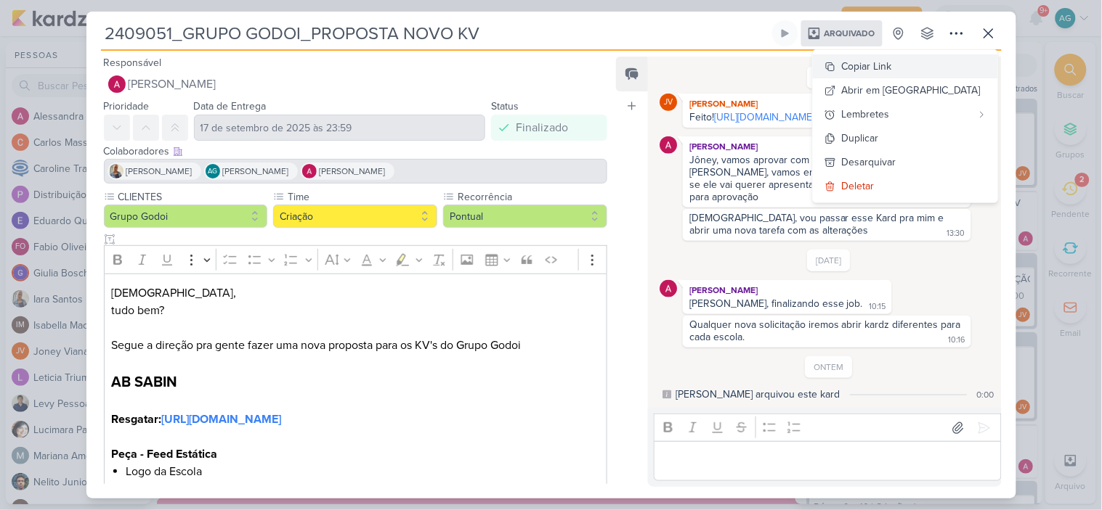
click at [892, 68] on div "Copiar Link" at bounding box center [867, 66] width 50 height 15
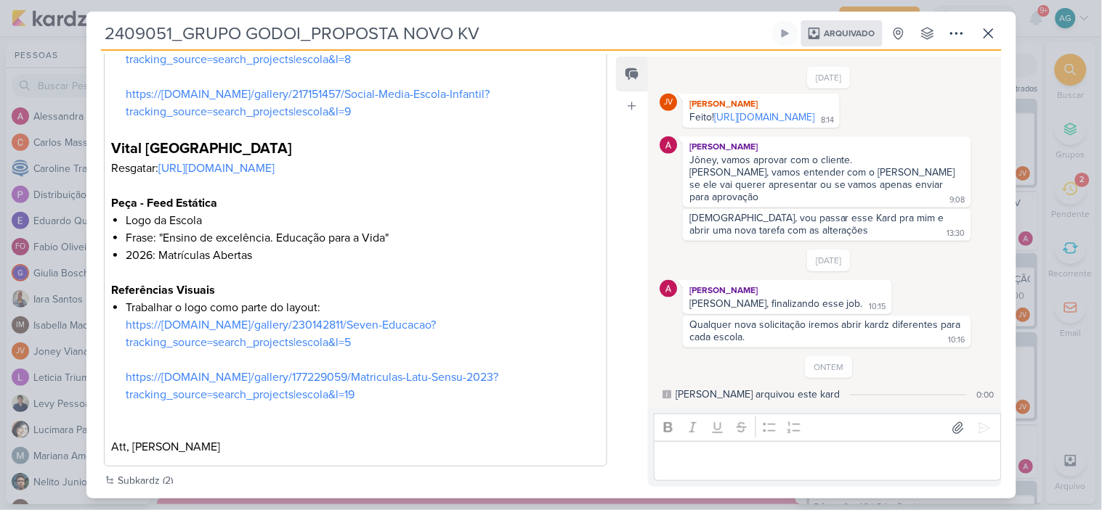
scroll to position [985, 0]
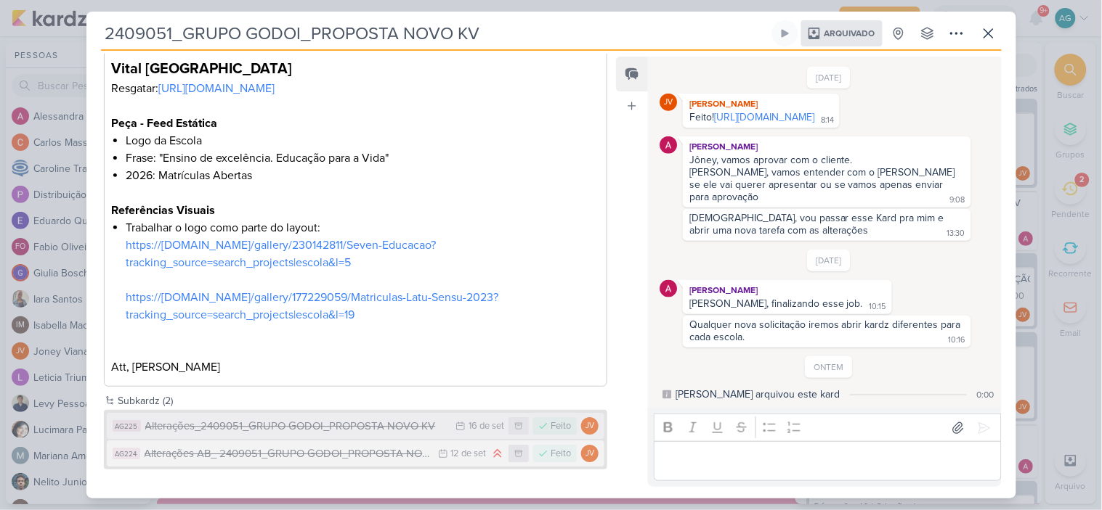
click at [328, 426] on div "Alterações_2409051_GRUPO GODOI_PROPOSTA NOVO KV" at bounding box center [297, 426] width 304 height 17
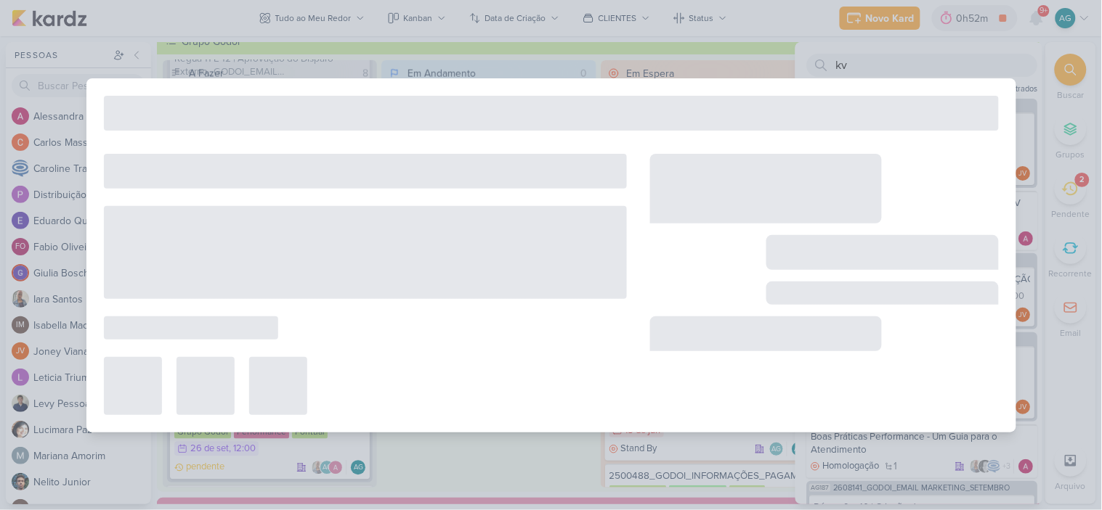
type input "Alterações_2409051_GRUPO GODOI_PROPOSTA NOVO KV"
type input "[DATE] 23:59"
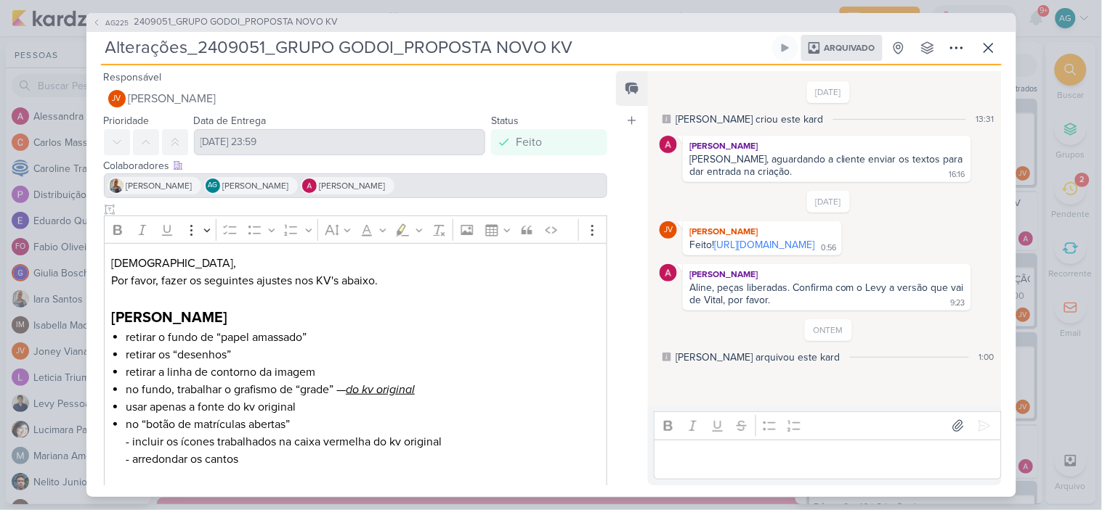
scroll to position [289, 0]
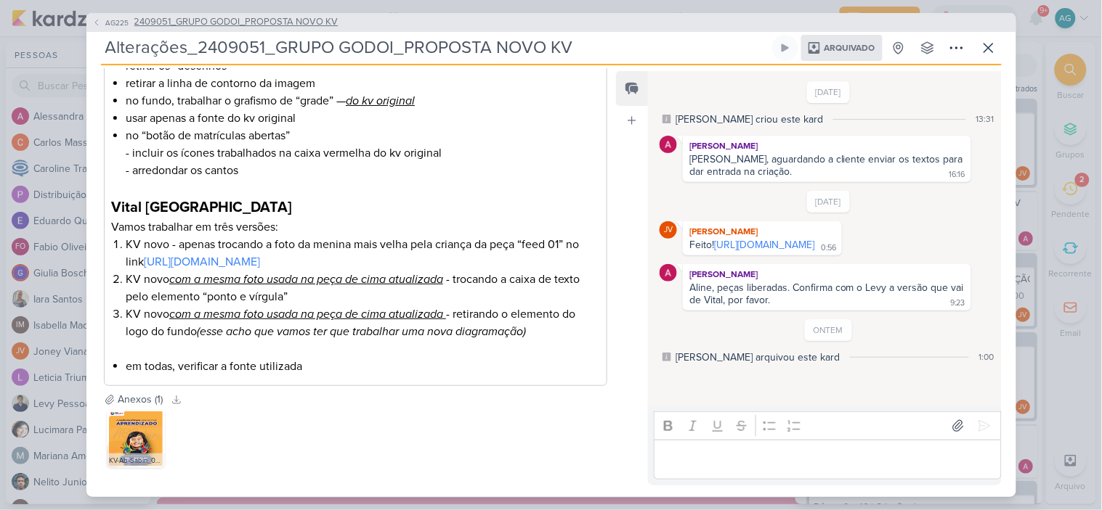
click at [231, 25] on span "2409051_GRUPO GODOI_PROPOSTA NOVO KV" at bounding box center [236, 22] width 204 height 15
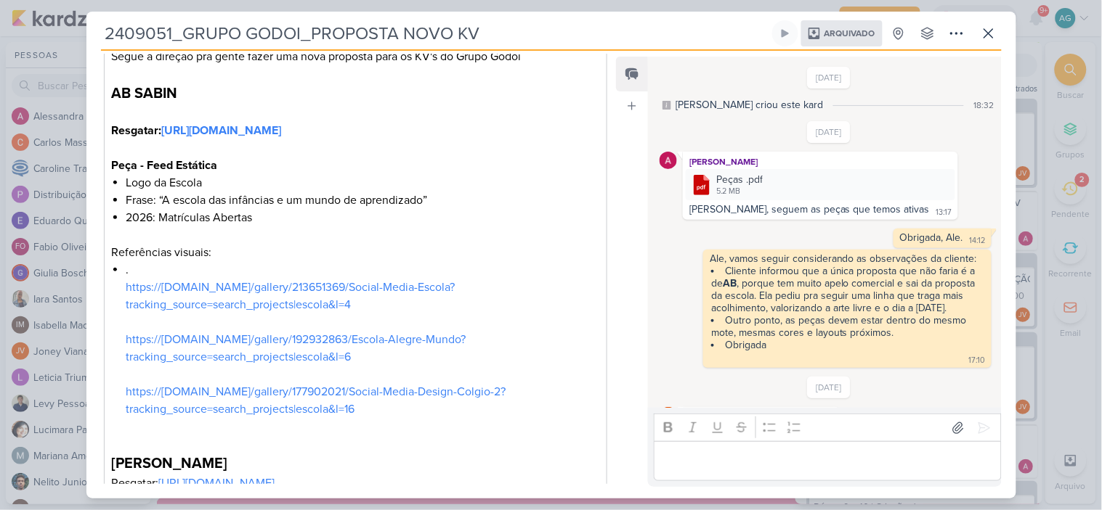
scroll to position [325, 0]
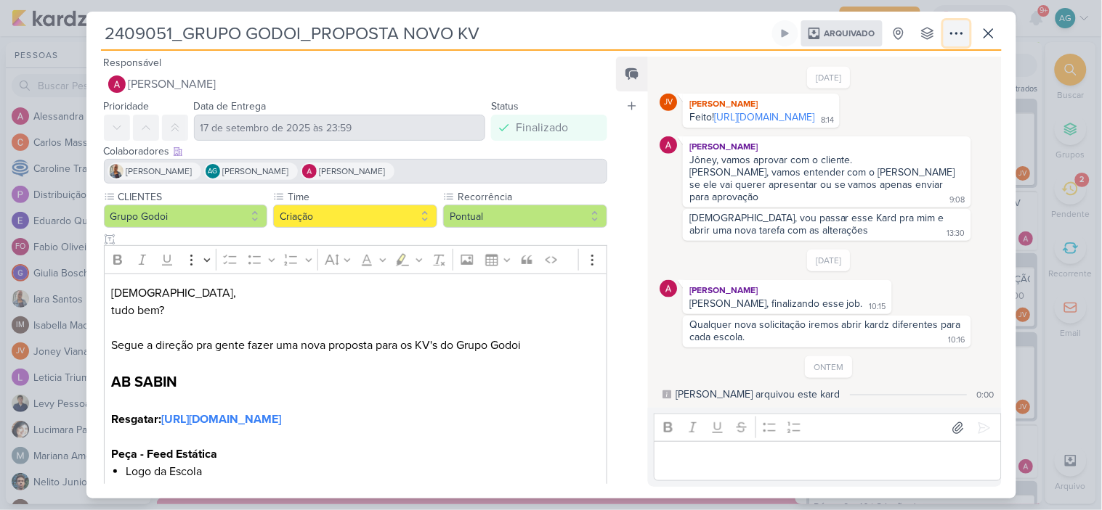
click at [960, 29] on icon at bounding box center [956, 33] width 17 height 17
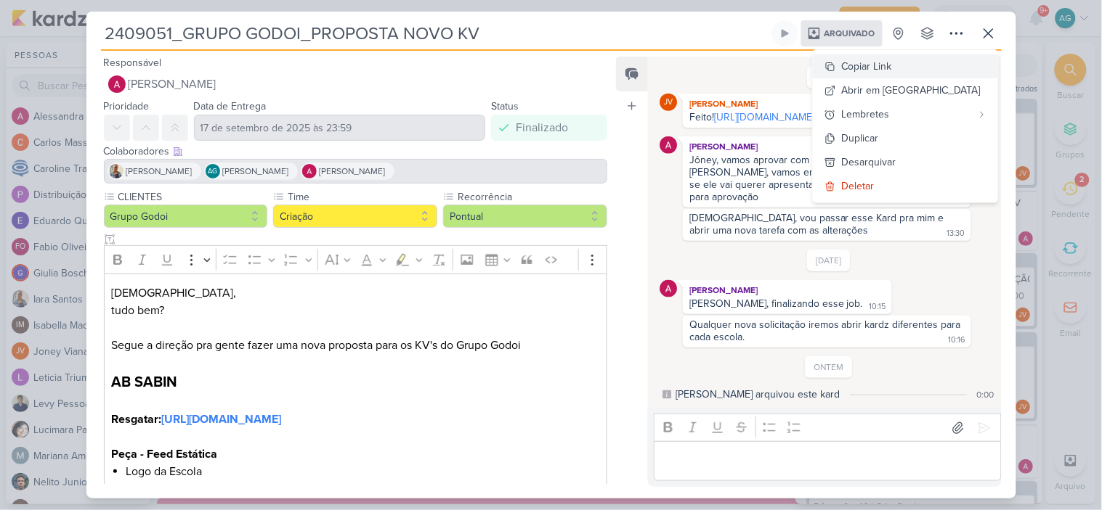
click at [892, 62] on div "Copiar Link" at bounding box center [867, 66] width 50 height 15
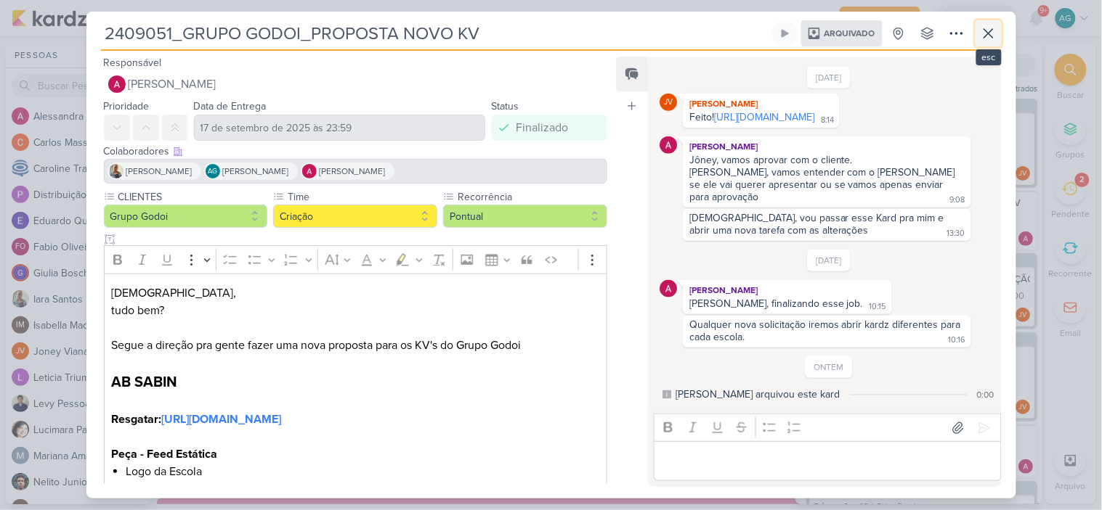
click at [993, 35] on icon at bounding box center [988, 33] width 17 height 17
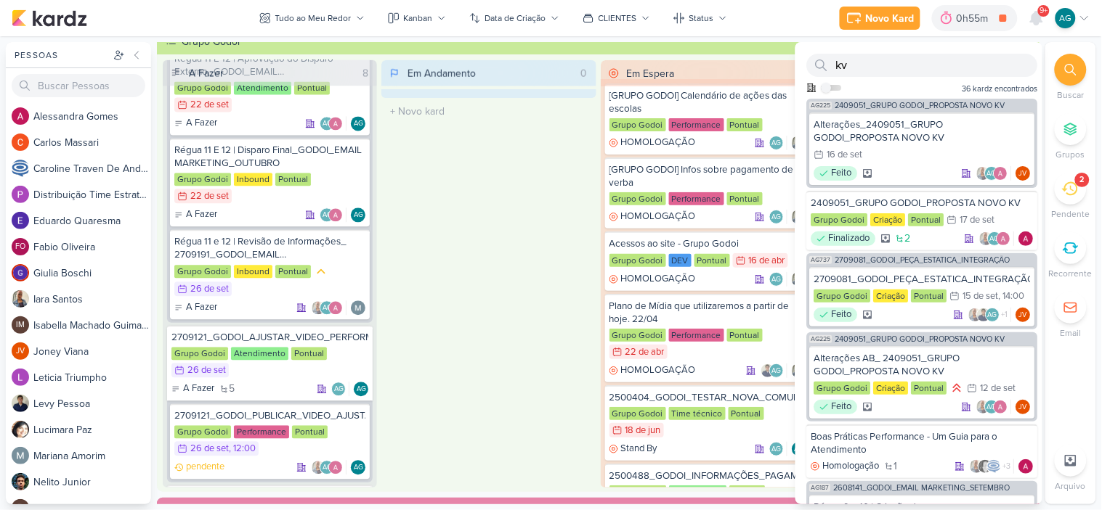
click at [503, 296] on div "Em Andamento 0 O título do kard deve ter menos que 100 caracteres" at bounding box center [488, 274] width 214 height 428
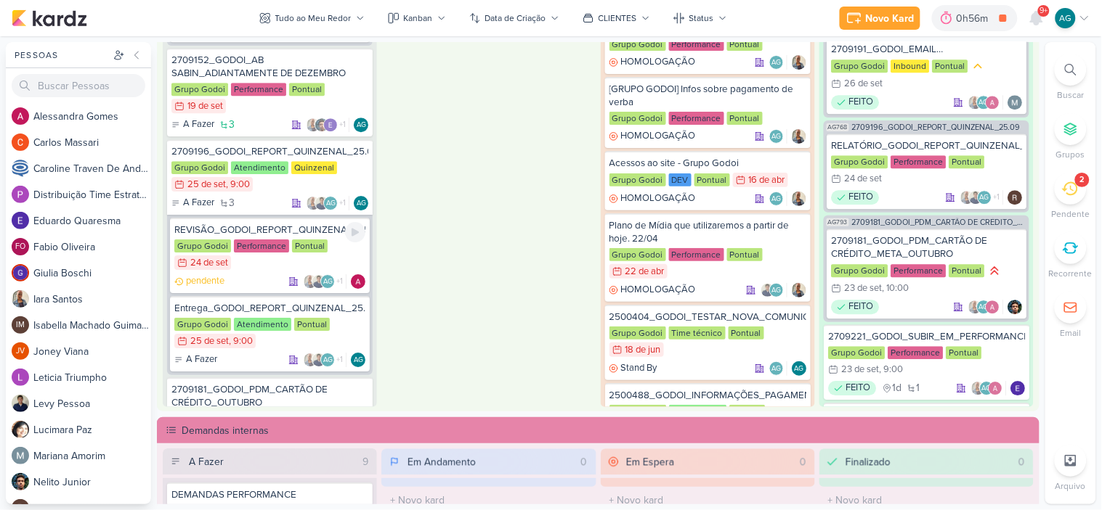
scroll to position [1017, 0]
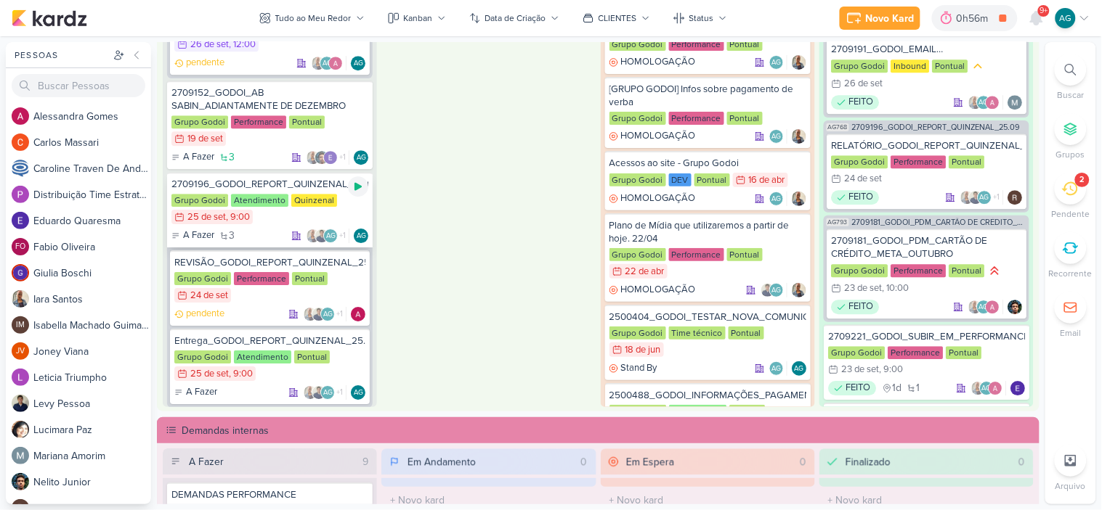
click at [358, 183] on div at bounding box center [358, 187] width 20 height 20
